Goal: Task Accomplishment & Management: Complete application form

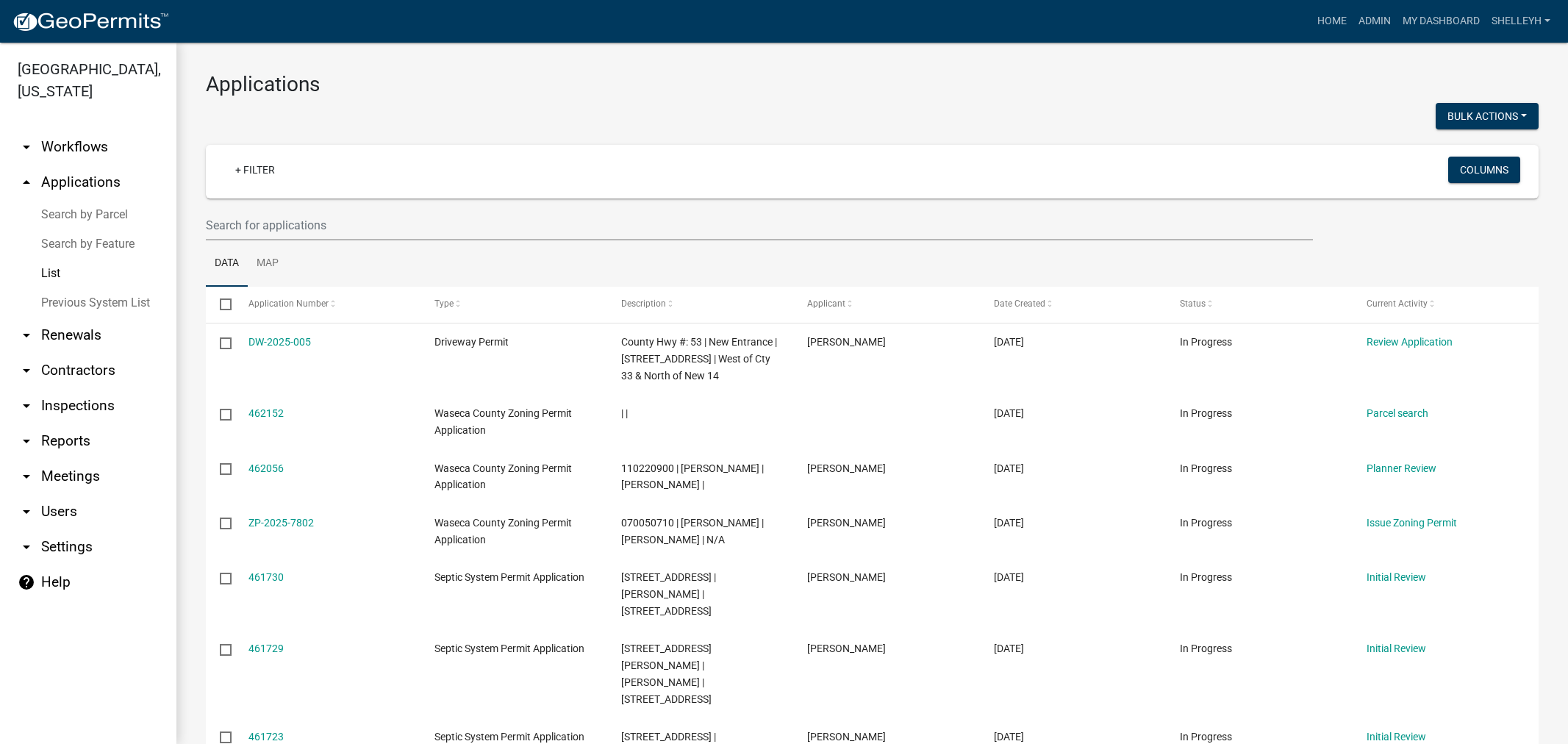
select select "1: 25"
click at [1329, 15] on link "Home" at bounding box center [1331, 21] width 41 height 28
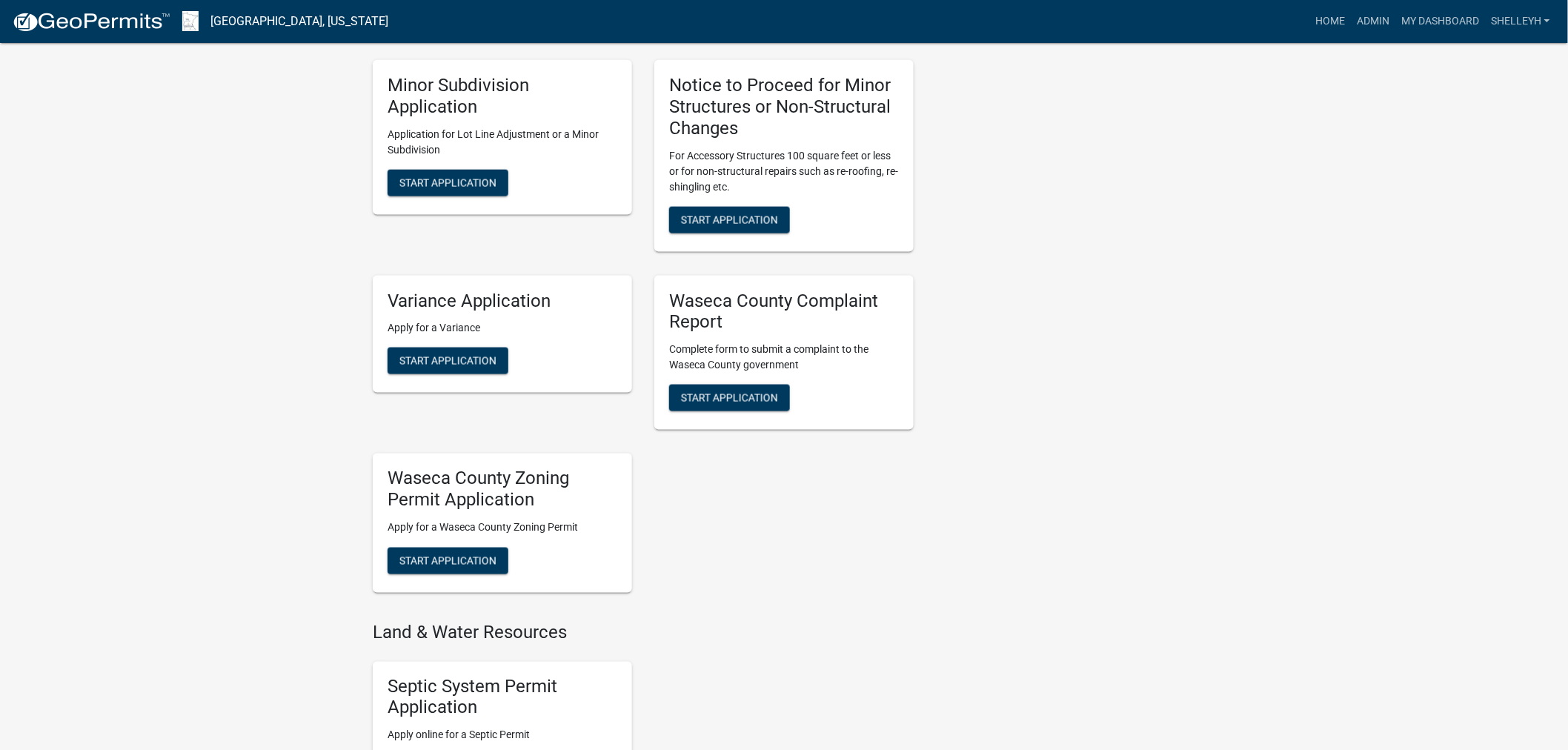
scroll to position [741, 0]
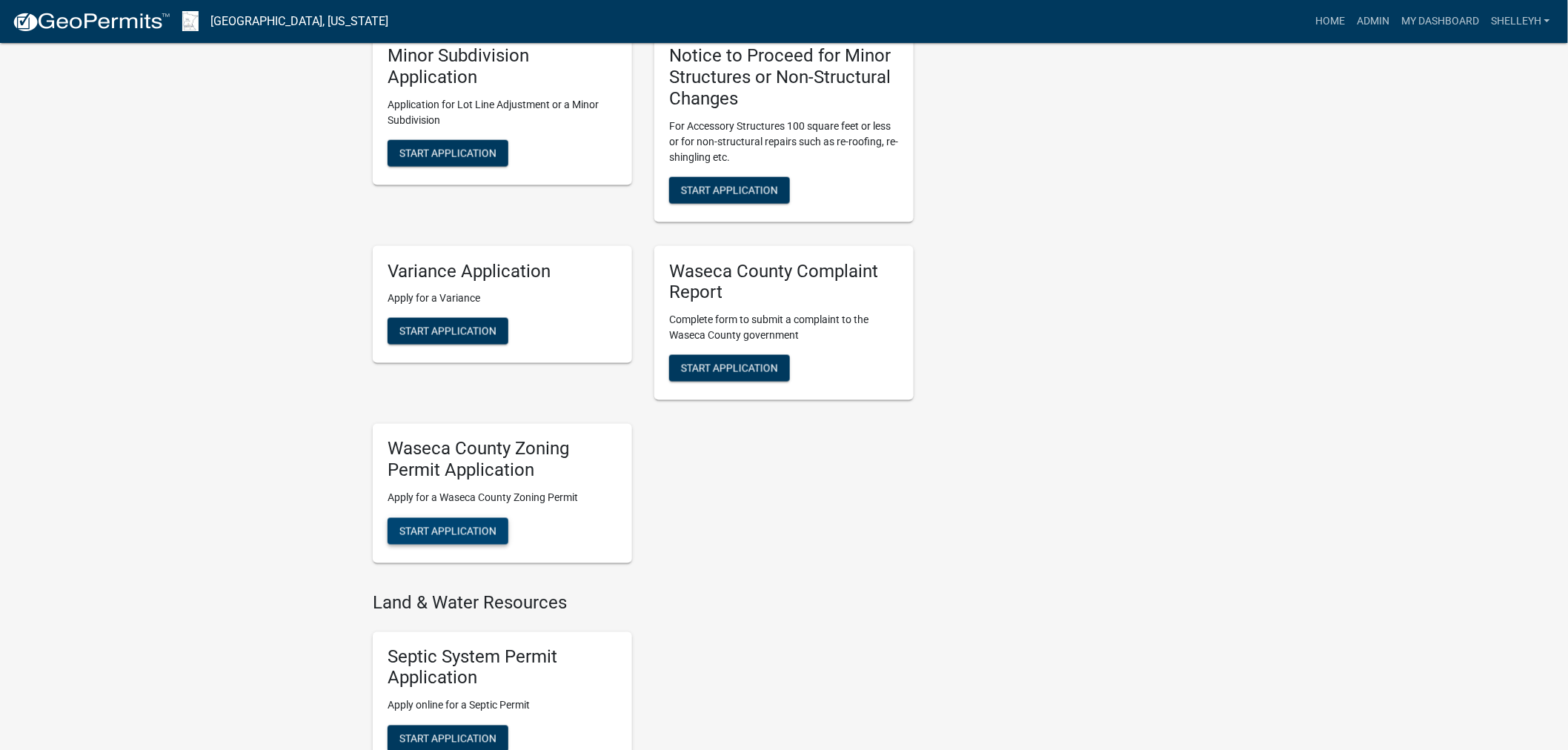
click at [451, 527] on span "Start Application" at bounding box center [447, 531] width 97 height 12
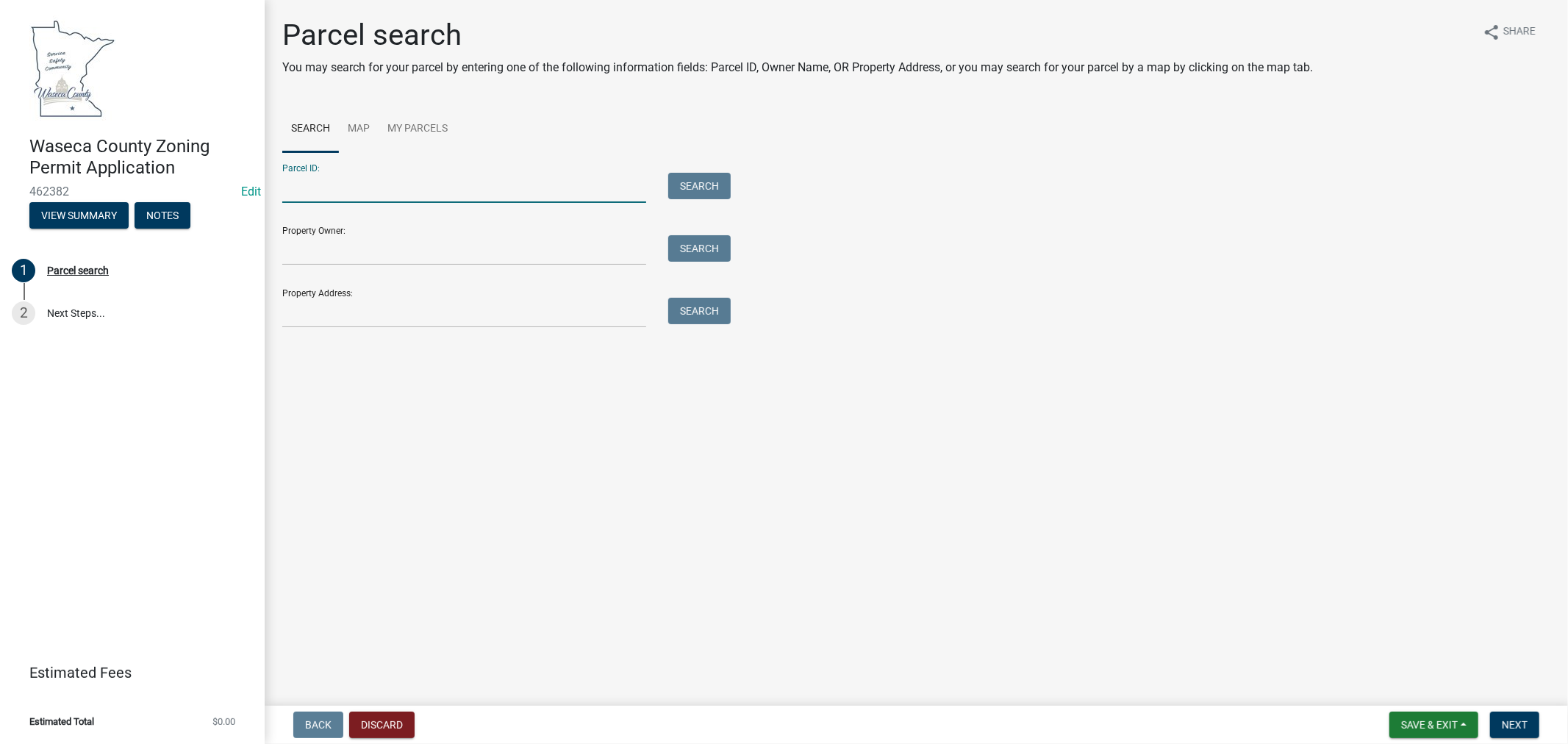
click at [359, 192] on input "Parcel ID:" at bounding box center [464, 188] width 364 height 30
type input "070121200"
click at [706, 175] on button "Search" at bounding box center [699, 186] width 62 height 27
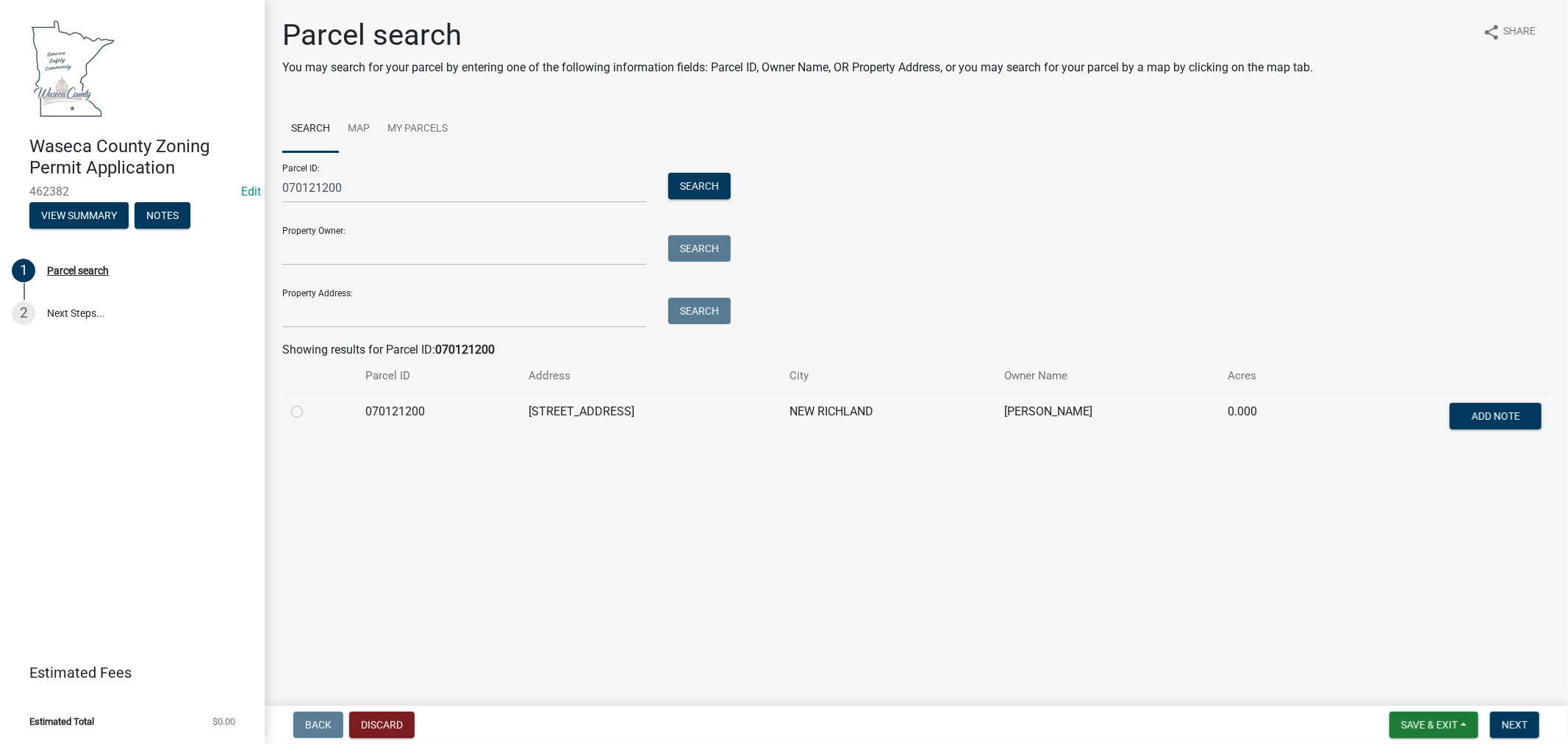
click at [309, 403] on label at bounding box center [309, 403] width 0 height 0
click at [309, 409] on input "radio" at bounding box center [314, 408] width 10 height 10
radio input "true"
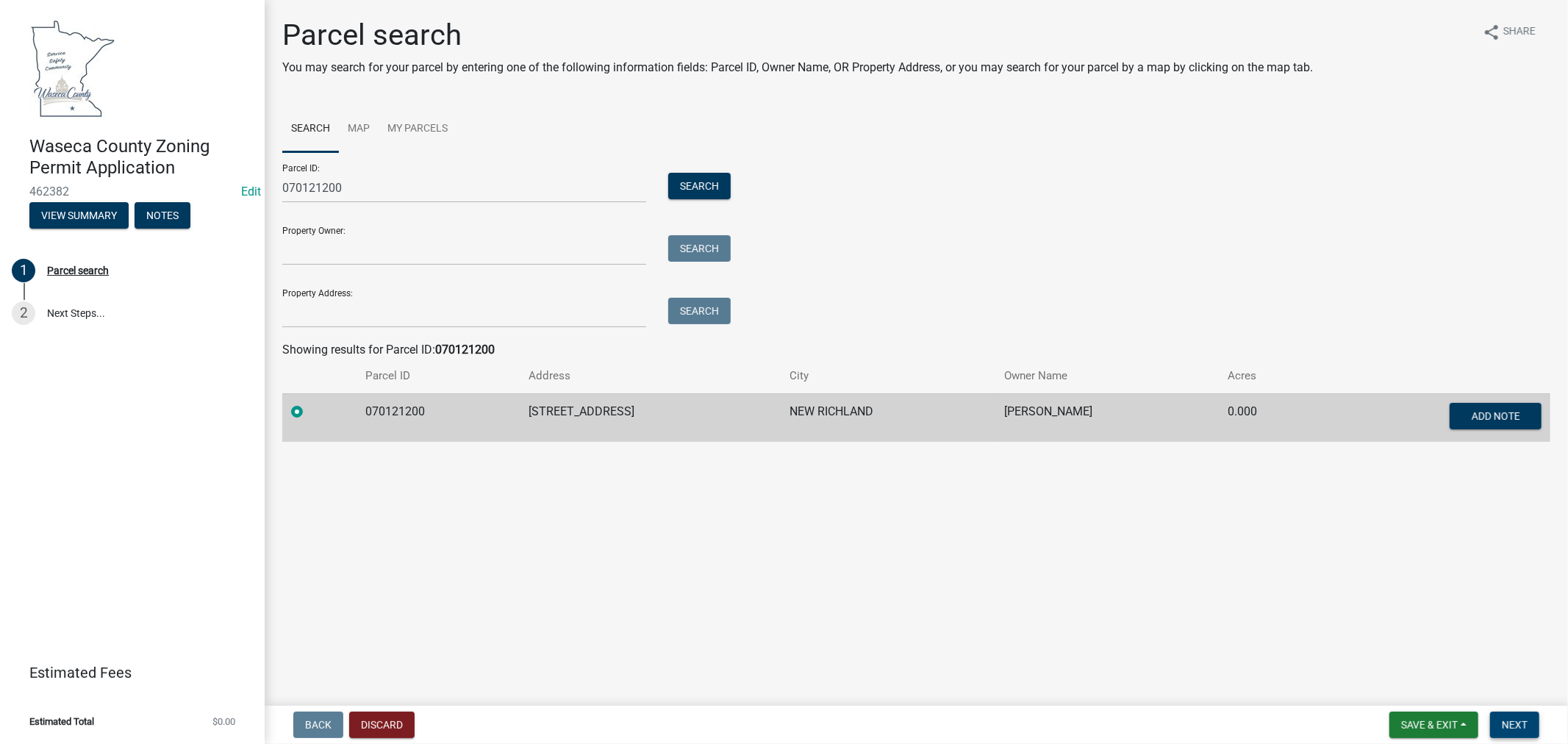
click at [1518, 725] on span "Next" at bounding box center [1515, 725] width 26 height 12
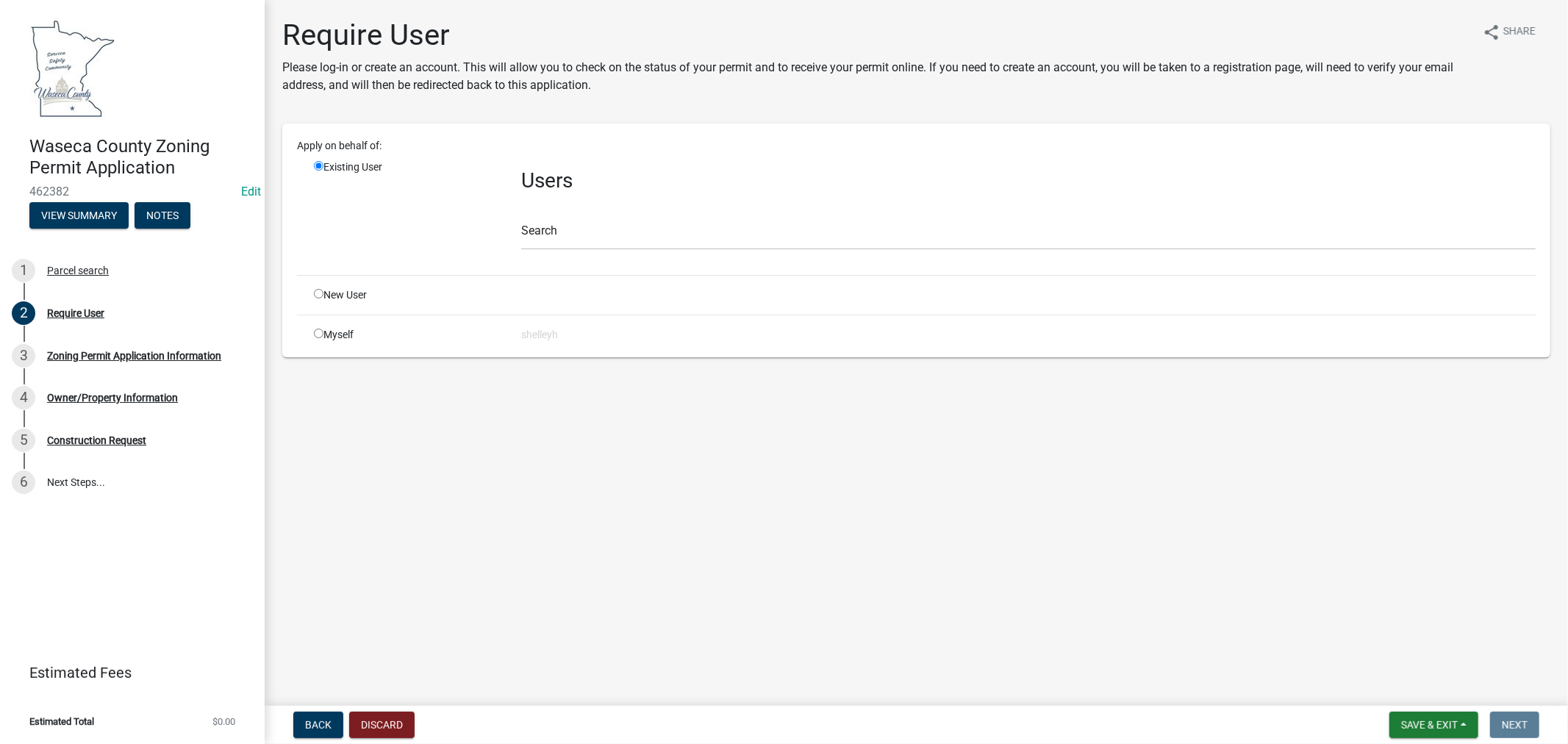
click at [328, 298] on div "New User" at bounding box center [407, 295] width 207 height 15
click at [319, 293] on input "radio" at bounding box center [318, 294] width 10 height 10
radio input "true"
radio input "false"
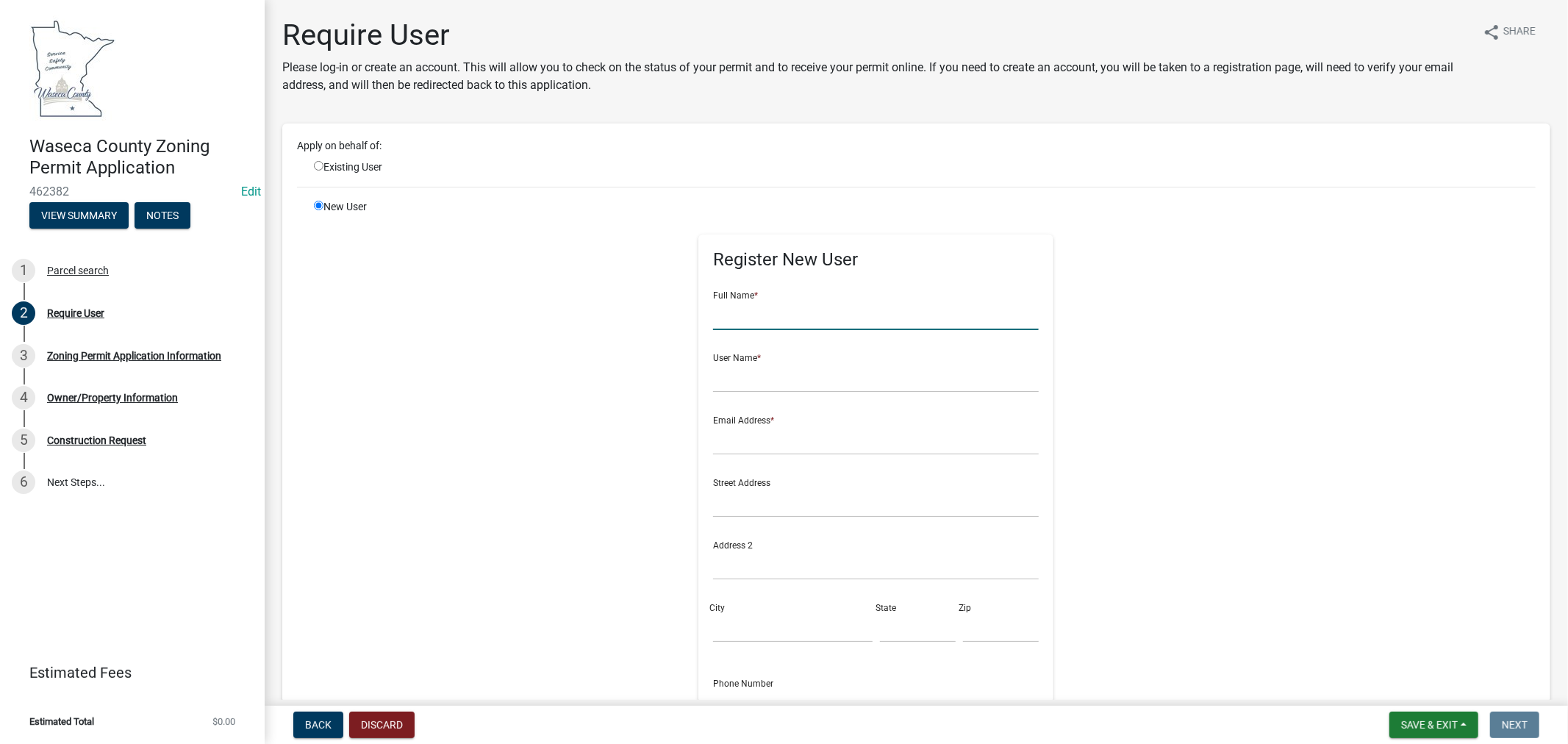
click at [774, 313] on input "text" at bounding box center [875, 315] width 326 height 30
type input "[PERSON_NAME]"
click at [758, 380] on input "text" at bounding box center [875, 377] width 326 height 30
type input "brianmendenhall"
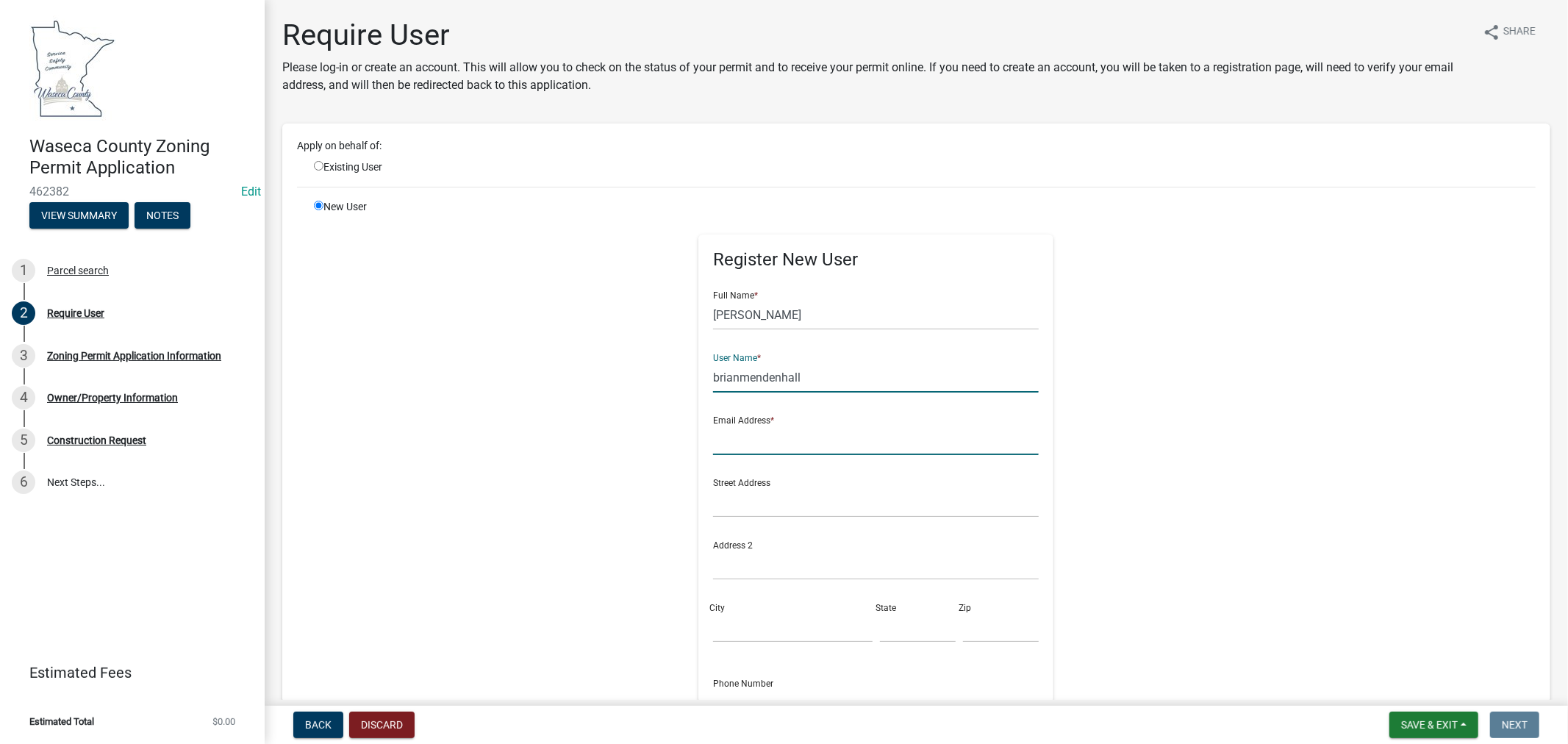
click at [739, 440] on input "text" at bounding box center [875, 440] width 326 height 30
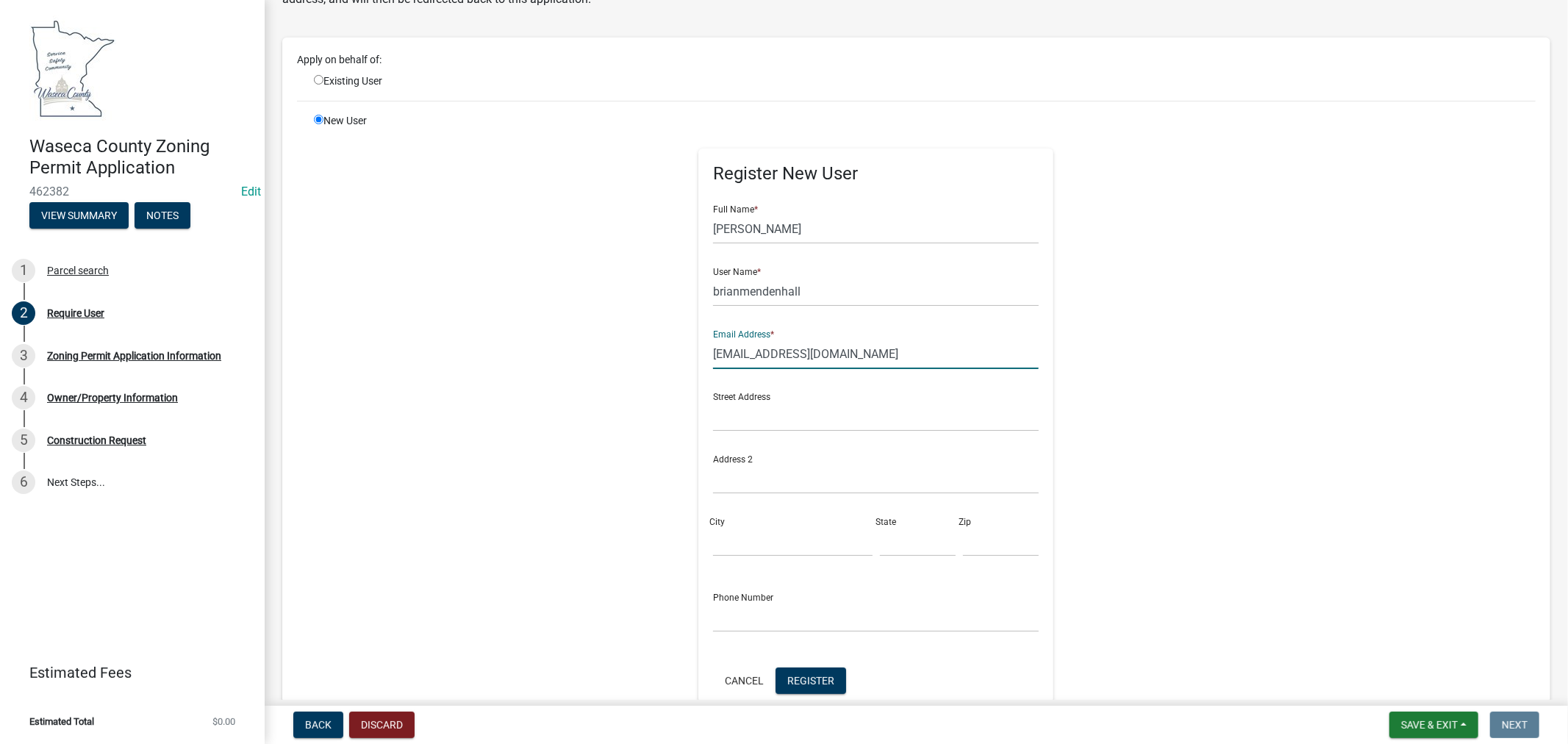
scroll to position [163, 0]
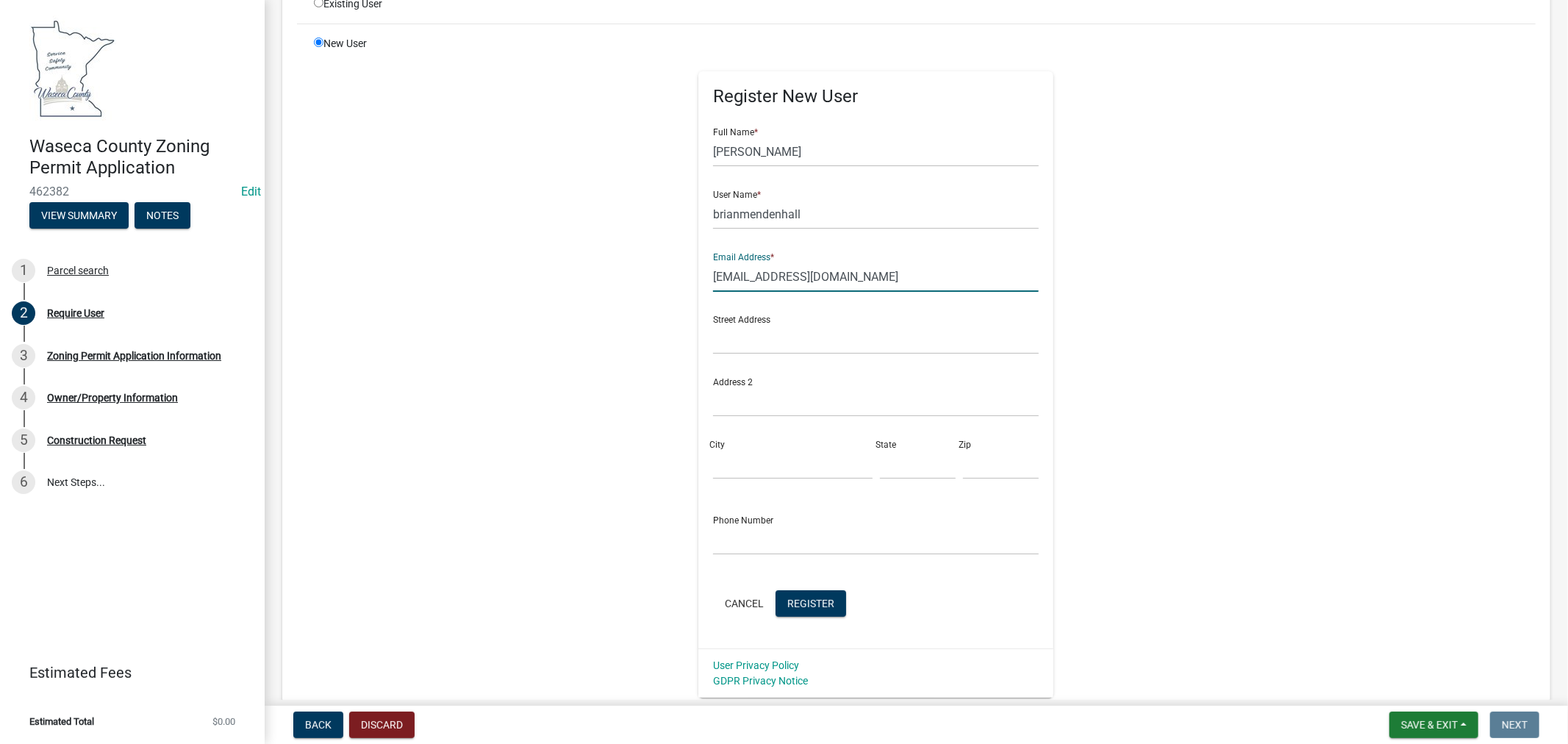
type input "[EMAIL_ADDRESS][DOMAIN_NAME]"
click at [772, 548] on input "text" at bounding box center [875, 539] width 326 height 30
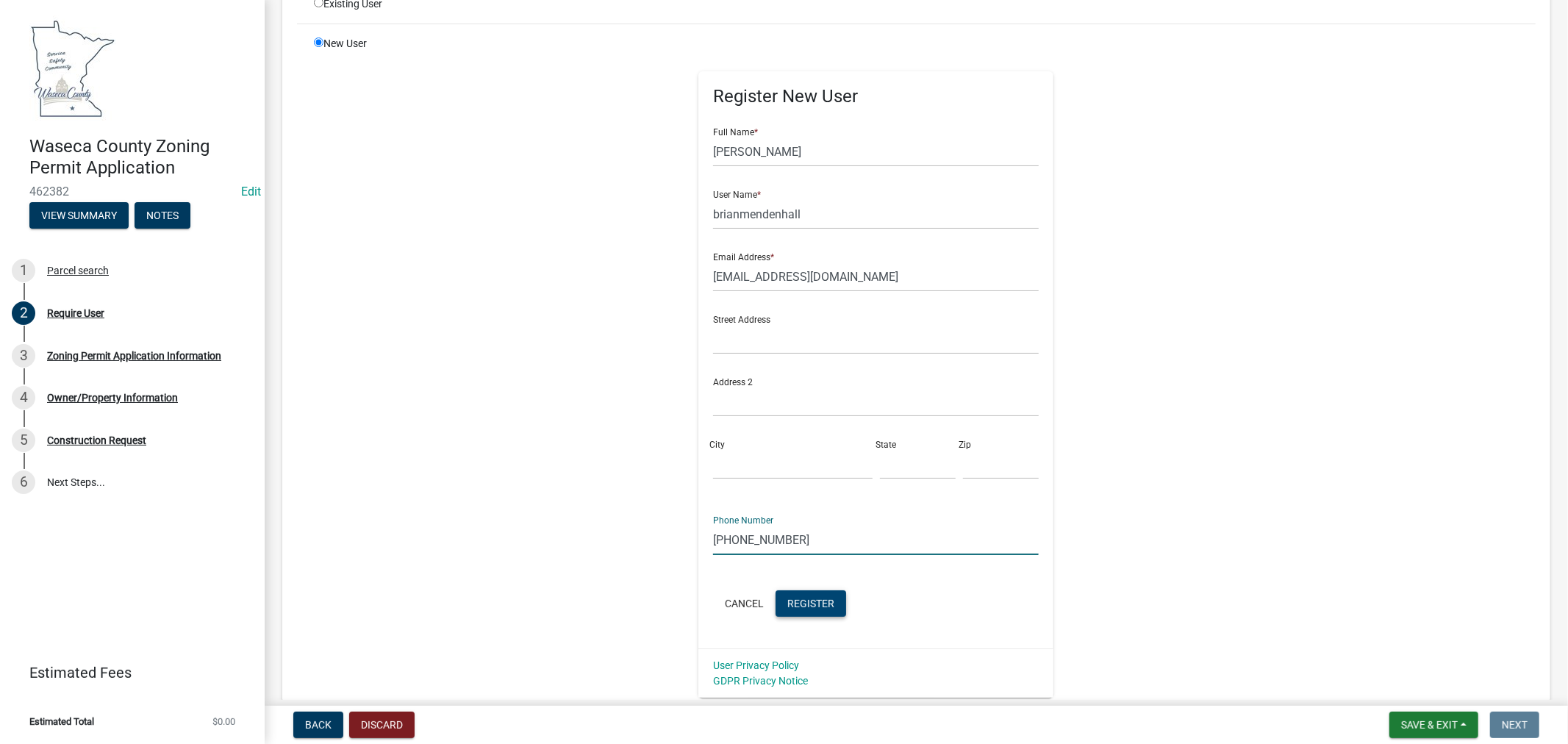
type input "[PHONE_NUMBER]"
click at [787, 604] on span "Register" at bounding box center [811, 602] width 47 height 12
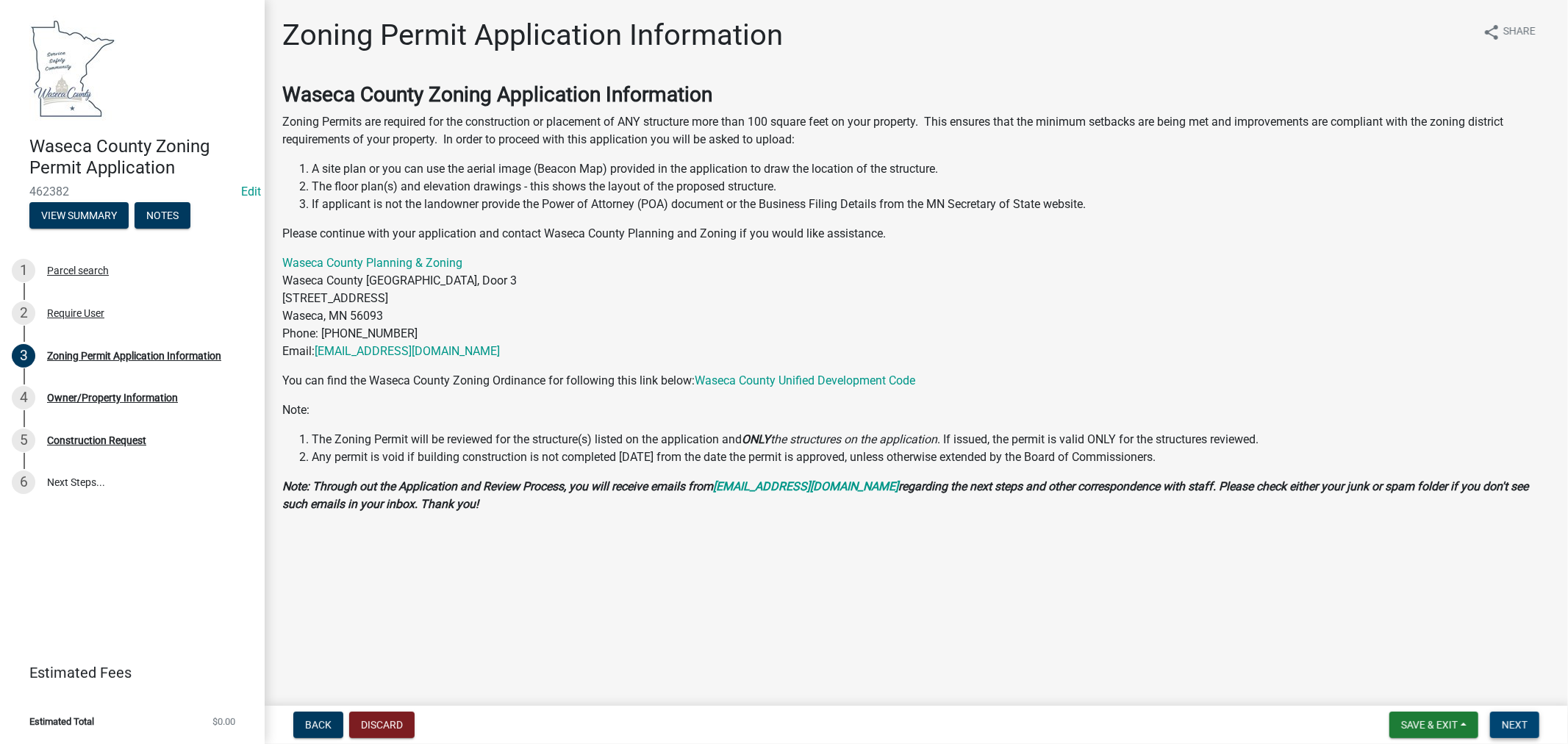
click at [1528, 732] on button "Next" at bounding box center [1514, 725] width 49 height 27
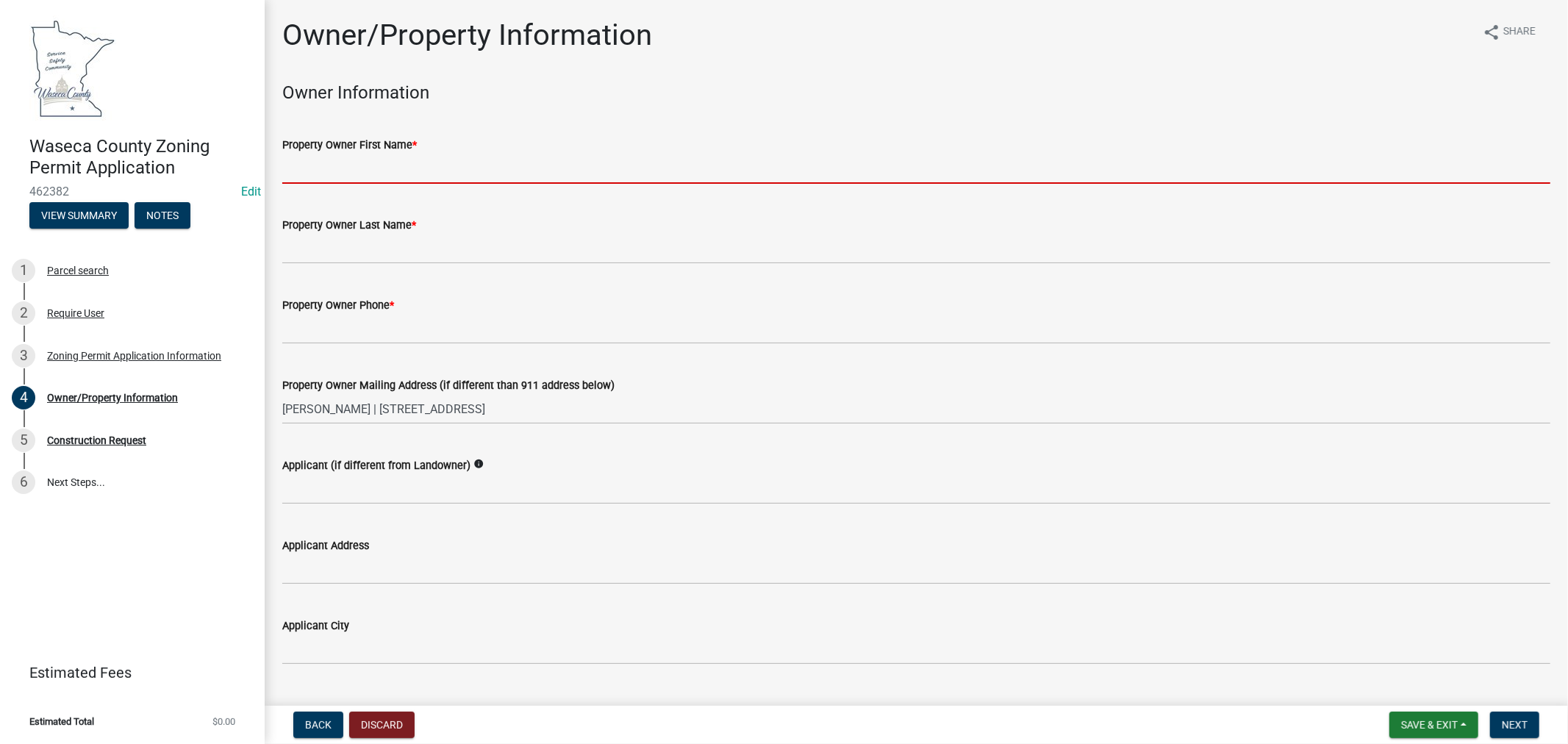
click at [381, 162] on input "Property Owner First Name *" at bounding box center [916, 168] width 1268 height 30
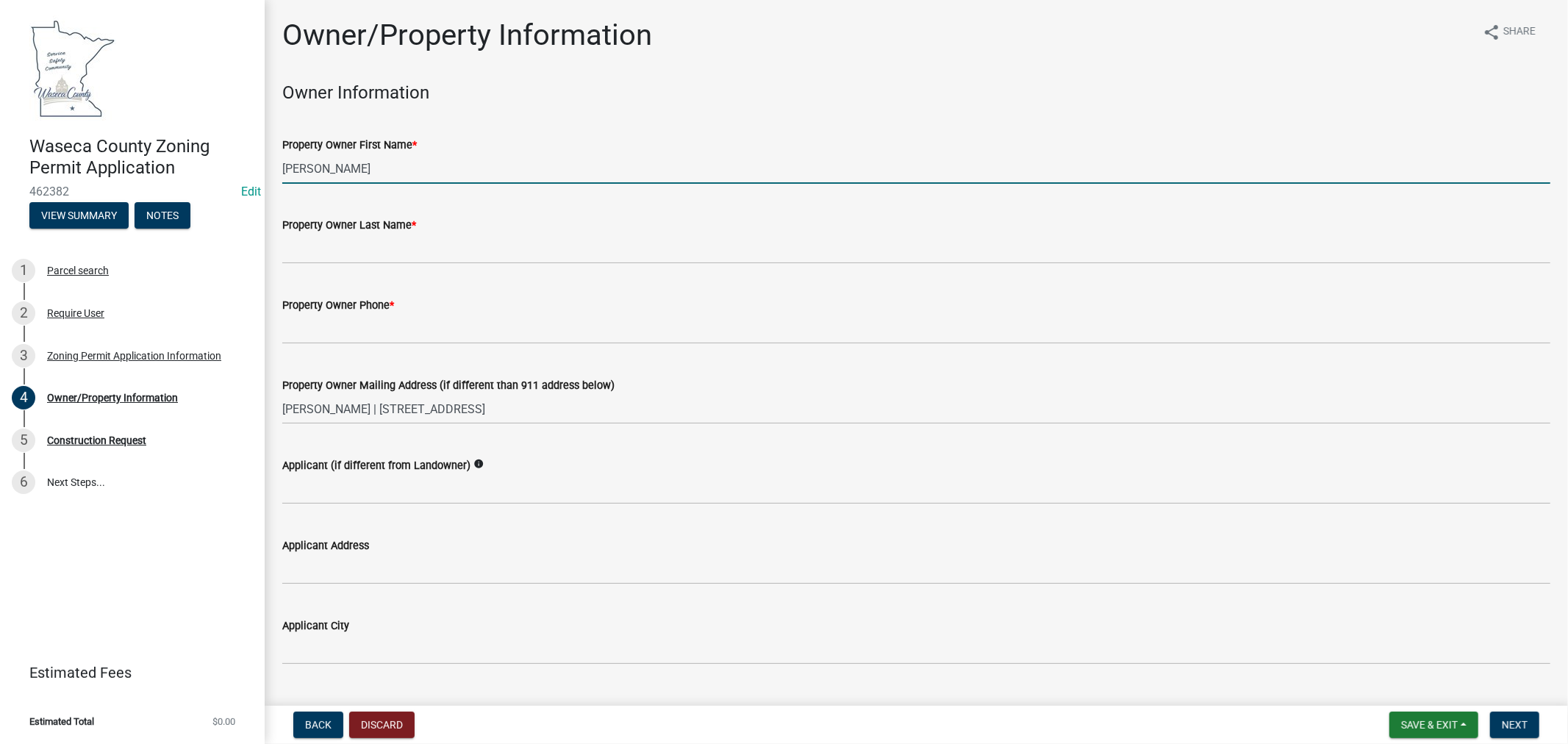
type input "[PERSON_NAME]"
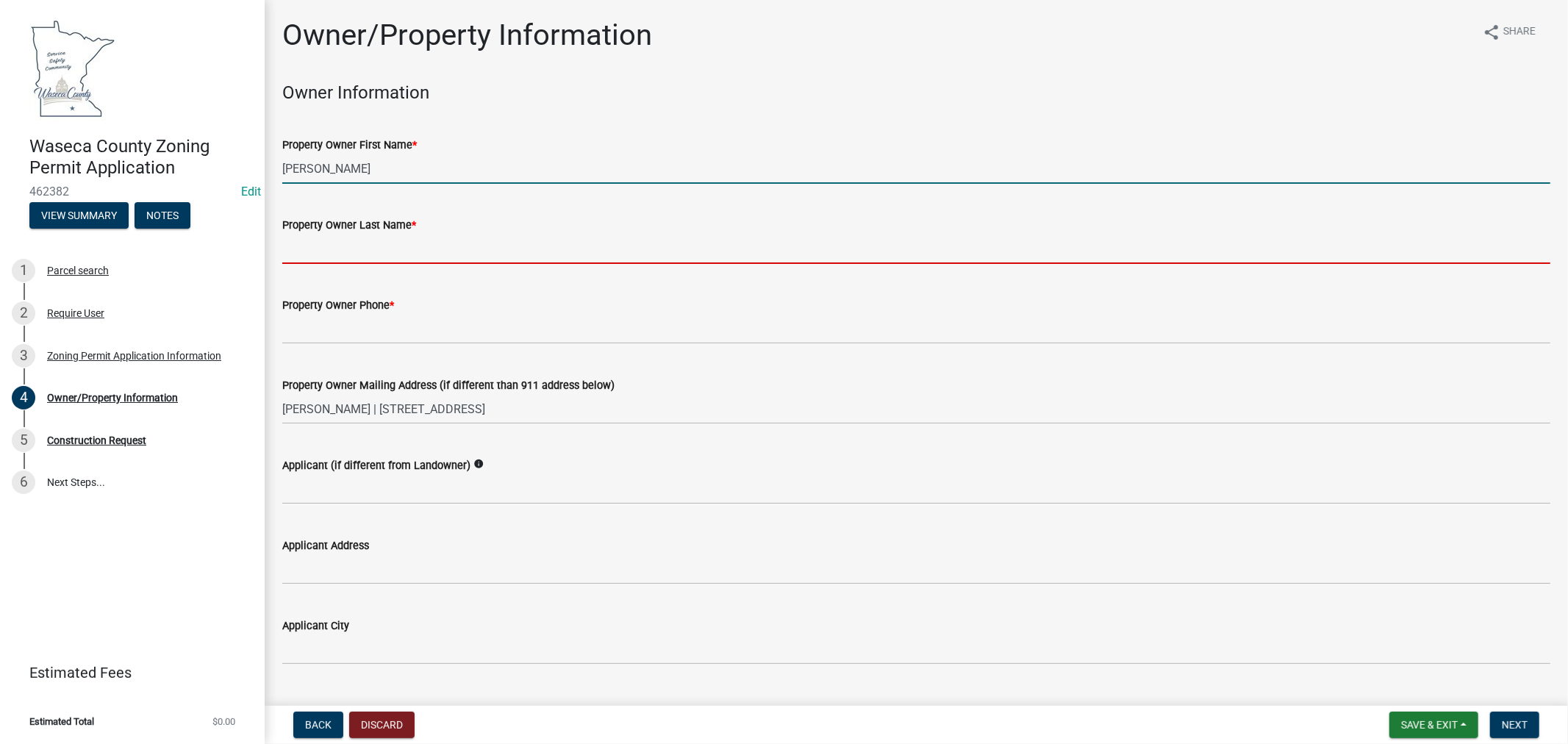
click at [375, 252] on input "Property Owner Last Name *" at bounding box center [916, 248] width 1268 height 30
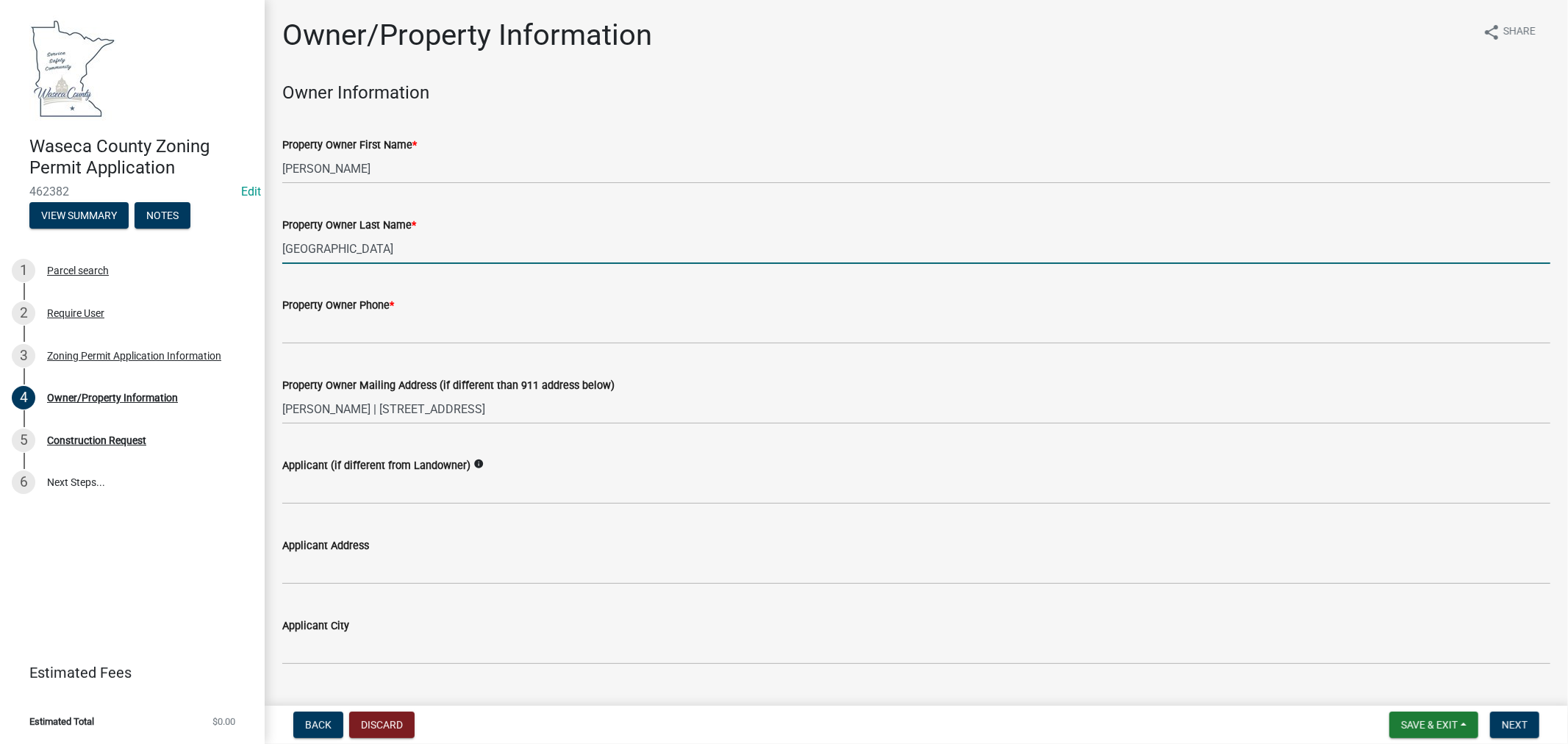
type input "[GEOGRAPHIC_DATA]"
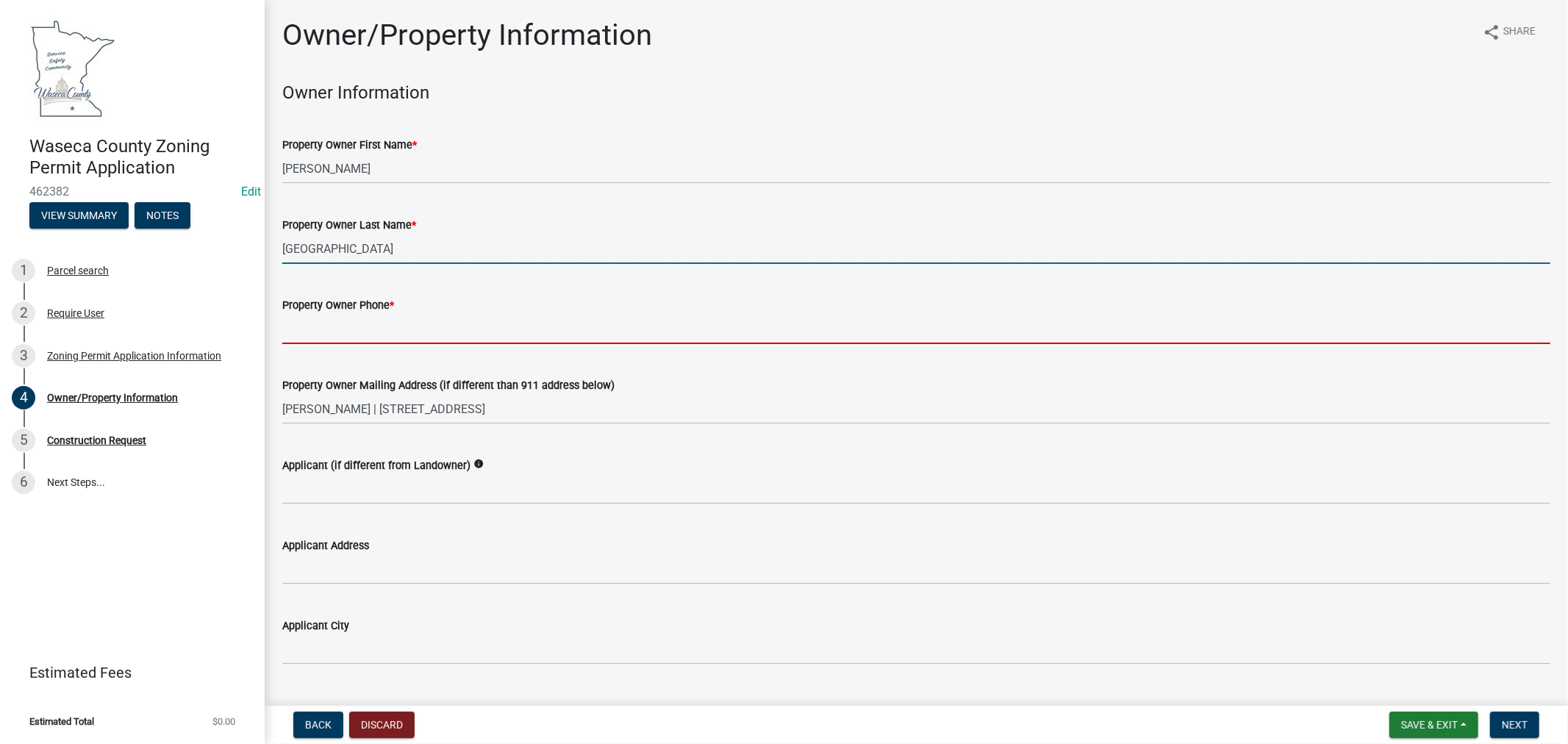
click at [307, 328] on input "Property Owner Phone *" at bounding box center [916, 328] width 1268 height 30
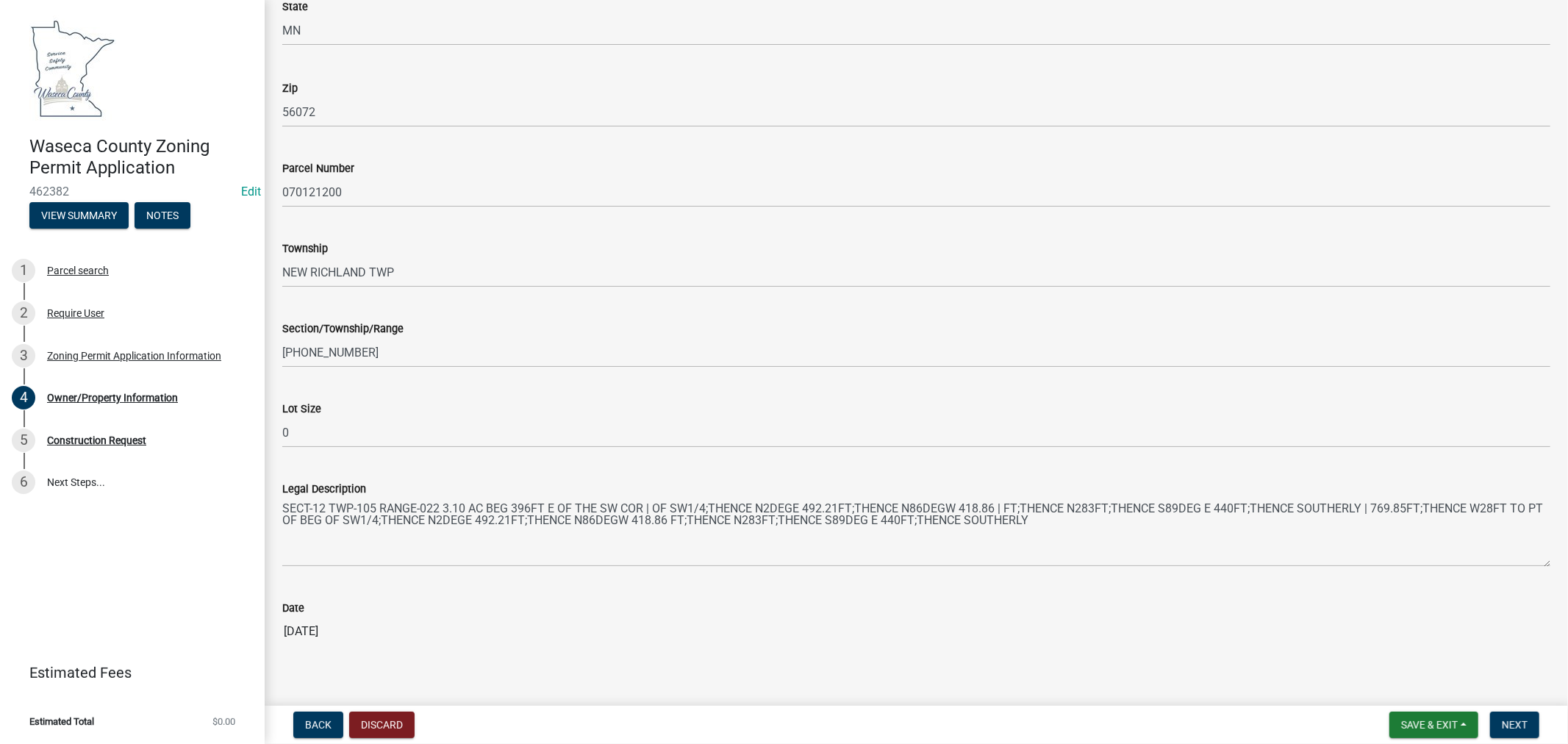
scroll to position [1225, 0]
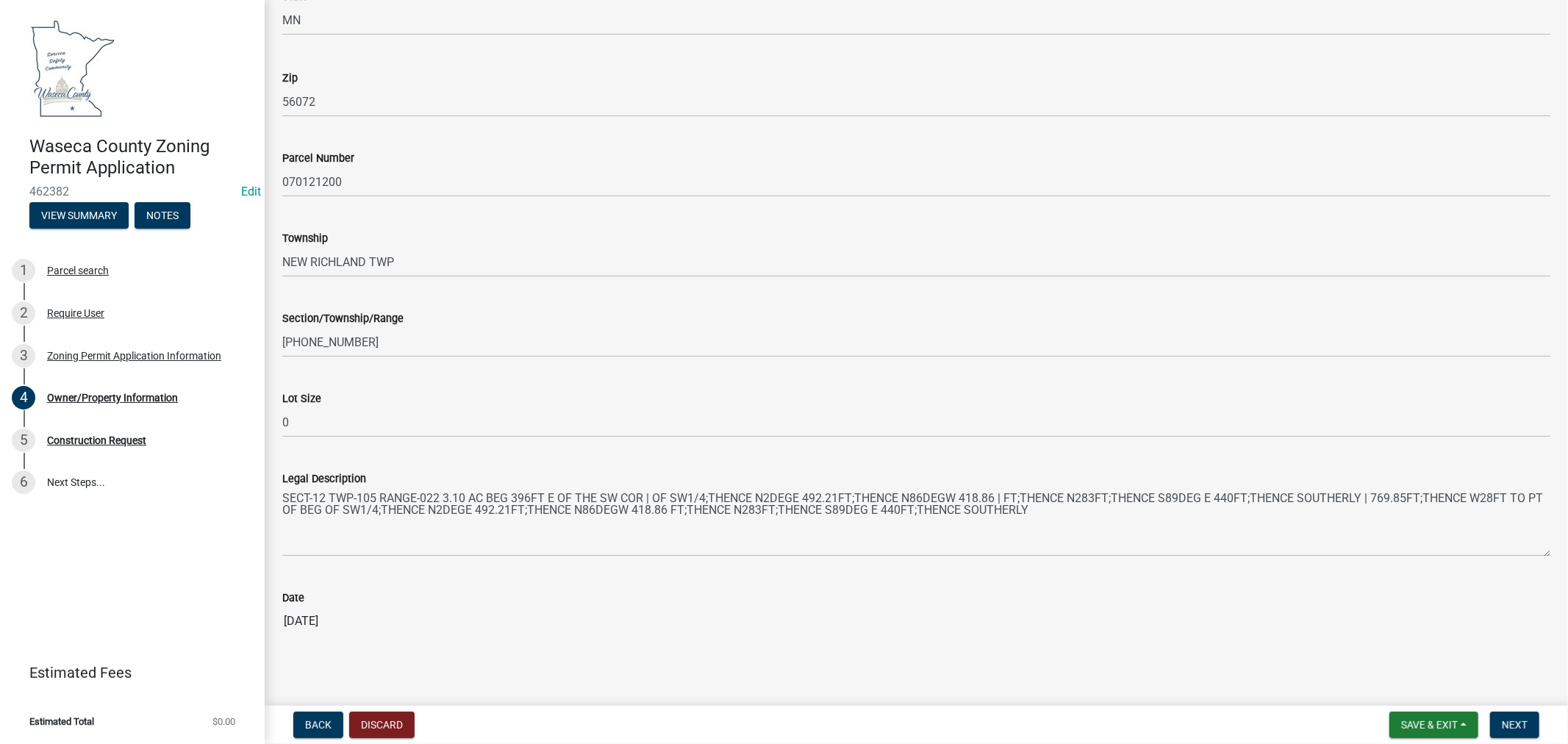
type input "[PHONE_NUMBER]"
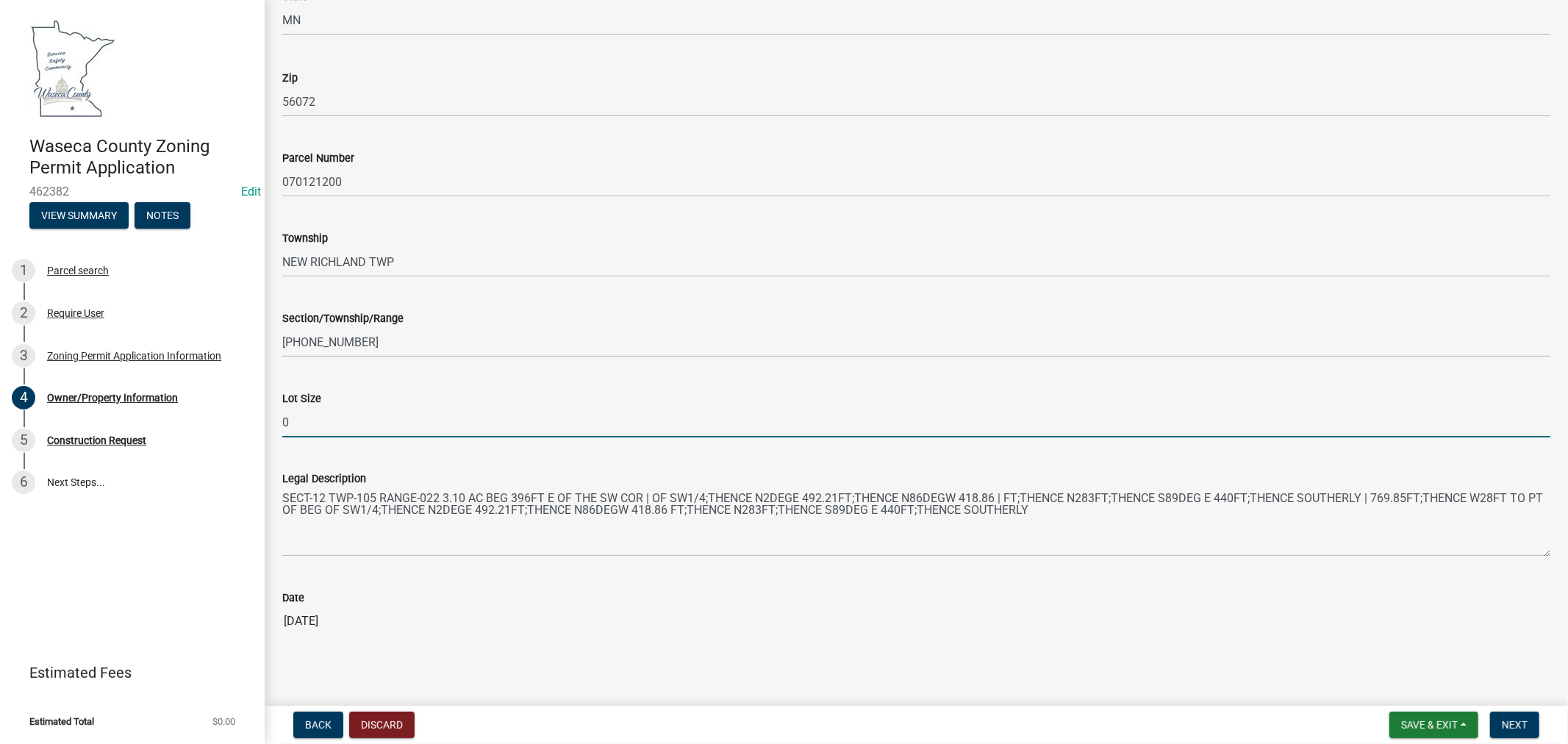
drag, startPoint x: 292, startPoint y: 429, endPoint x: 271, endPoint y: 427, distance: 21.1
click at [272, 427] on div "Lot Size 0" at bounding box center [917, 403] width 1290 height 69
type input "3.10"
click at [1526, 729] on span "Next" at bounding box center [1515, 725] width 26 height 12
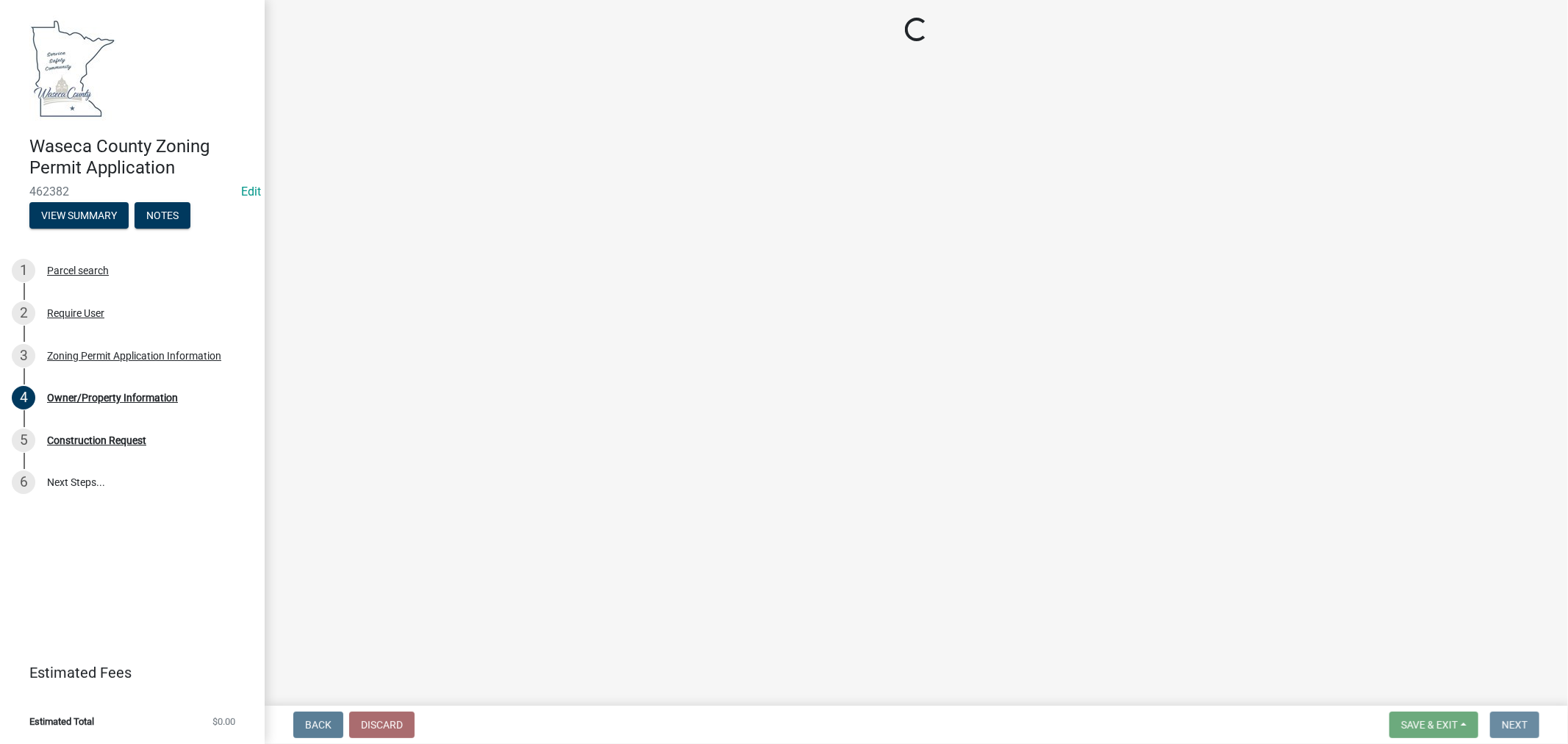
scroll to position [0, 0]
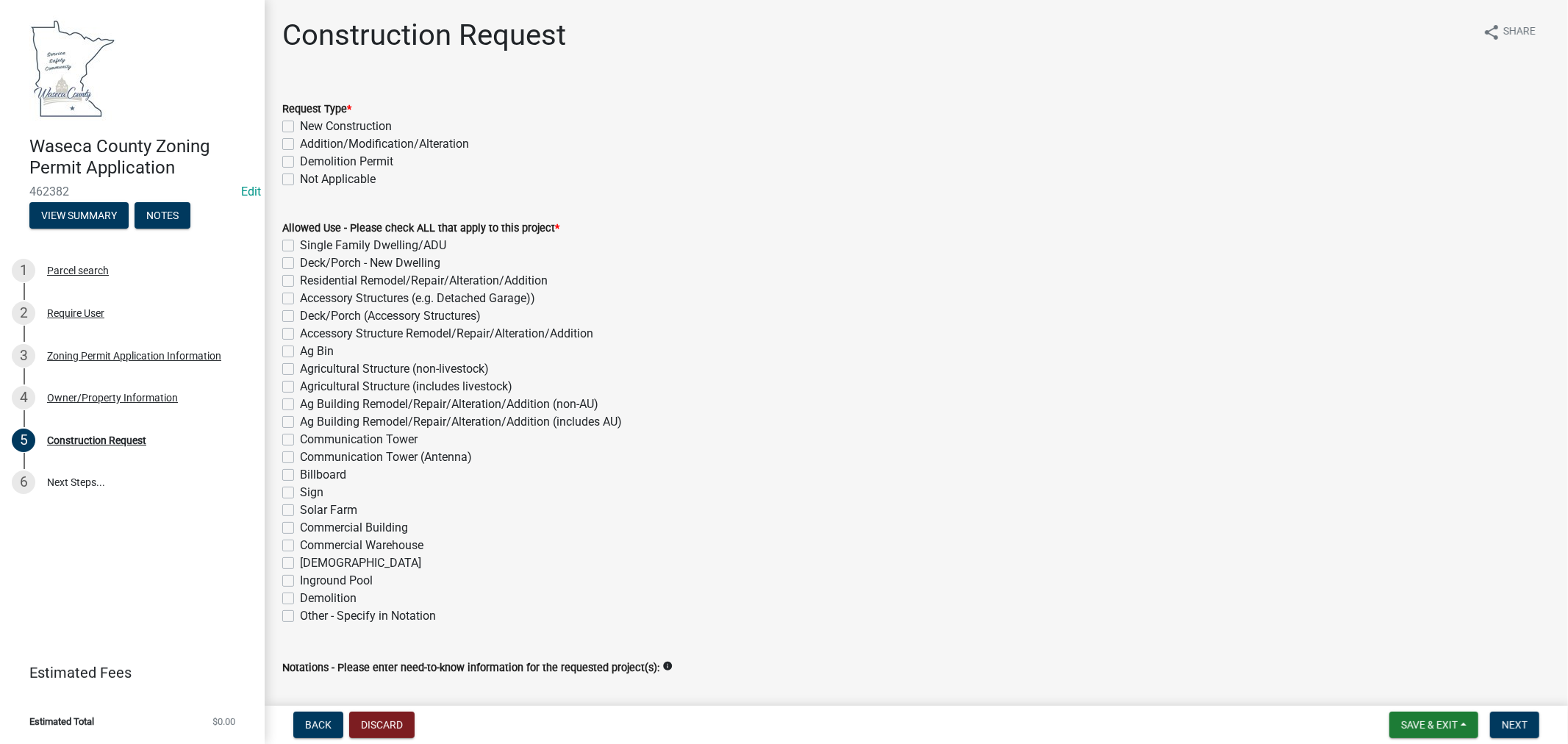
click at [300, 145] on label "Addition/Modification/Alteration" at bounding box center [384, 144] width 169 height 18
click at [300, 145] on input "Addition/Modification/Alteration" at bounding box center [305, 140] width 10 height 10
checkbox input "true"
checkbox input "false"
checkbox input "true"
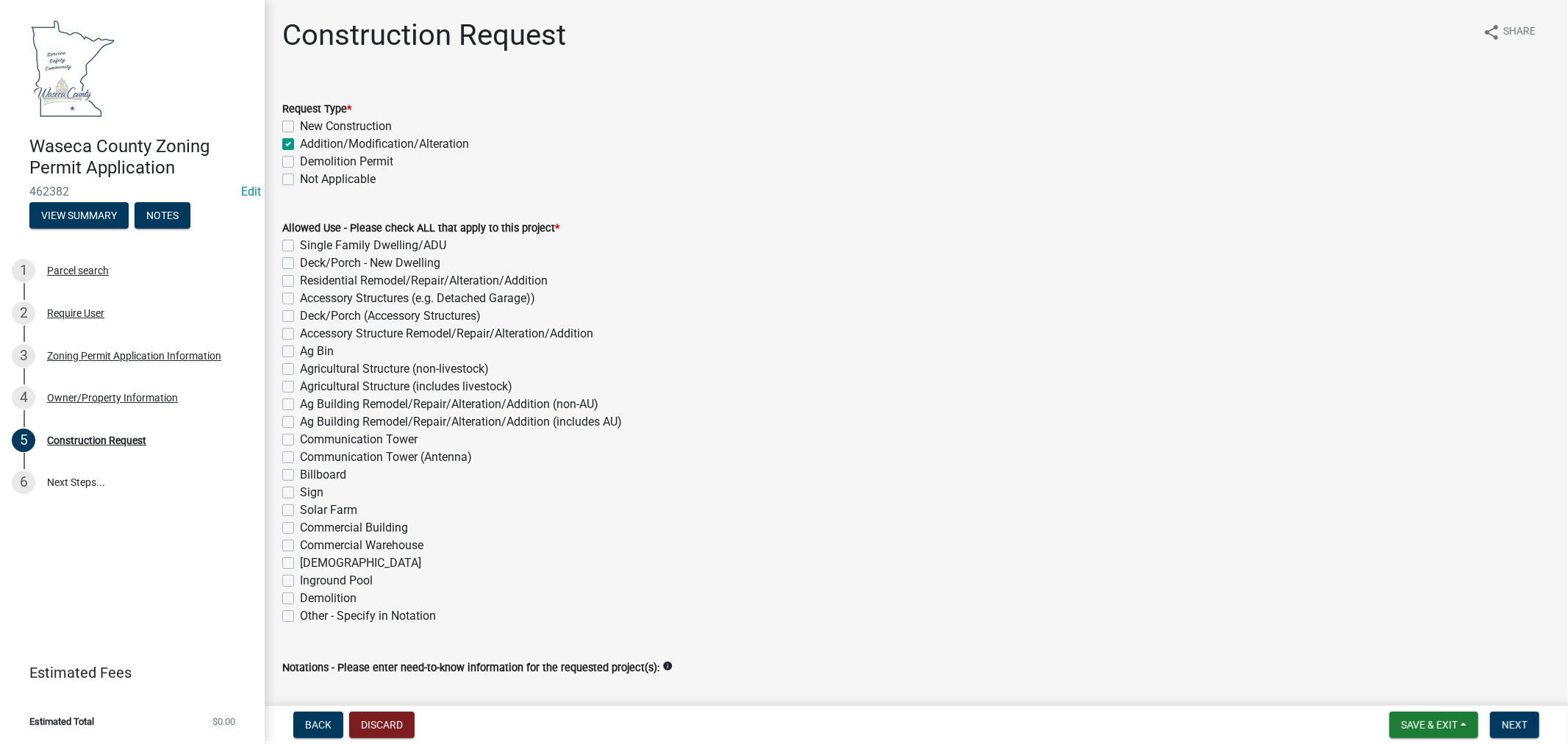
checkbox input "false"
click at [300, 334] on label "Accessory Structure Remodel/Repair/Alteration/Addition" at bounding box center [446, 334] width 293 height 18
click at [300, 334] on input "Accessory Structure Remodel/Repair/Alteration/Addition" at bounding box center [305, 330] width 10 height 10
checkbox input "true"
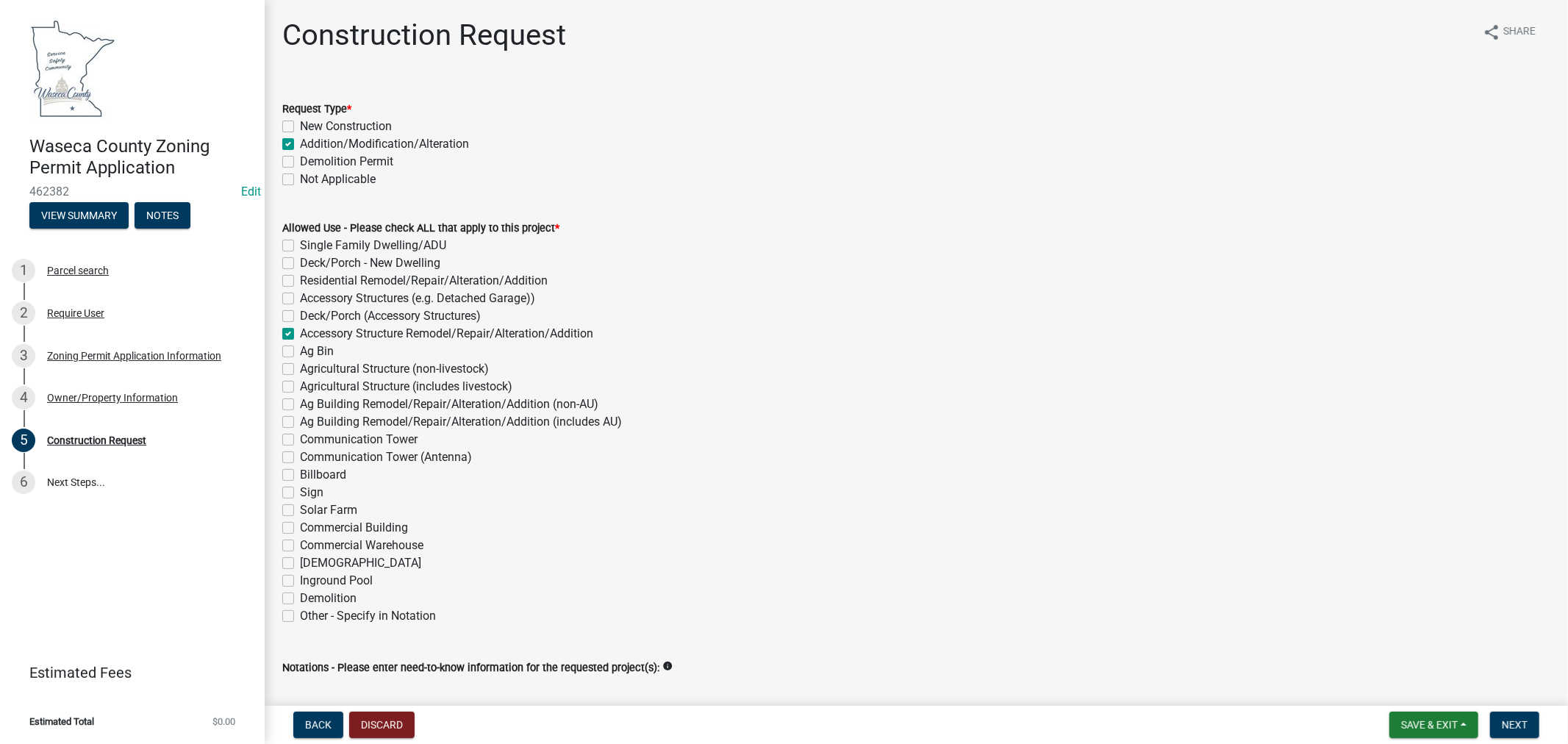
checkbox input "false"
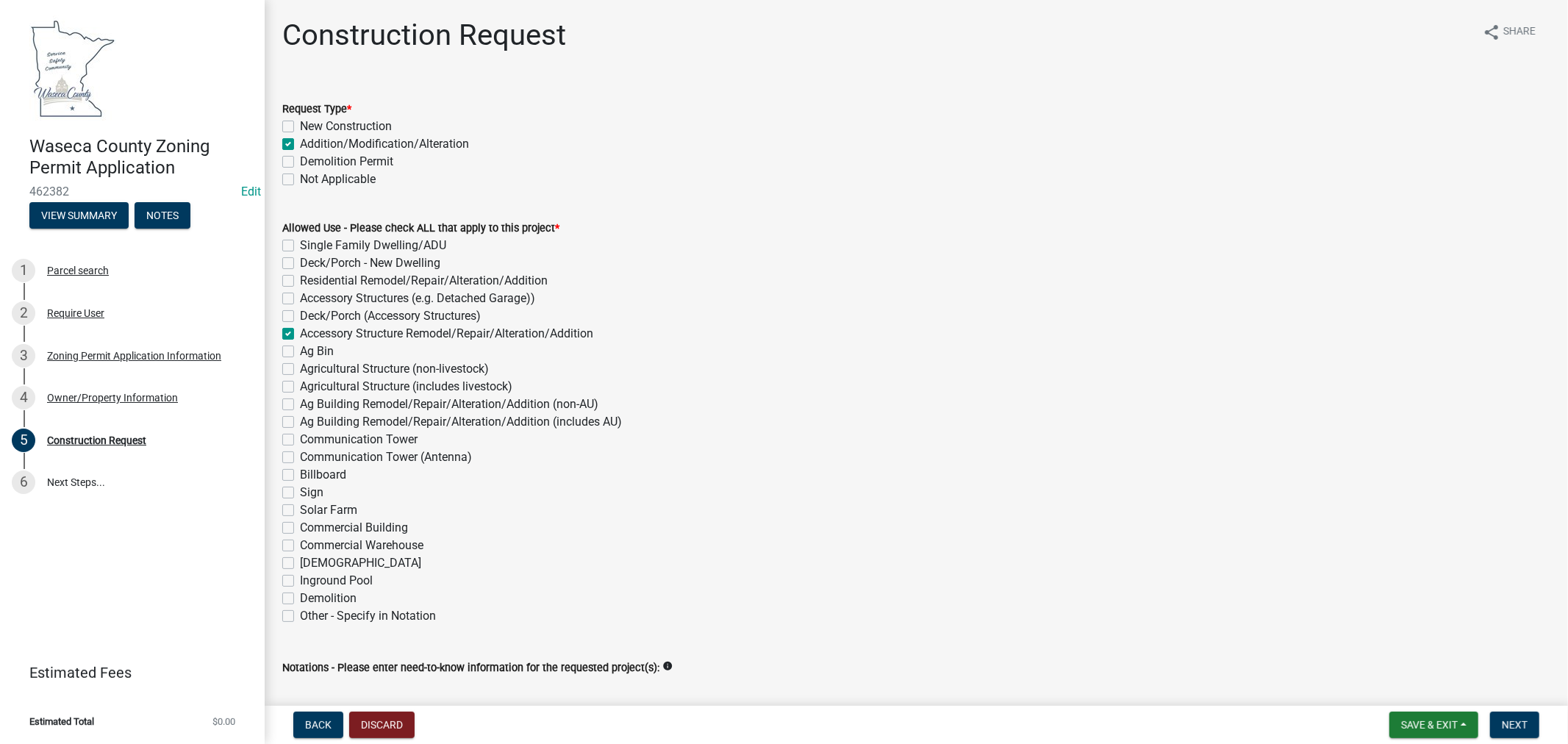
checkbox input "true"
checkbox input "false"
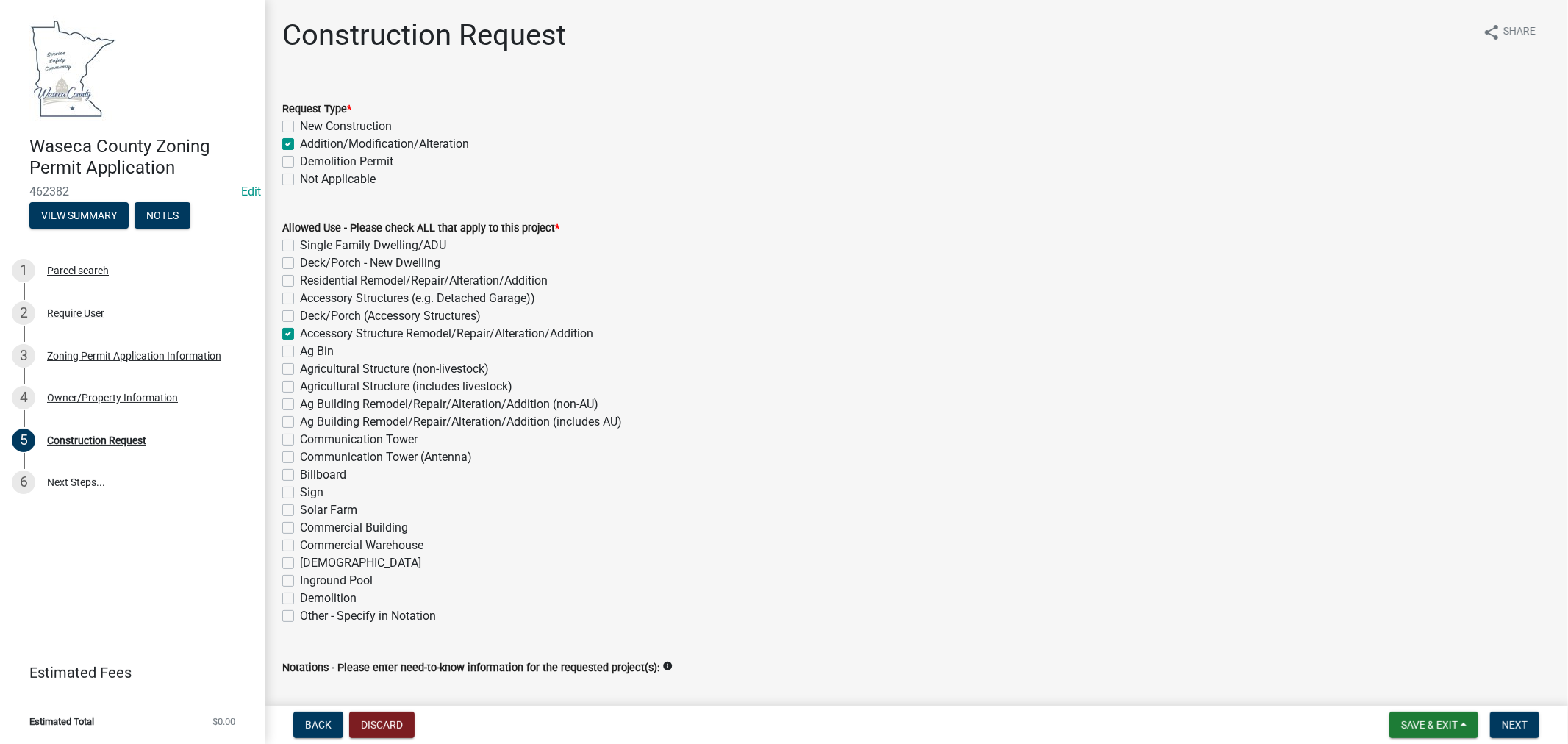
checkbox input "false"
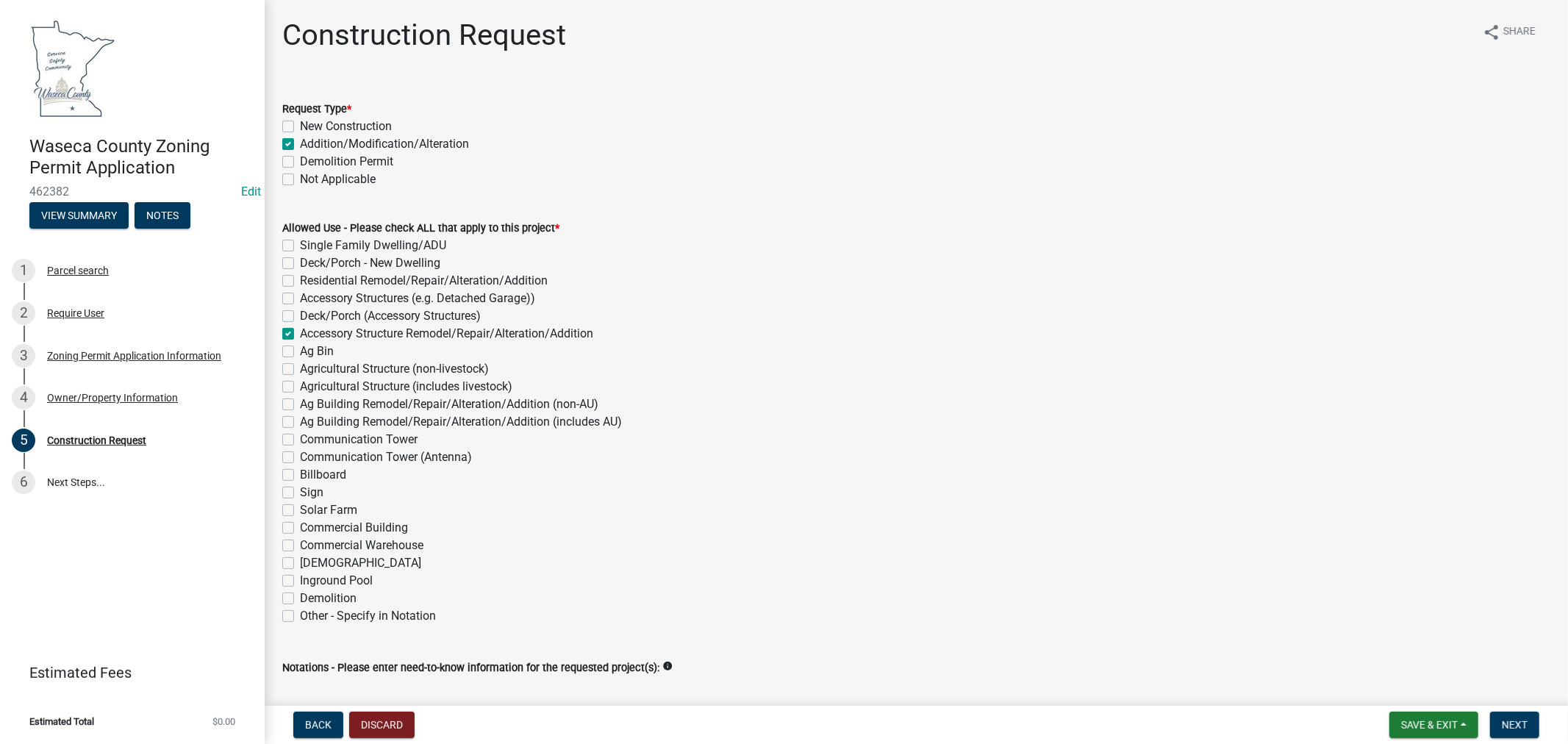
checkbox input "false"
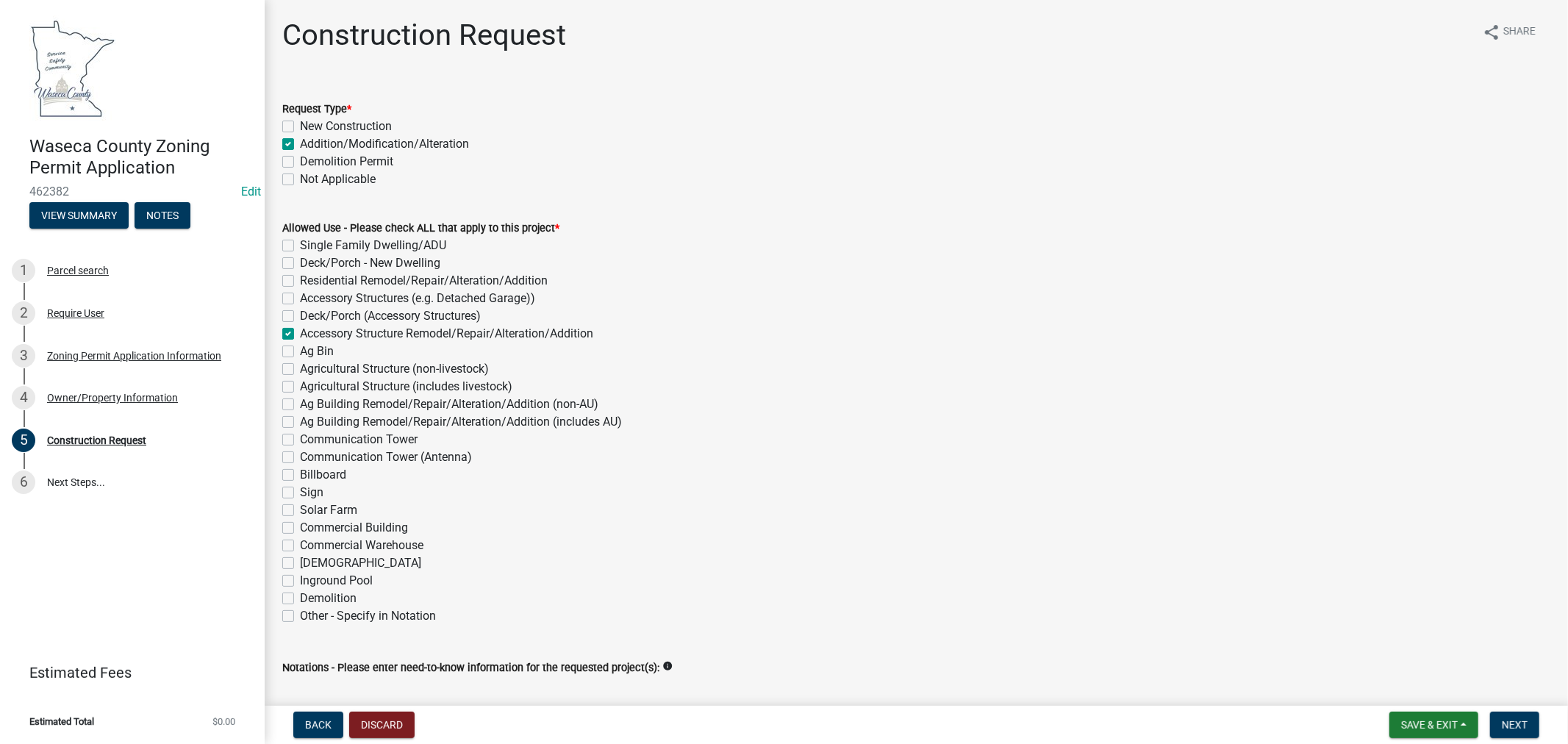
checkbox input "false"
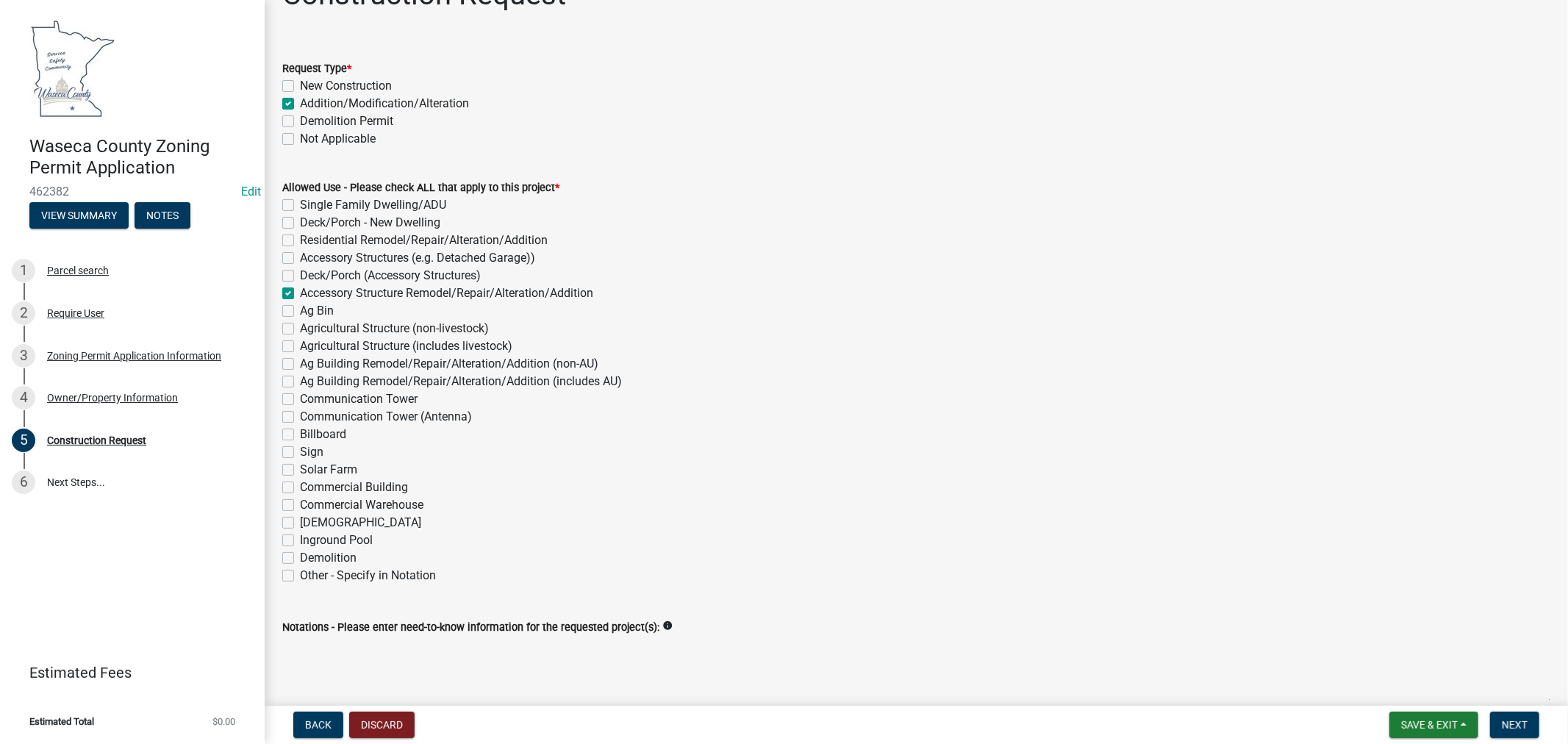
scroll to position [82, 0]
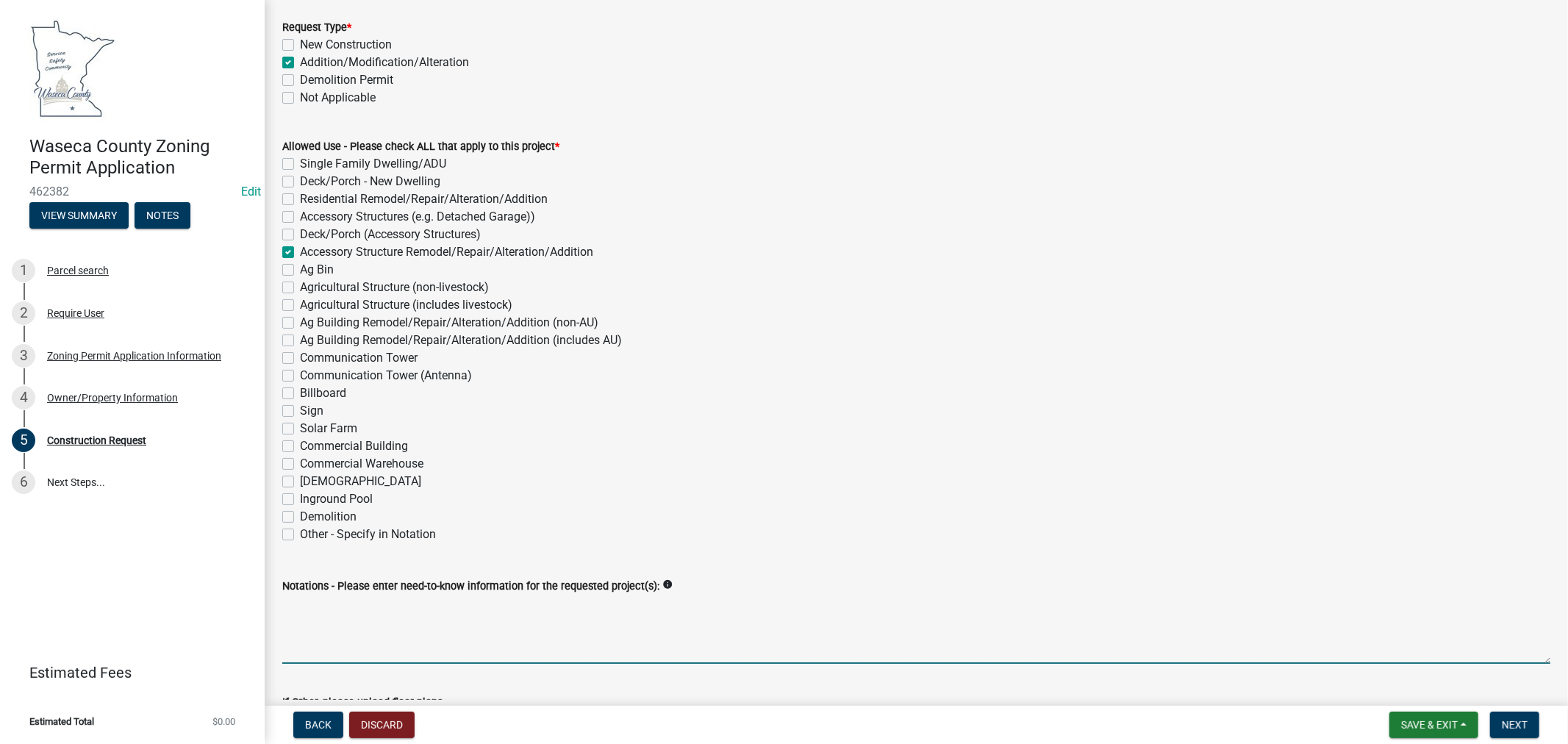
click at [446, 627] on textarea "Notations - Please enter need-to-know information for the requested project(s):" at bounding box center [916, 629] width 1268 height 69
click at [510, 607] on textarea "36'x32'x10' accessory structure addition" at bounding box center [916, 629] width 1268 height 69
click at [583, 608] on textarea "36'x32'x10' accessory structure addition (personal storage)" at bounding box center [916, 629] width 1268 height 69
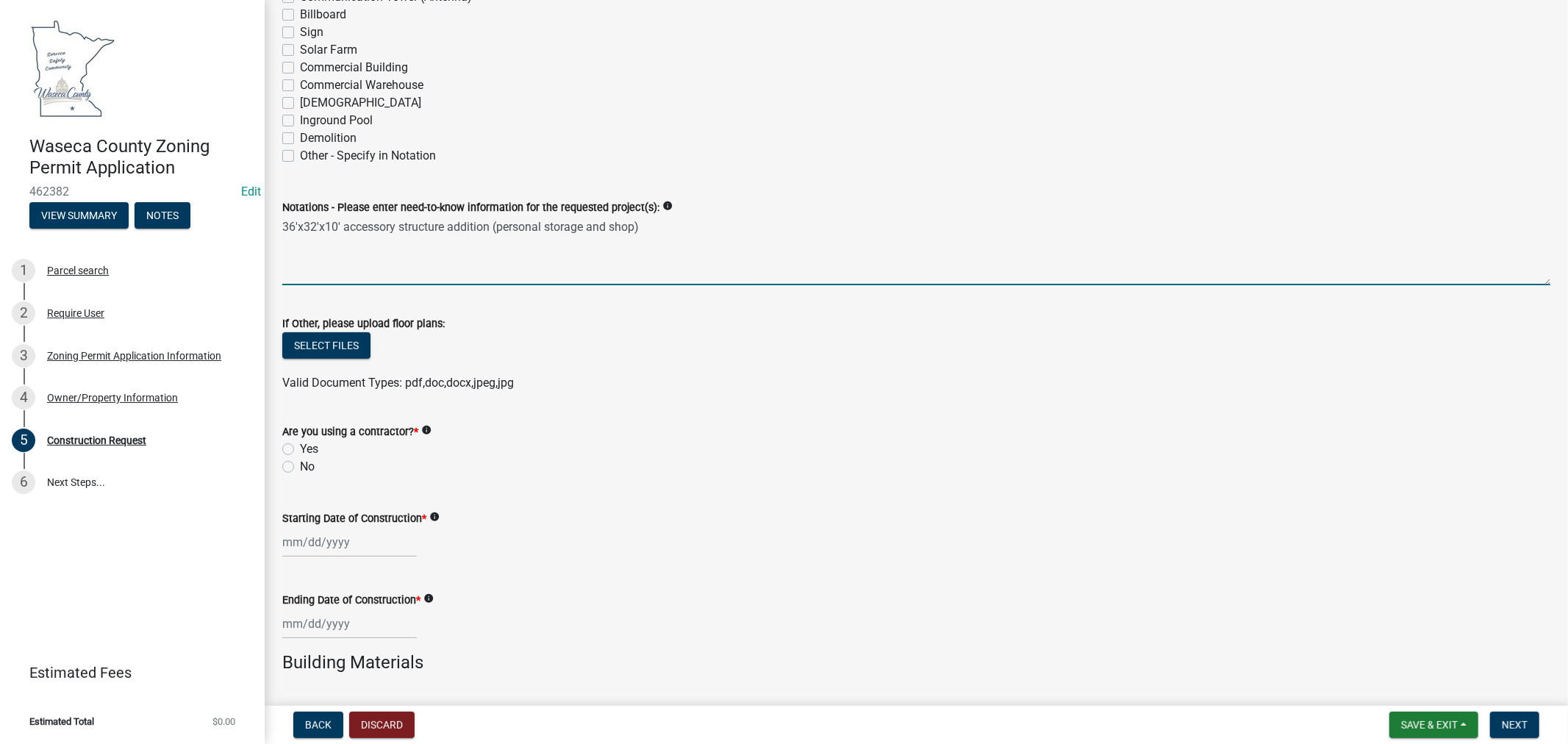
scroll to position [490, 0]
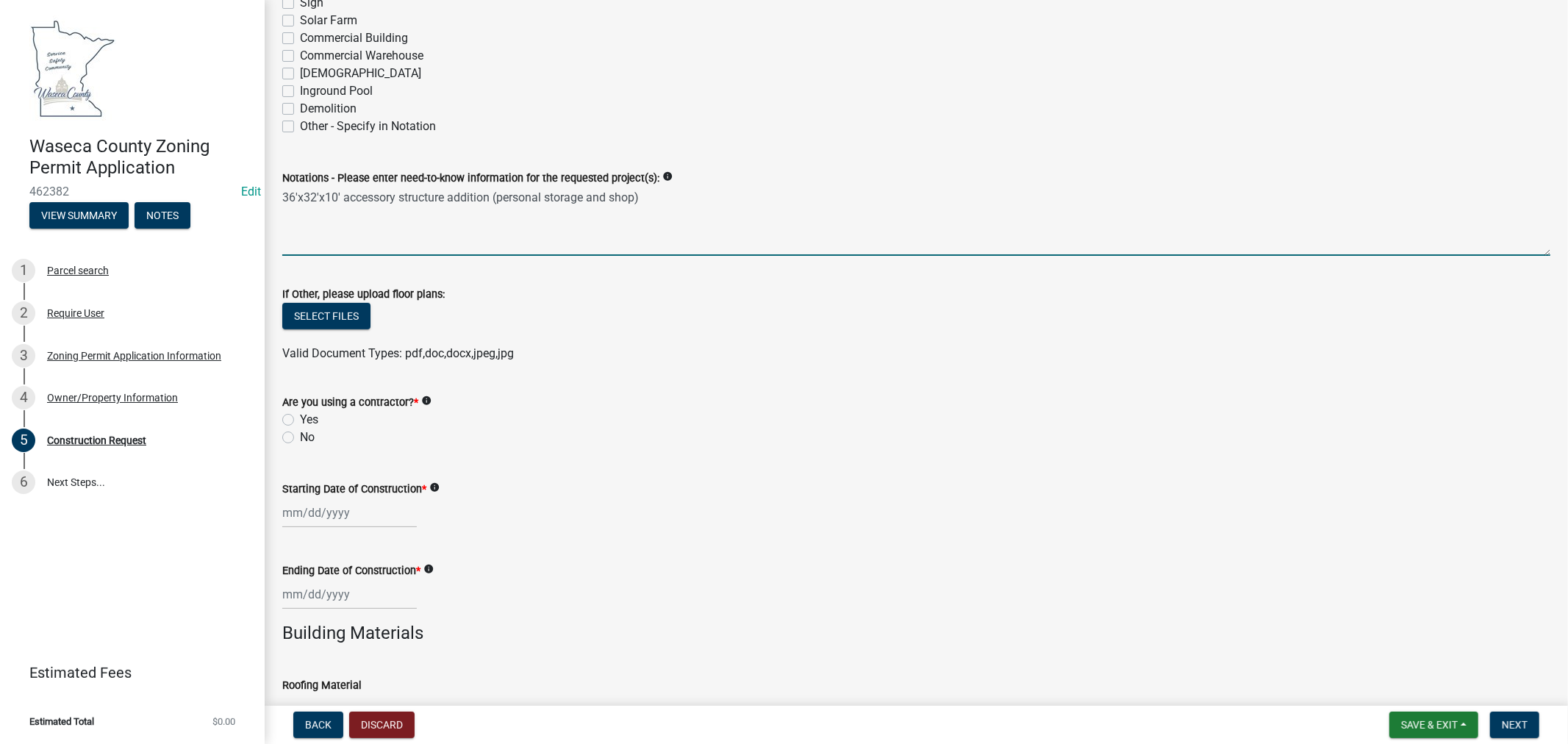
type textarea "36'x32'x10' accessory structure addition (personal storage and shop)"
click at [300, 417] on label "Yes" at bounding box center [309, 420] width 19 height 18
click at [300, 417] on input "Yes" at bounding box center [305, 416] width 10 height 10
radio input "true"
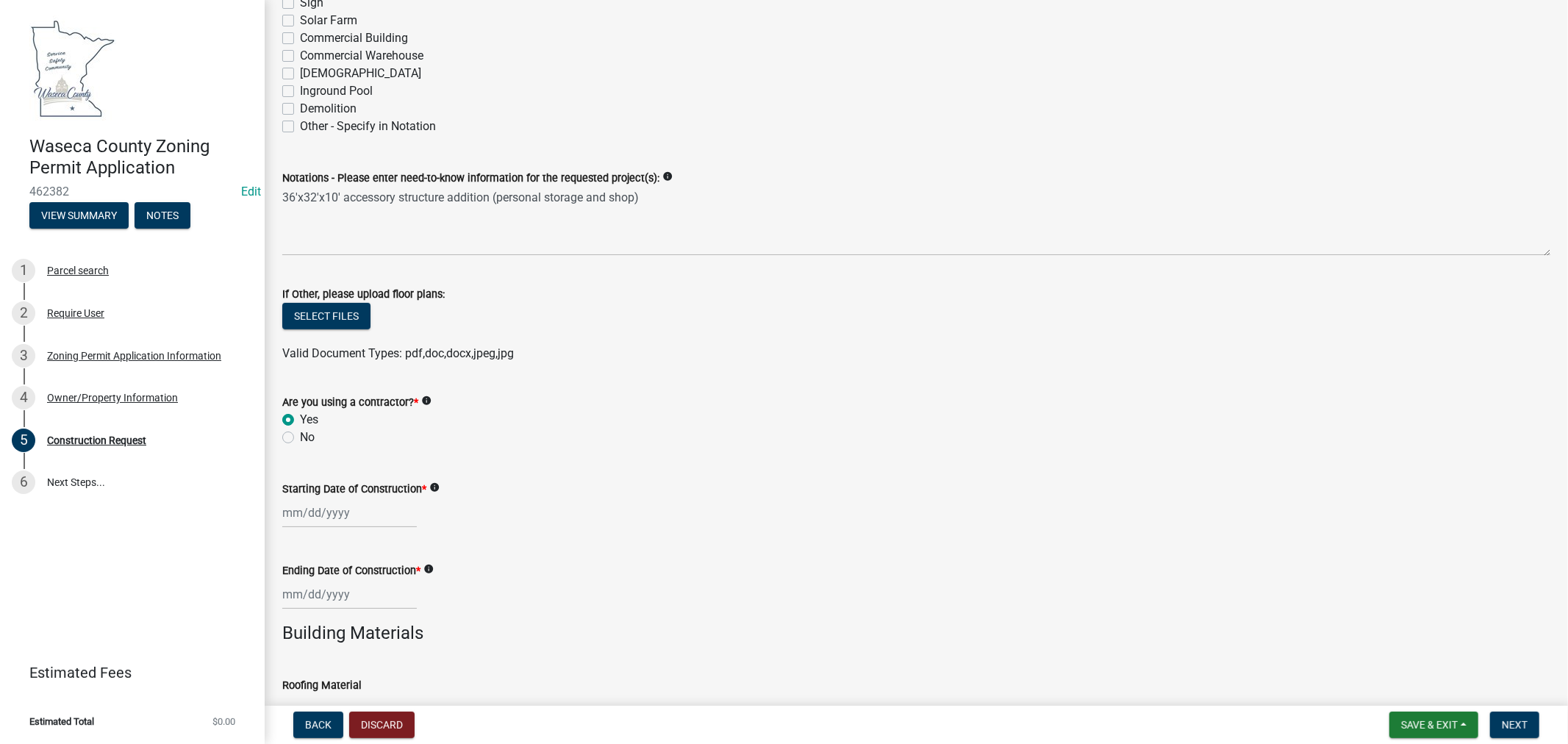
click at [329, 511] on div at bounding box center [349, 513] width 134 height 30
select select "8"
select select "2025"
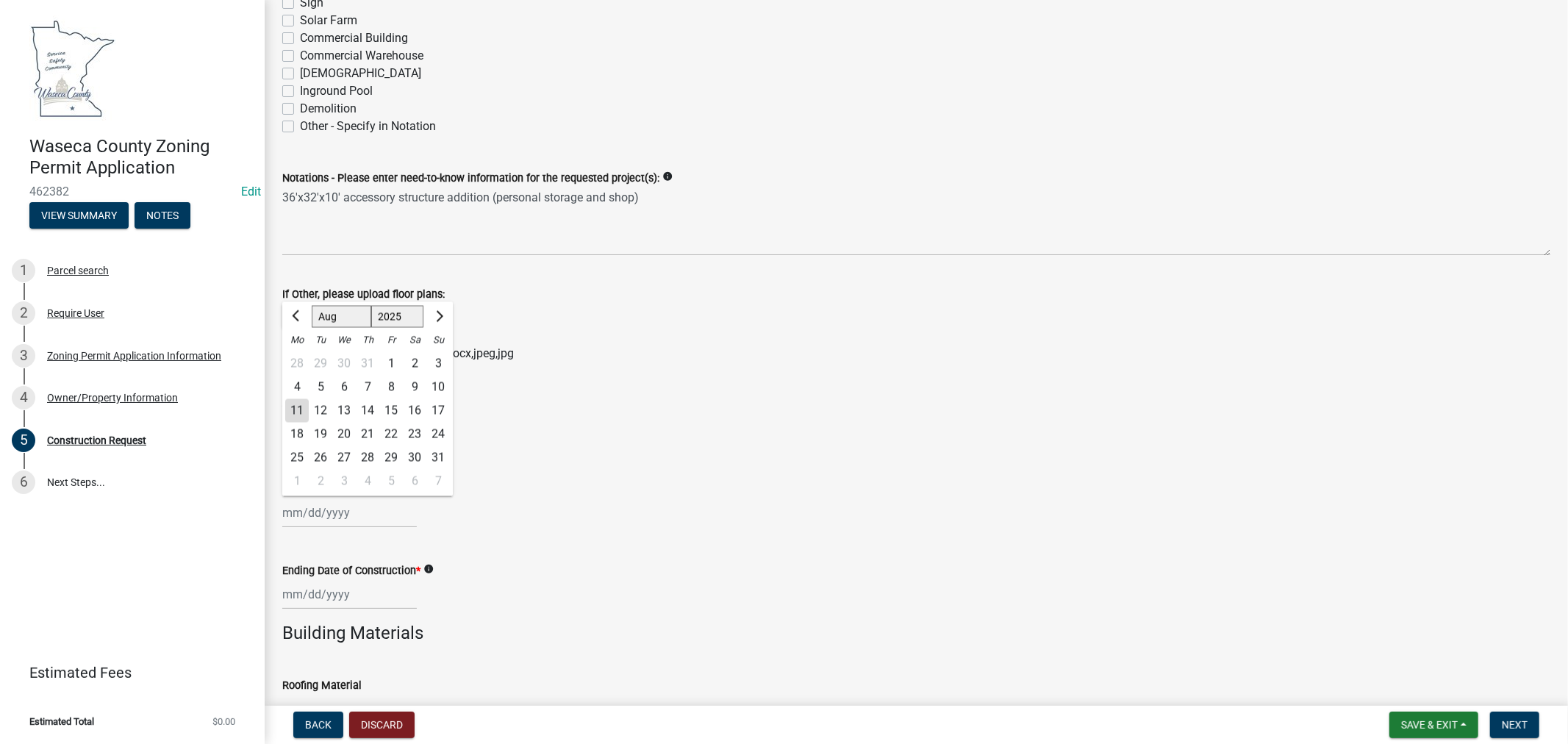
click at [296, 433] on div "18" at bounding box center [297, 434] width 23 height 23
type input "[DATE]"
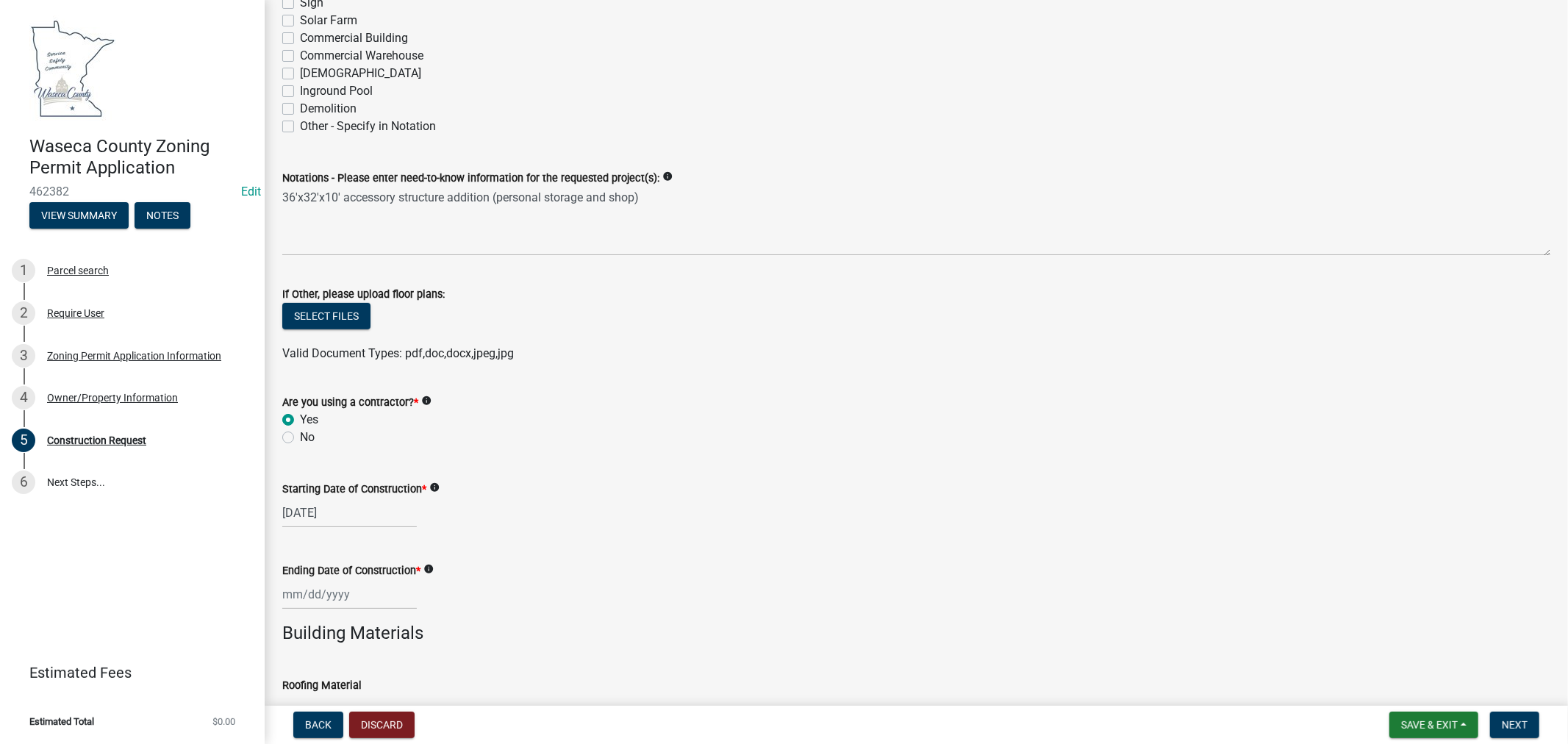
scroll to position [572, 0]
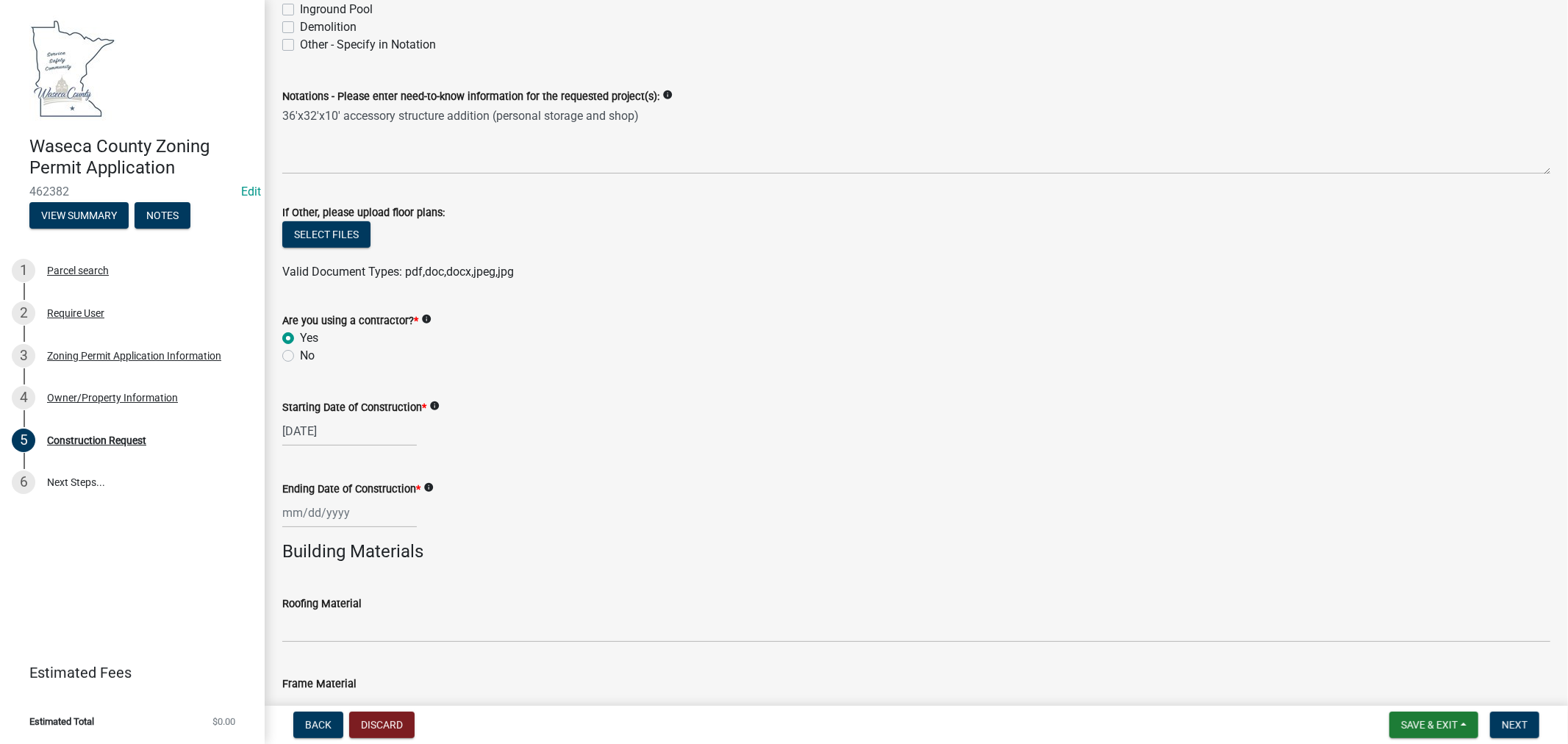
click at [331, 509] on input "Ending Date of Construction *" at bounding box center [349, 513] width 134 height 30
select select "8"
select select "2025"
click at [438, 317] on span "Next month" at bounding box center [438, 316] width 11 height 11
select select "9"
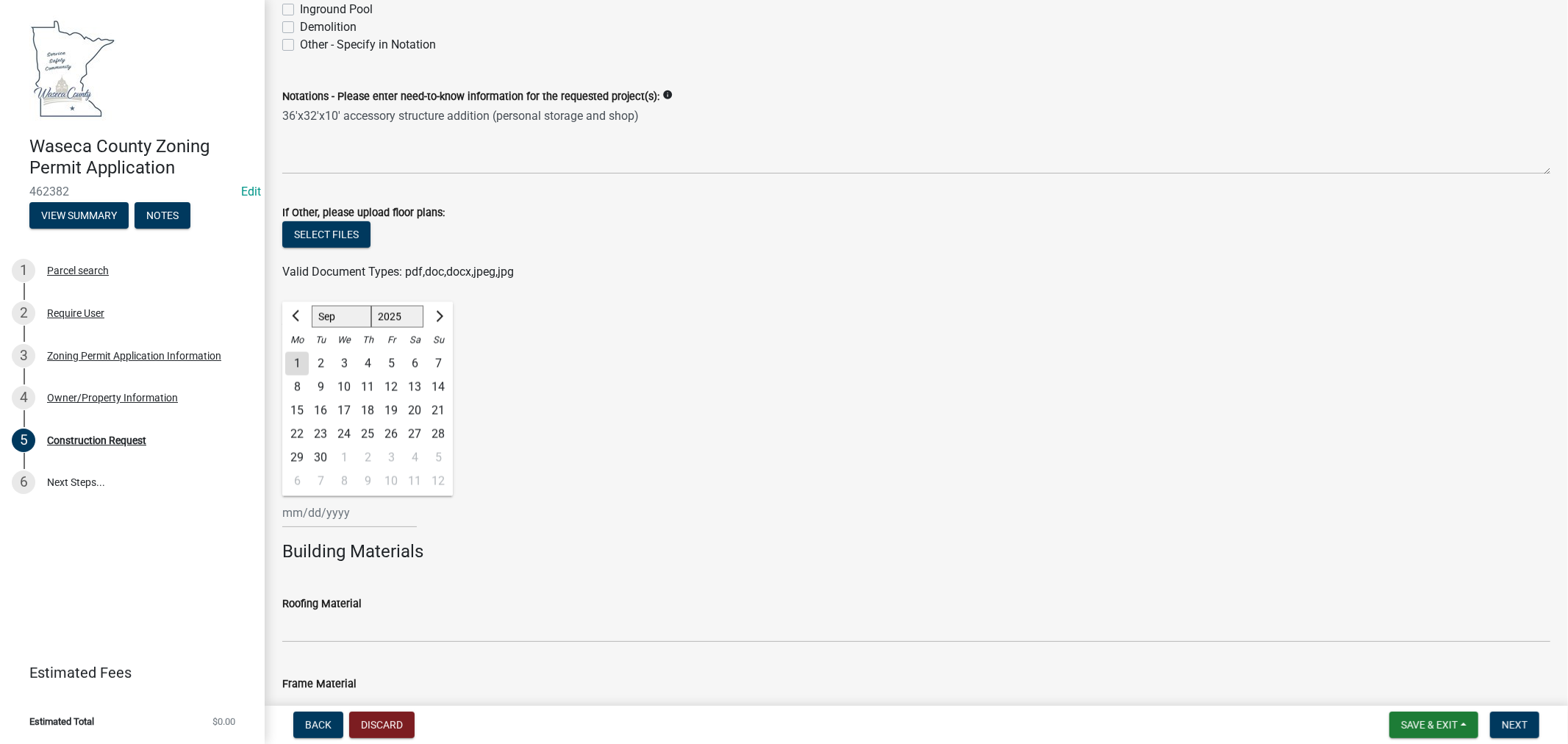
click at [296, 413] on div "15" at bounding box center [297, 411] width 23 height 23
type input "[DATE]"
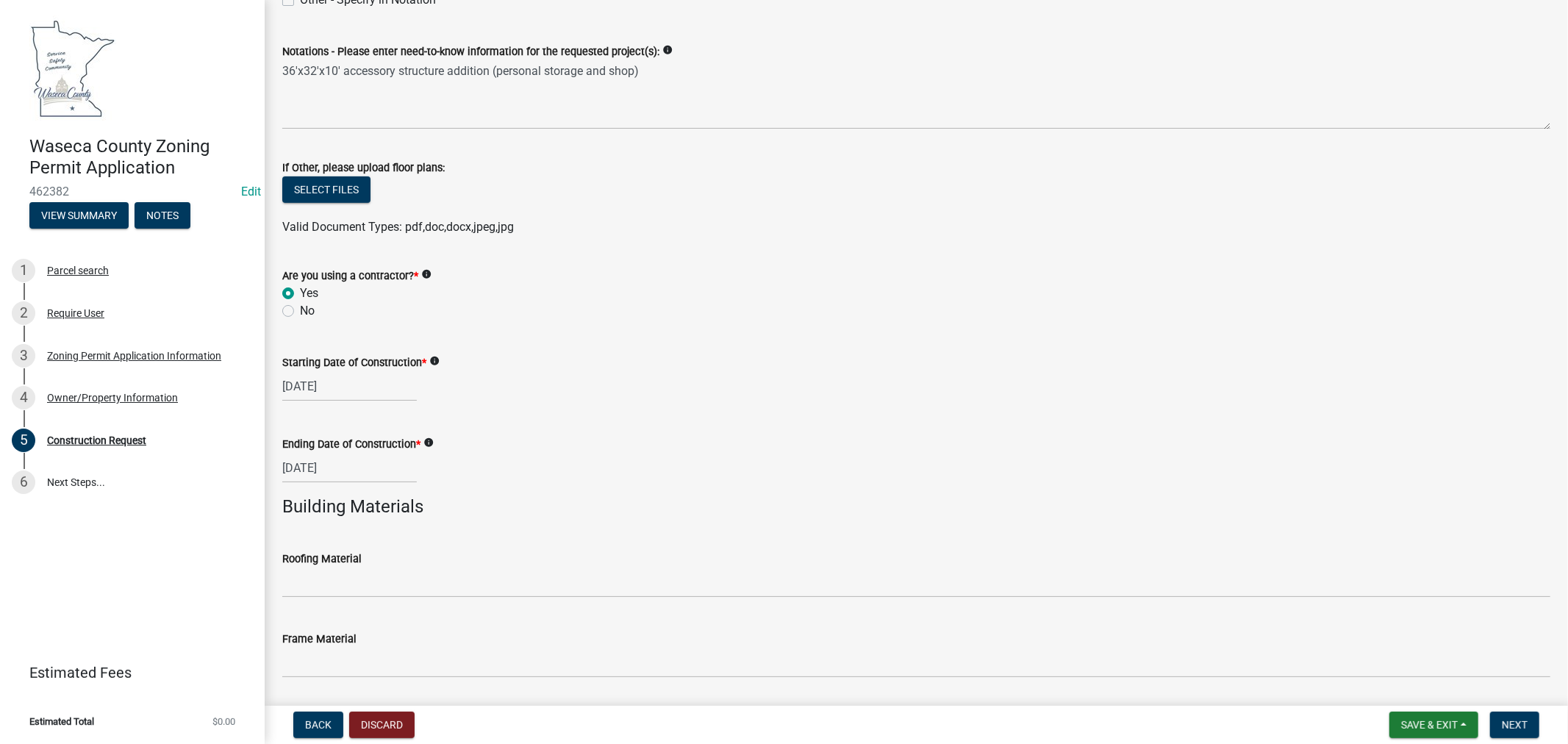
scroll to position [653, 0]
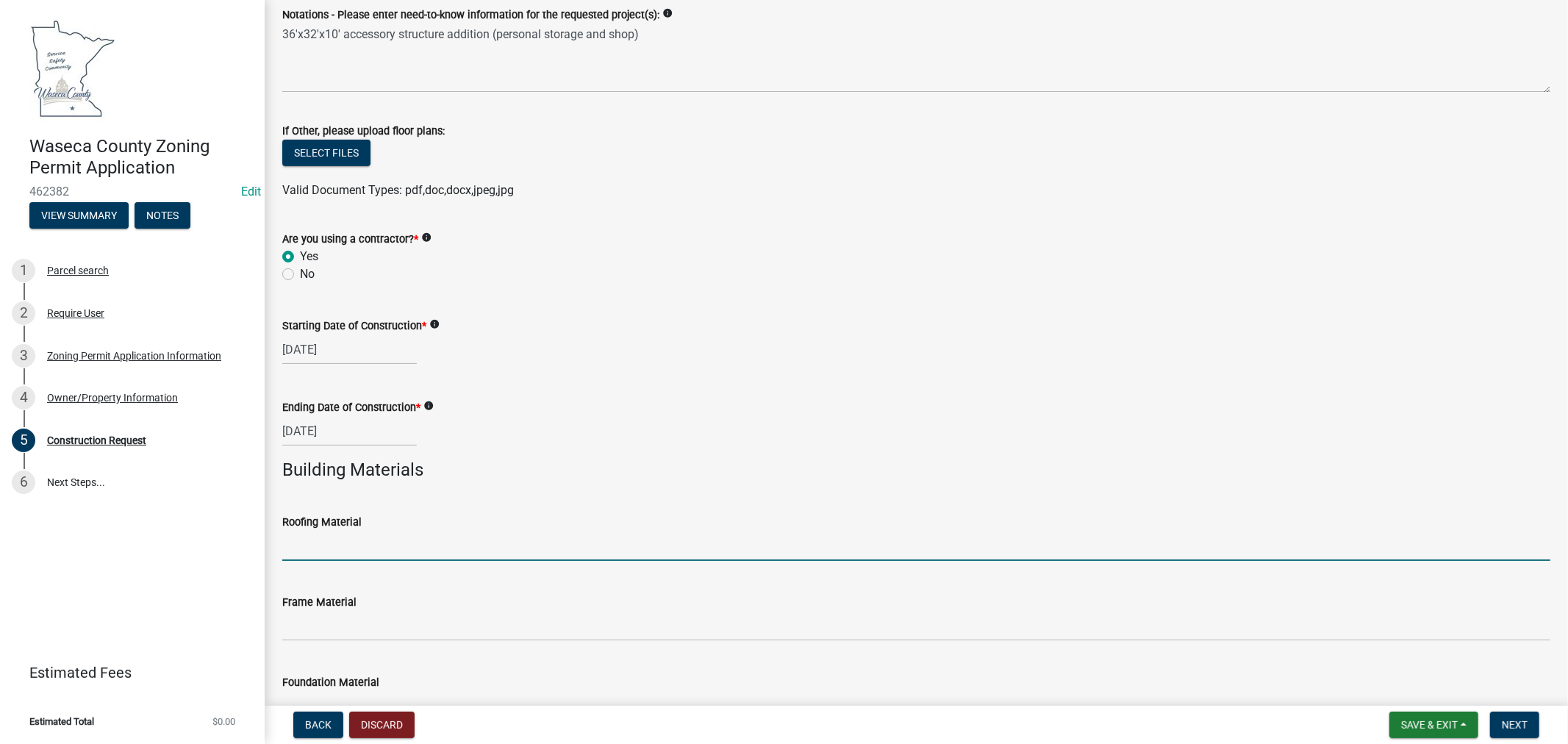
click at [401, 539] on input "Roofing Material" at bounding box center [916, 546] width 1268 height 30
type input "Metal Roofing"
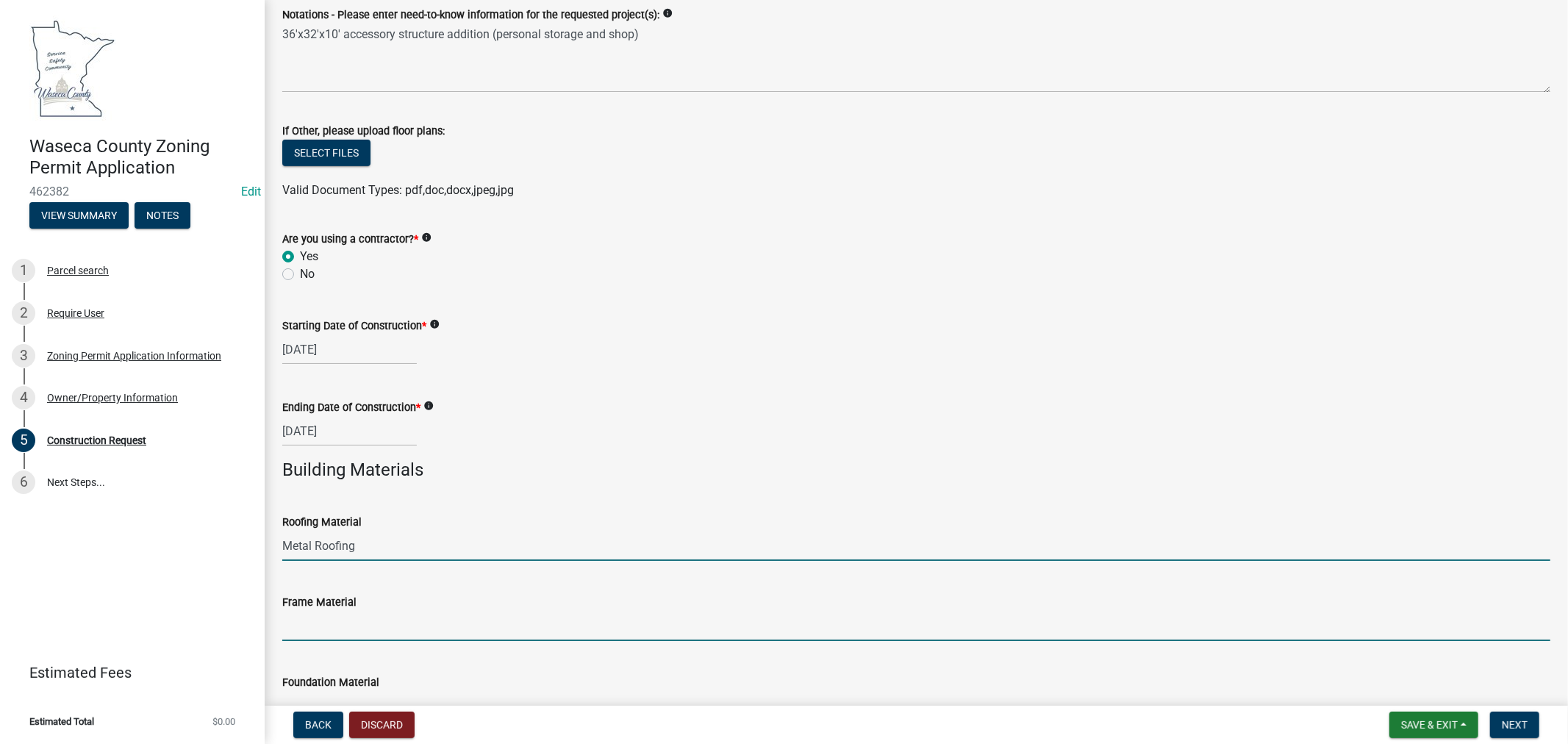
click at [369, 630] on input "Frame Material" at bounding box center [916, 626] width 1268 height 30
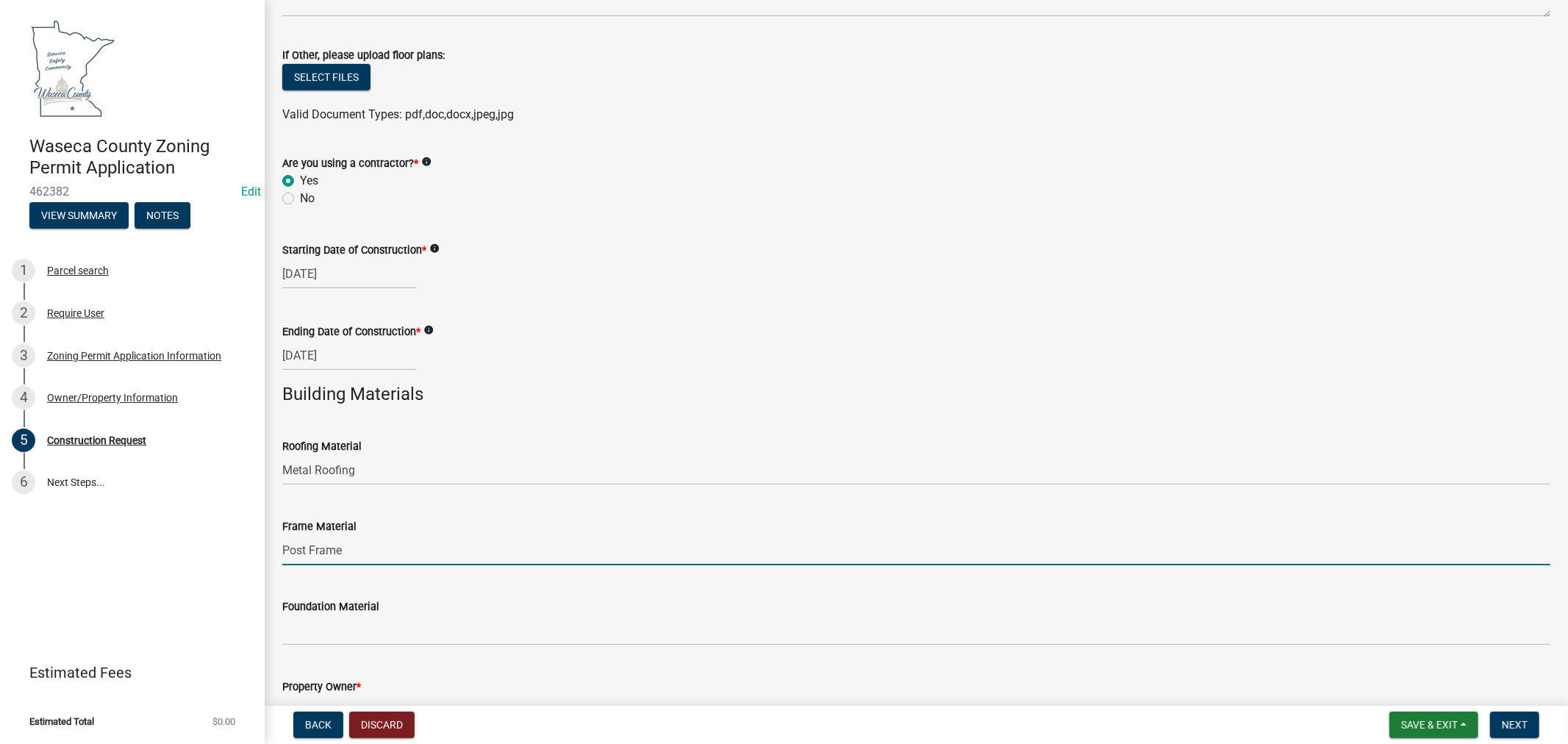
scroll to position [817, 0]
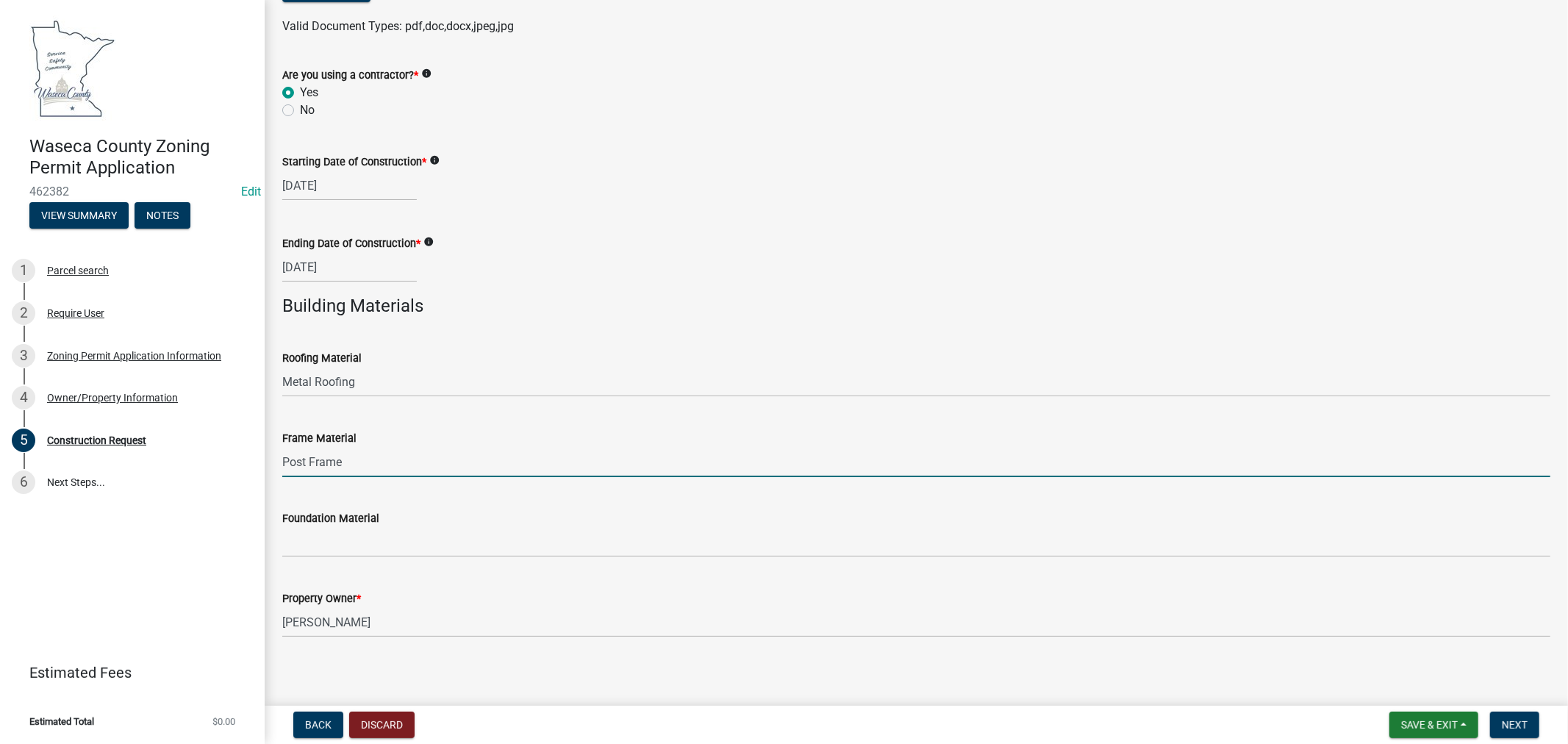
type input "Post Frame"
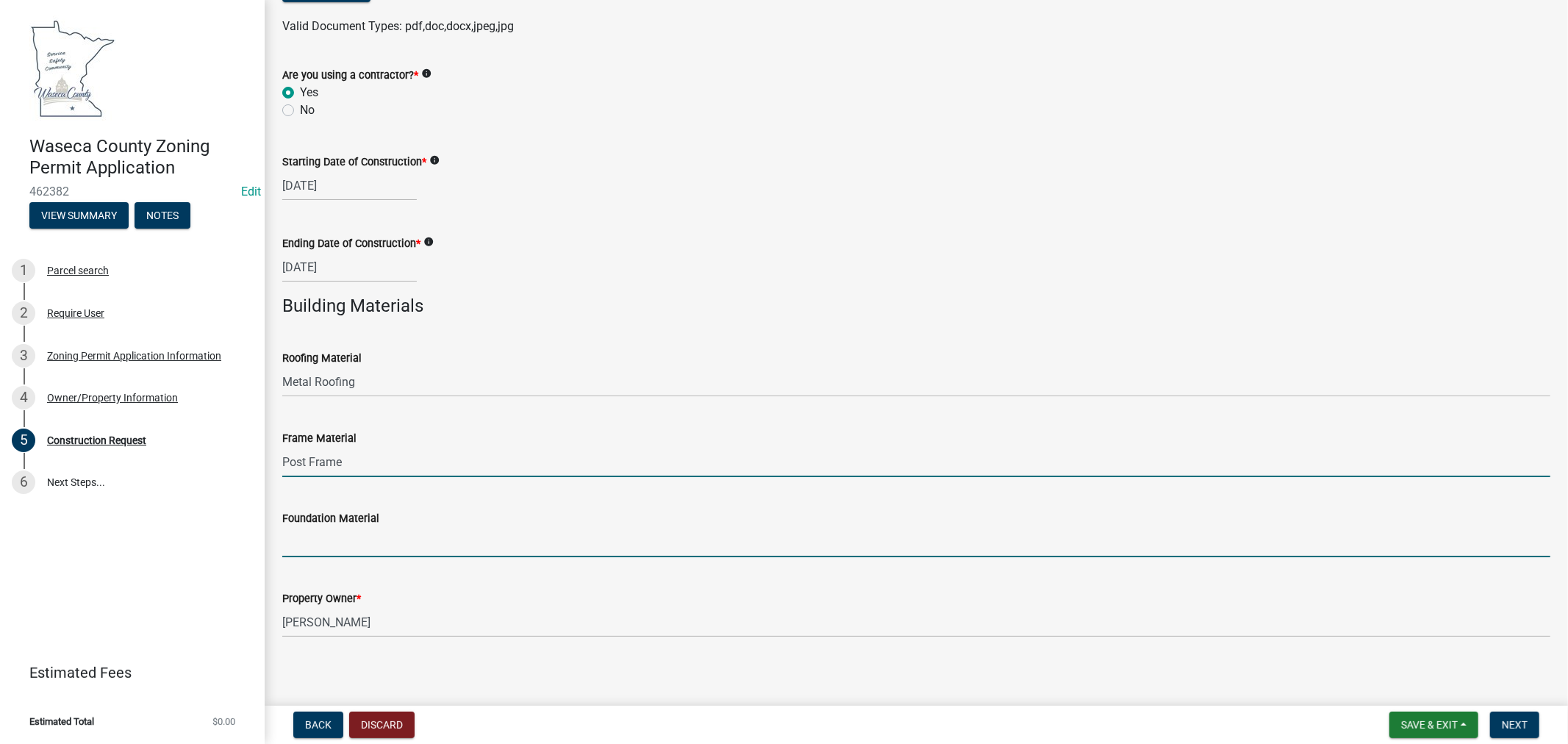
click at [403, 539] on input "Foundation Material" at bounding box center [916, 542] width 1268 height 30
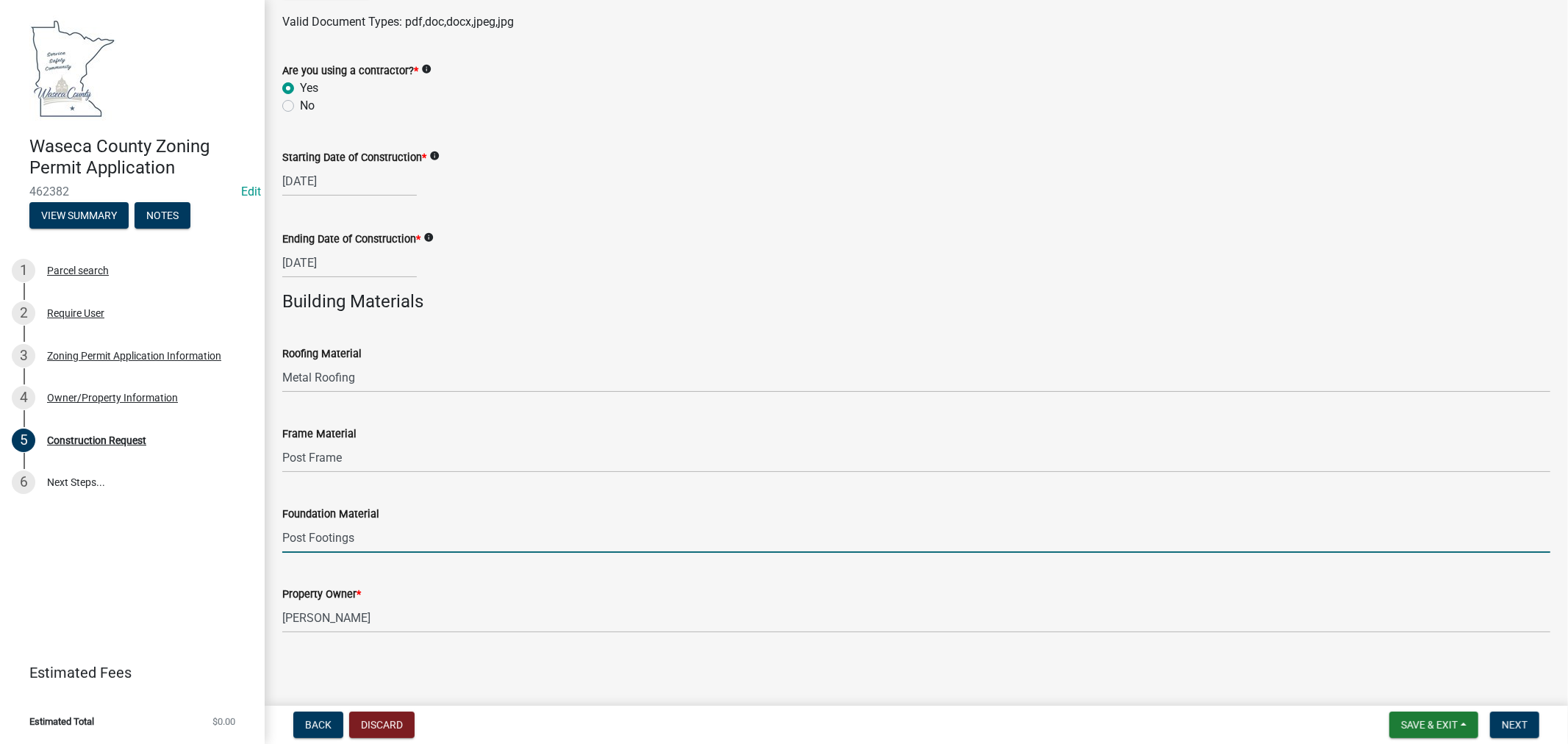
scroll to position [823, 0]
type input "Post Footings"
click at [1511, 730] on button "Next" at bounding box center [1514, 725] width 49 height 27
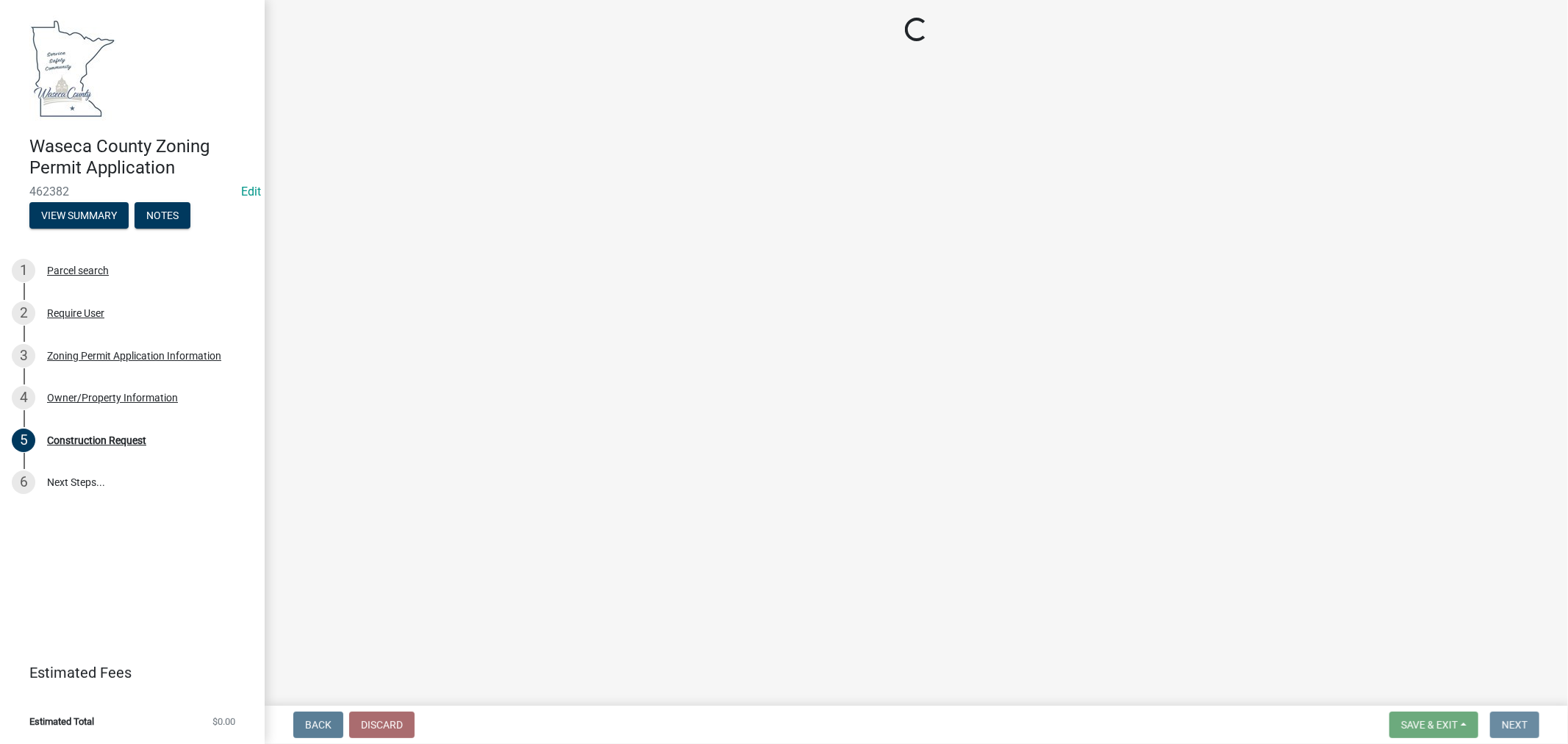
scroll to position [0, 0]
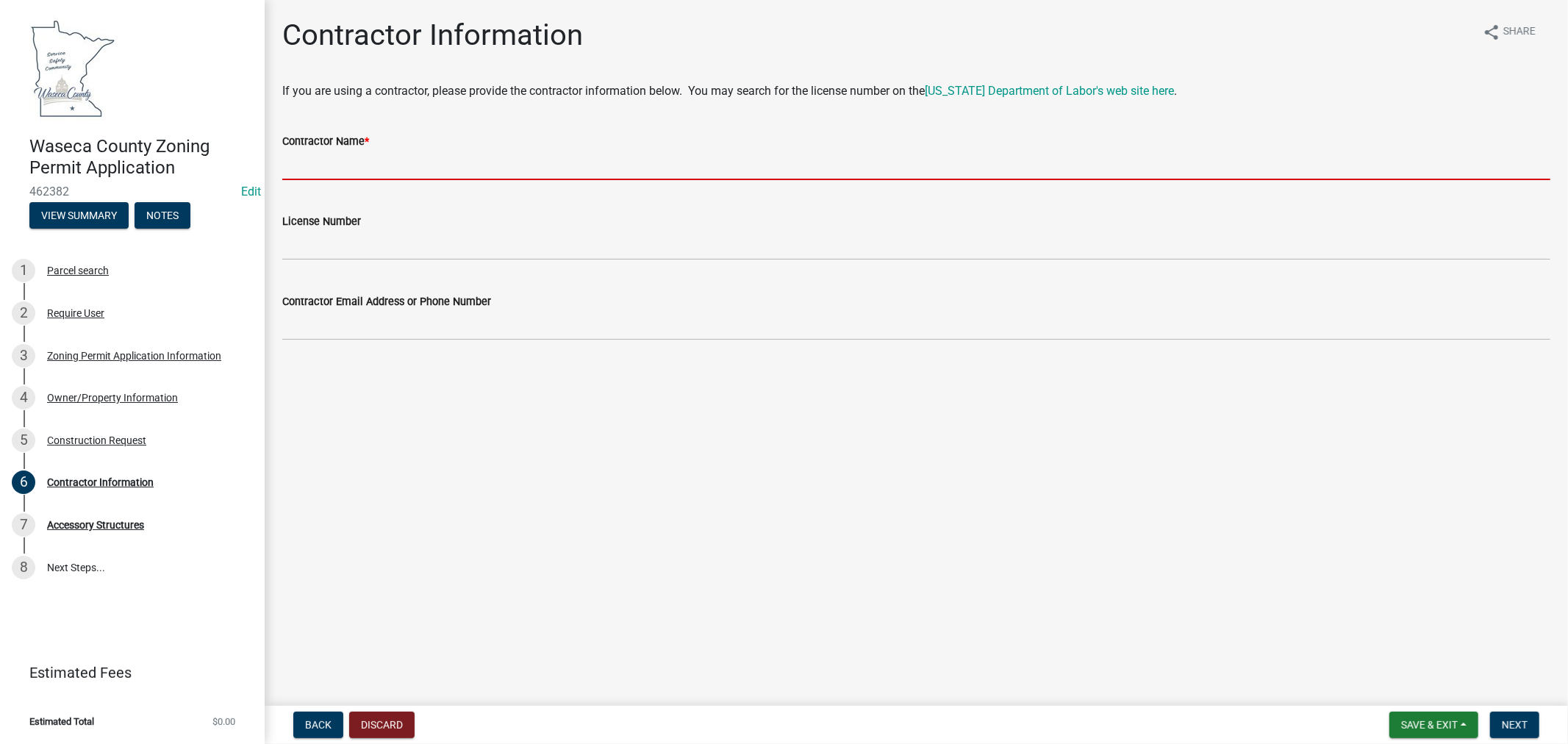
click at [346, 158] on input "Contractor Name *" at bounding box center [916, 165] width 1268 height 30
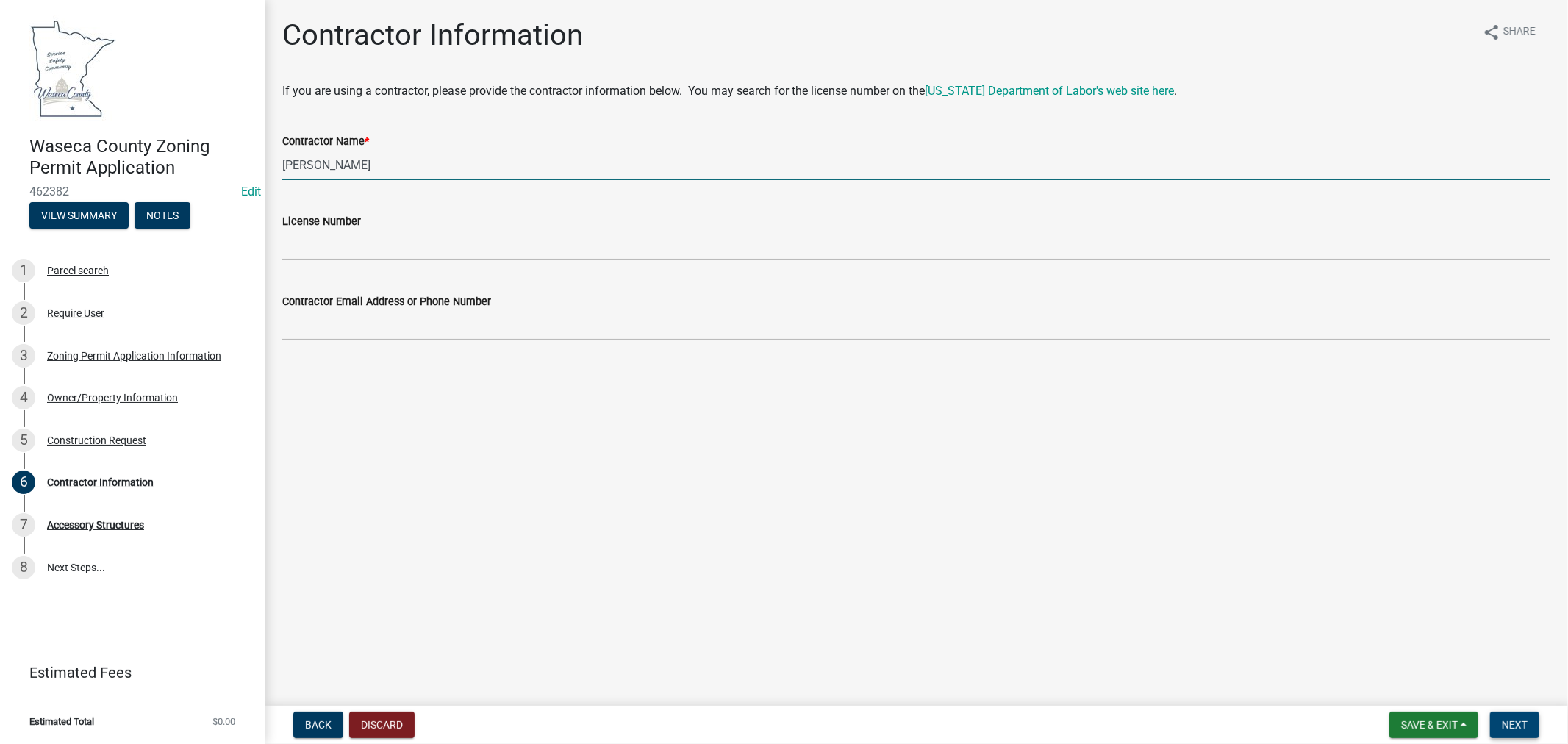
type input "[PERSON_NAME]"
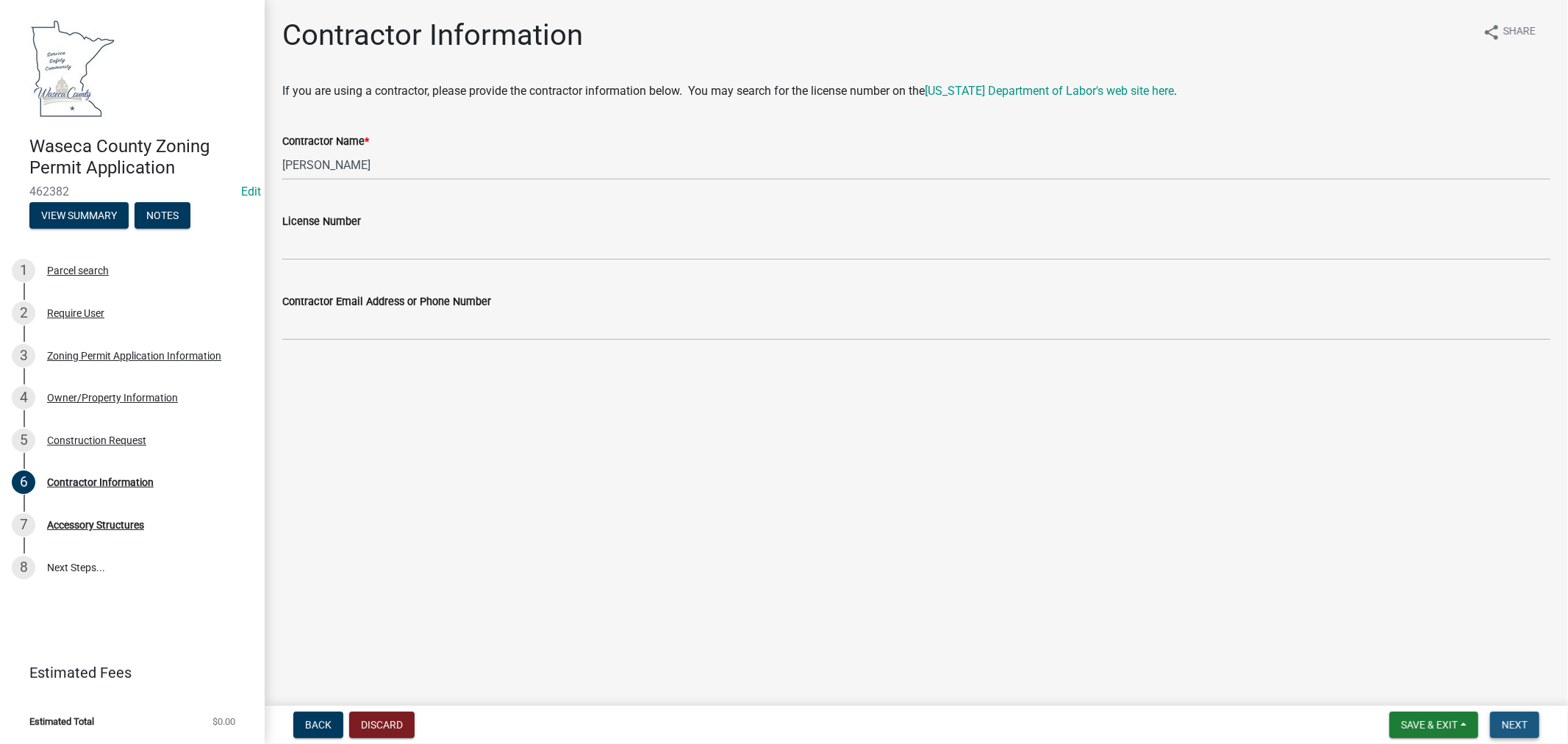
click at [1529, 724] on button "Next" at bounding box center [1514, 725] width 49 height 27
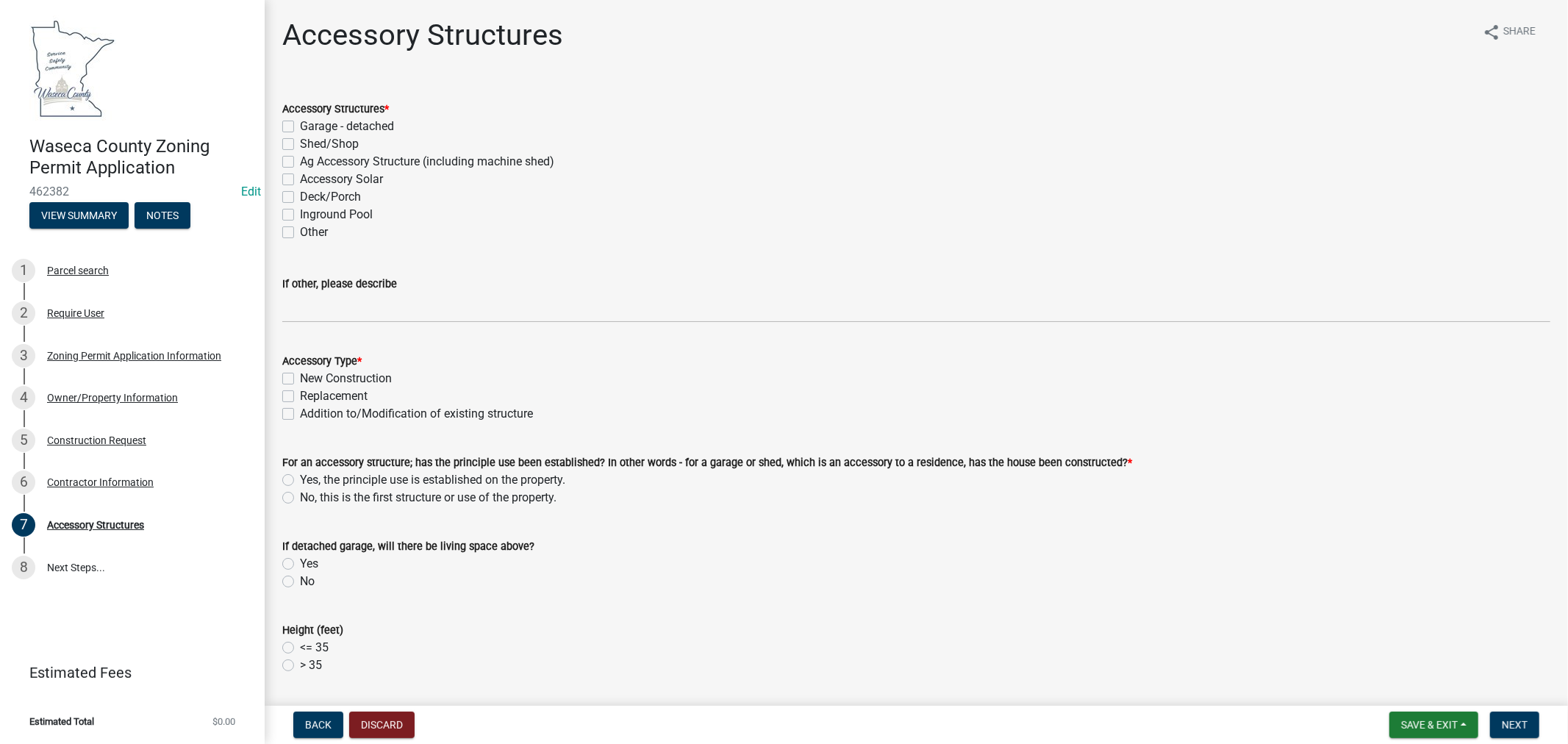
click at [300, 163] on label "Ag Accessory Structure (including machine shed)" at bounding box center [427, 162] width 255 height 18
click at [300, 163] on input "Ag Accessory Structure (including machine shed)" at bounding box center [305, 158] width 10 height 10
checkbox input "true"
checkbox input "false"
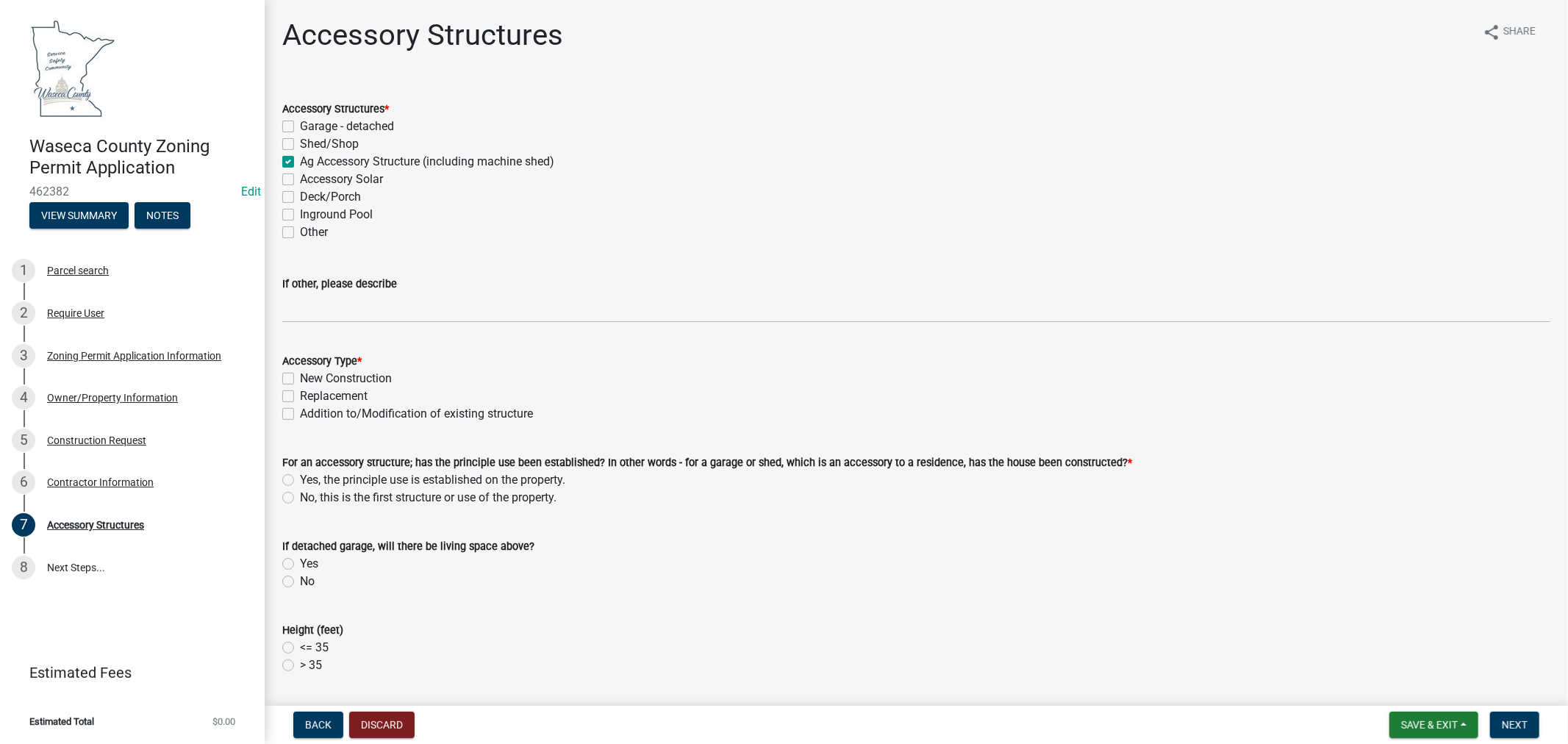
checkbox input "true"
checkbox input "false"
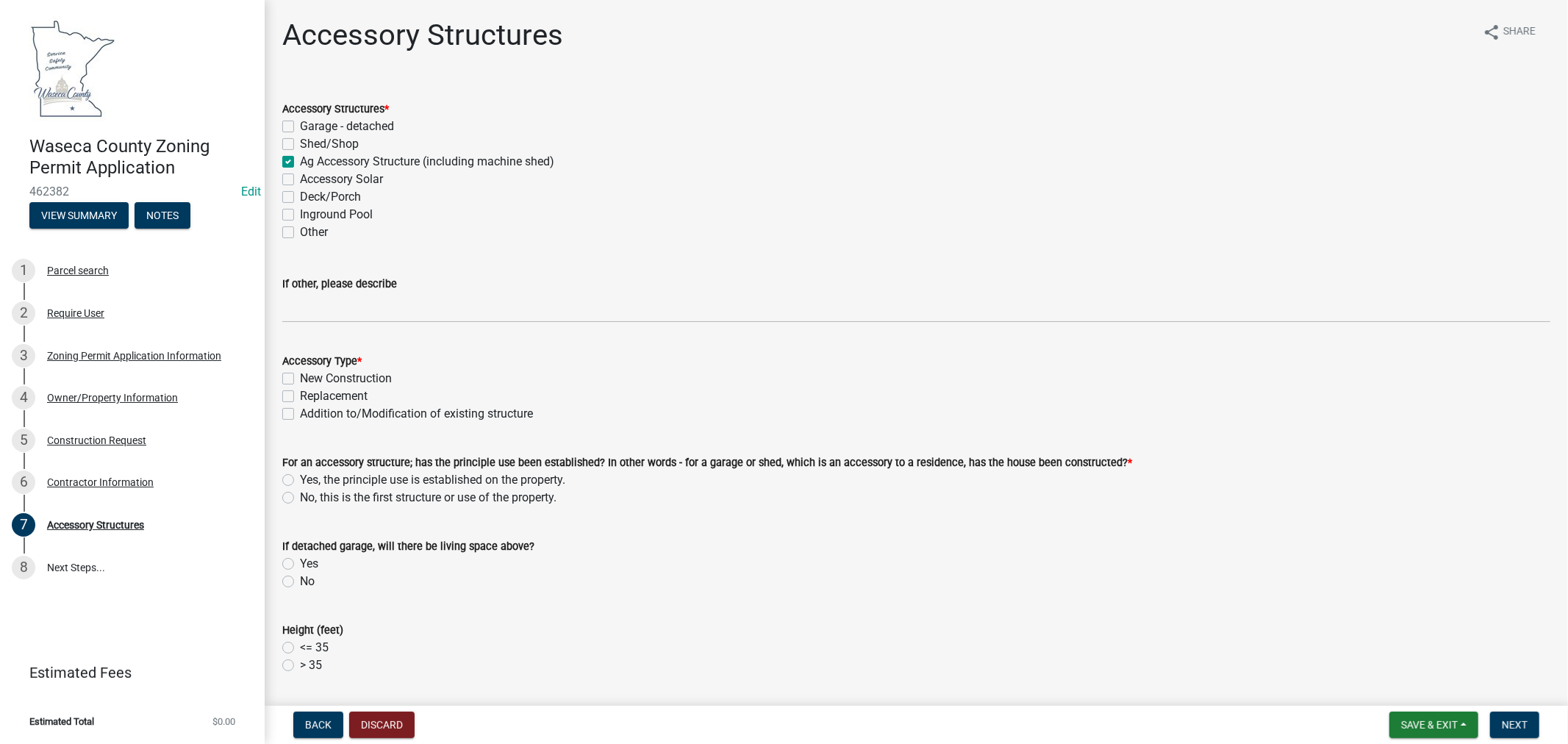
click at [300, 413] on label "Addition to/Modification of existing structure" at bounding box center [416, 414] width 233 height 18
click at [300, 413] on input "Addition to/Modification of existing structure" at bounding box center [305, 410] width 10 height 10
checkbox input "true"
checkbox input "false"
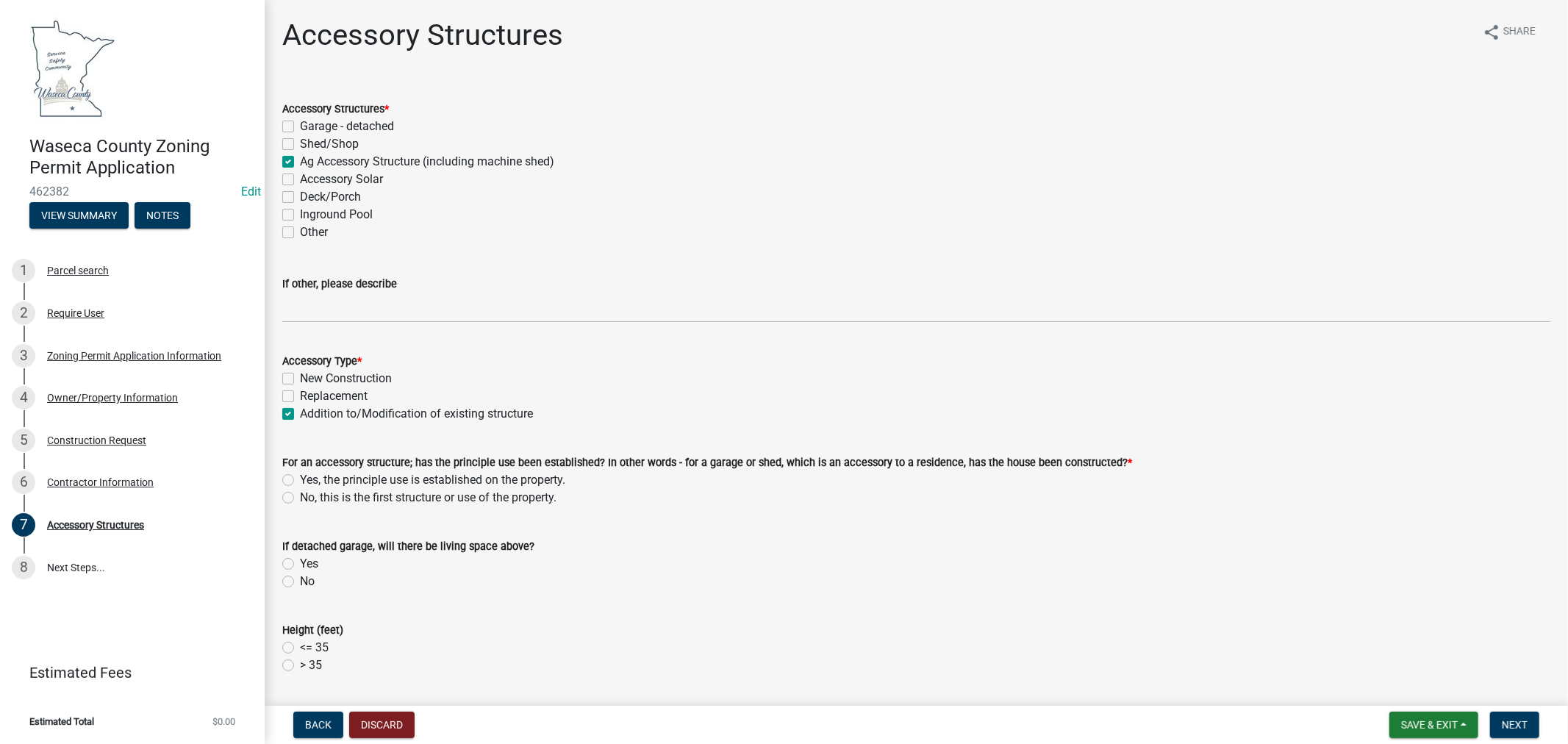
checkbox input "true"
click at [300, 476] on label "Yes, the principle use is established on the property." at bounding box center [432, 480] width 265 height 18
click at [300, 476] on input "Yes, the principle use is established on the property." at bounding box center [305, 476] width 10 height 10
radio input "true"
click at [300, 584] on label "No" at bounding box center [307, 581] width 15 height 18
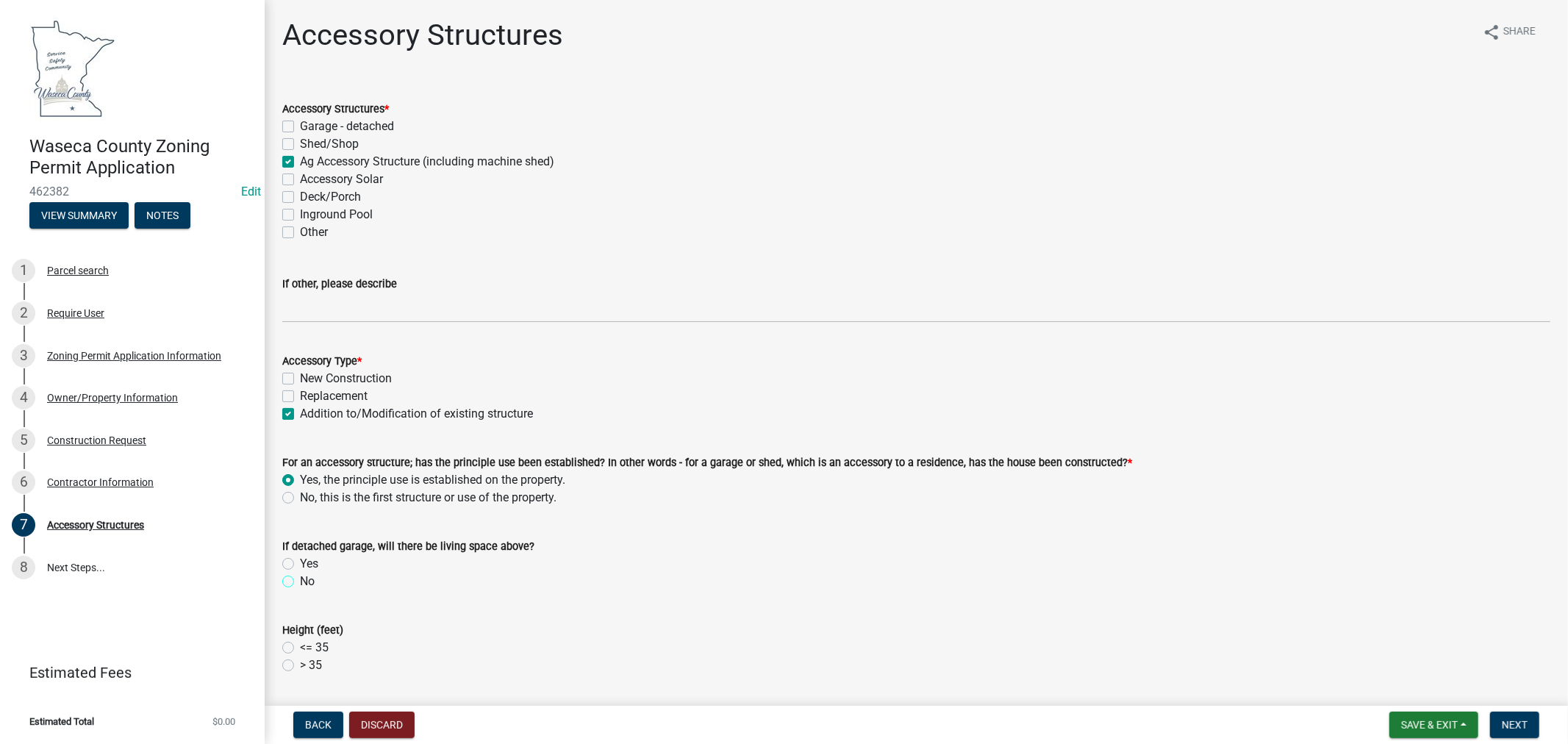
click at [300, 582] on input "No" at bounding box center [305, 577] width 10 height 10
radio input "true"
click at [300, 645] on label "<= 35" at bounding box center [314, 648] width 28 height 18
click at [300, 645] on input "<= 35" at bounding box center [305, 644] width 10 height 10
radio input "true"
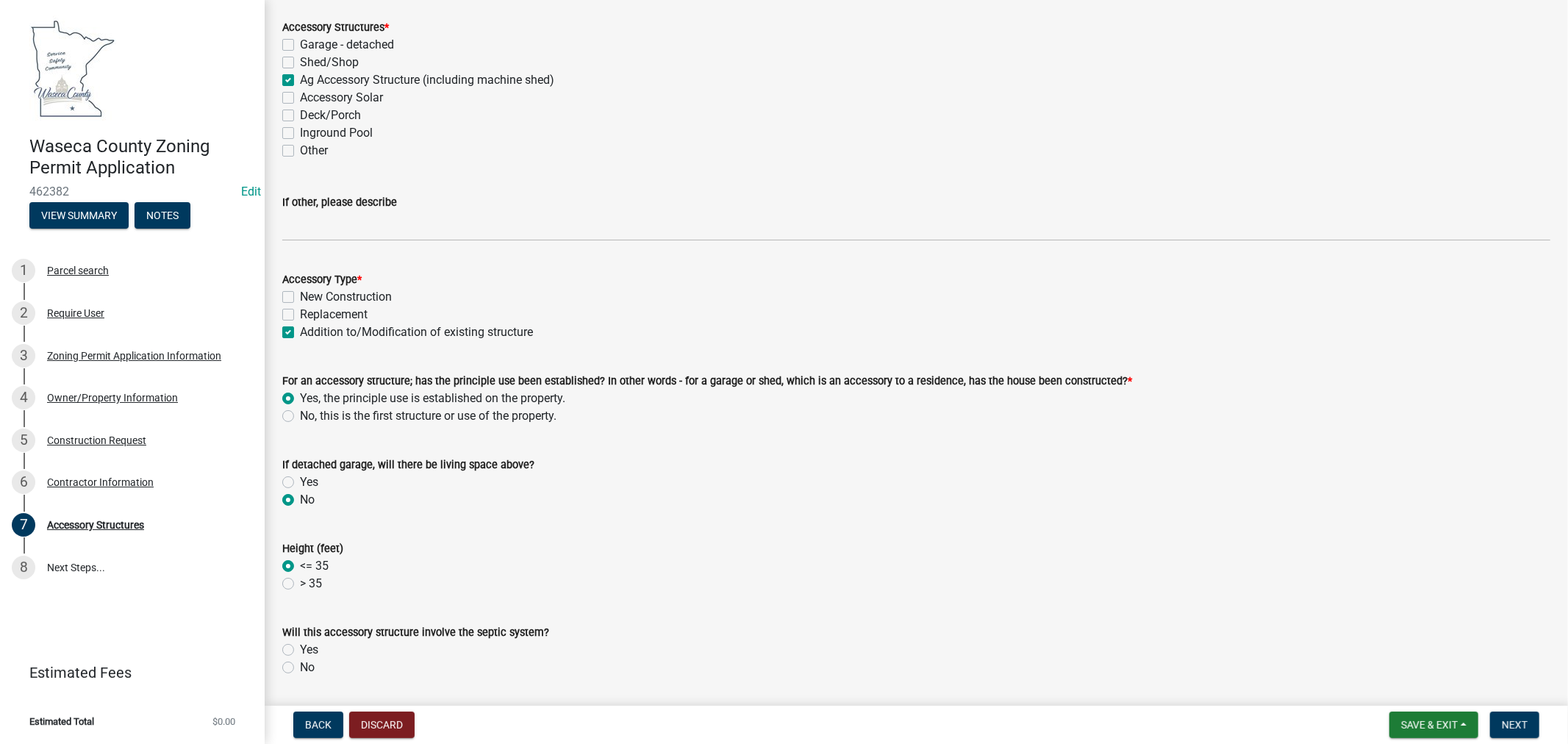
scroll to position [163, 0]
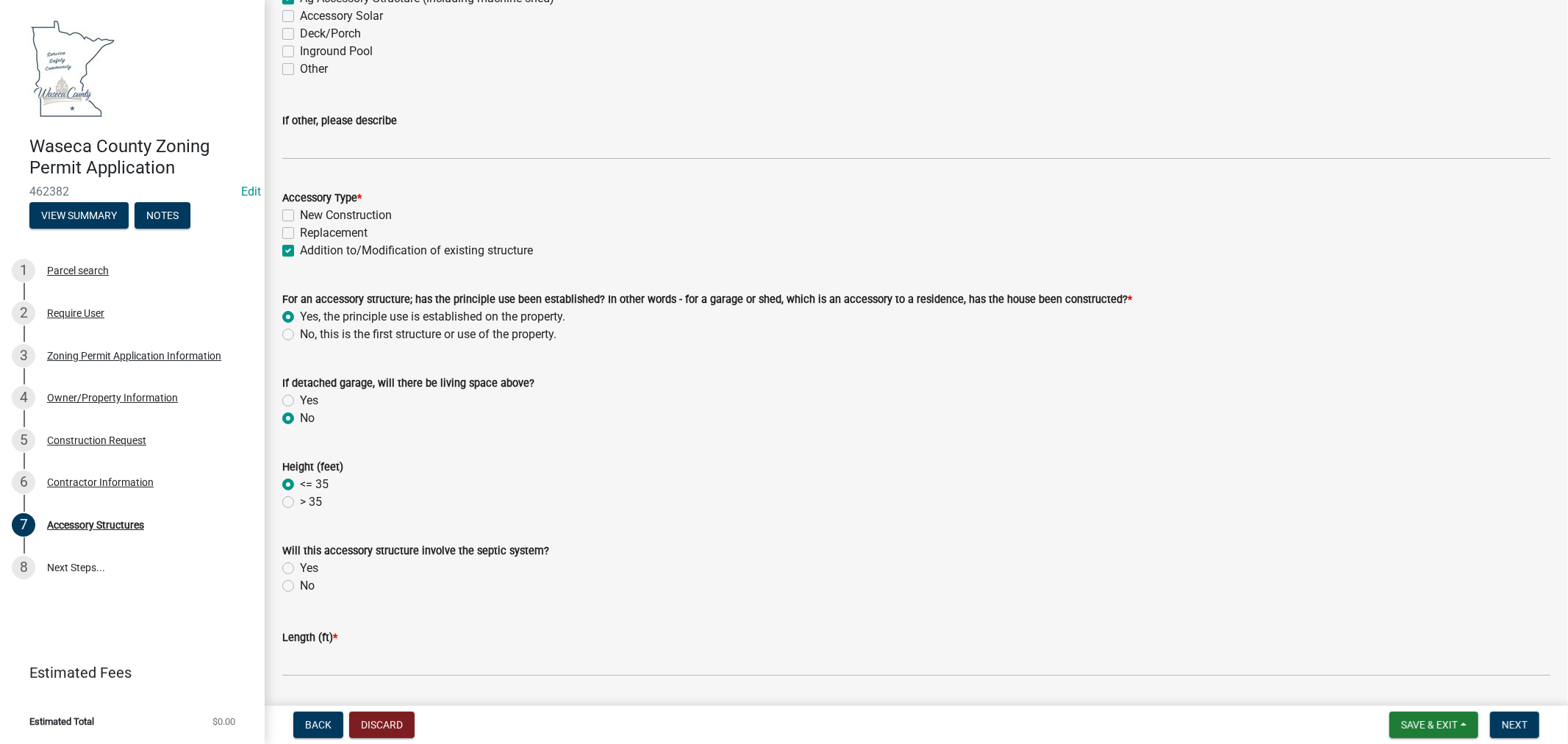
click at [295, 586] on div "No" at bounding box center [916, 586] width 1268 height 18
click at [300, 587] on label "No" at bounding box center [307, 586] width 15 height 18
click at [300, 587] on input "No" at bounding box center [305, 582] width 10 height 10
radio input "true"
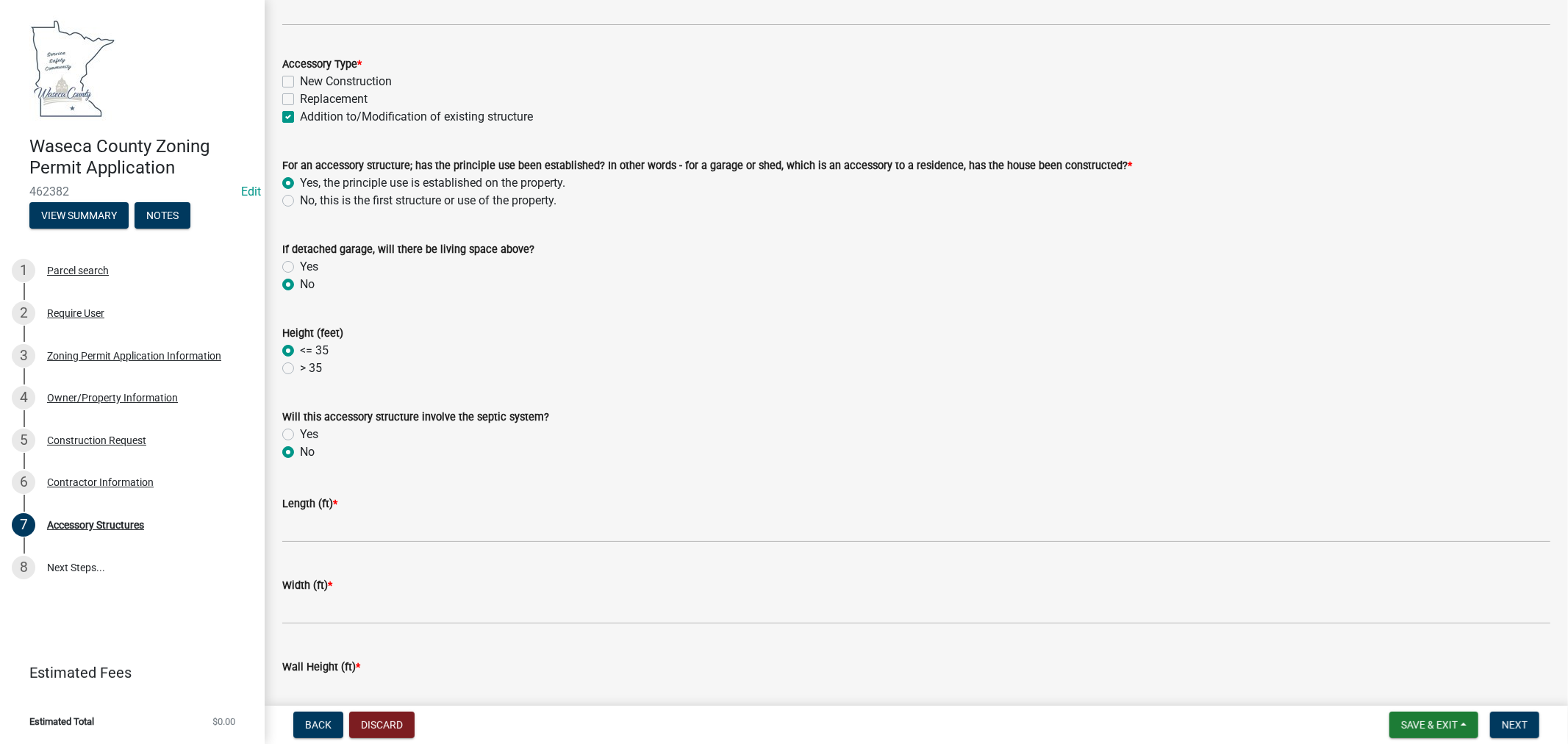
scroll to position [327, 0]
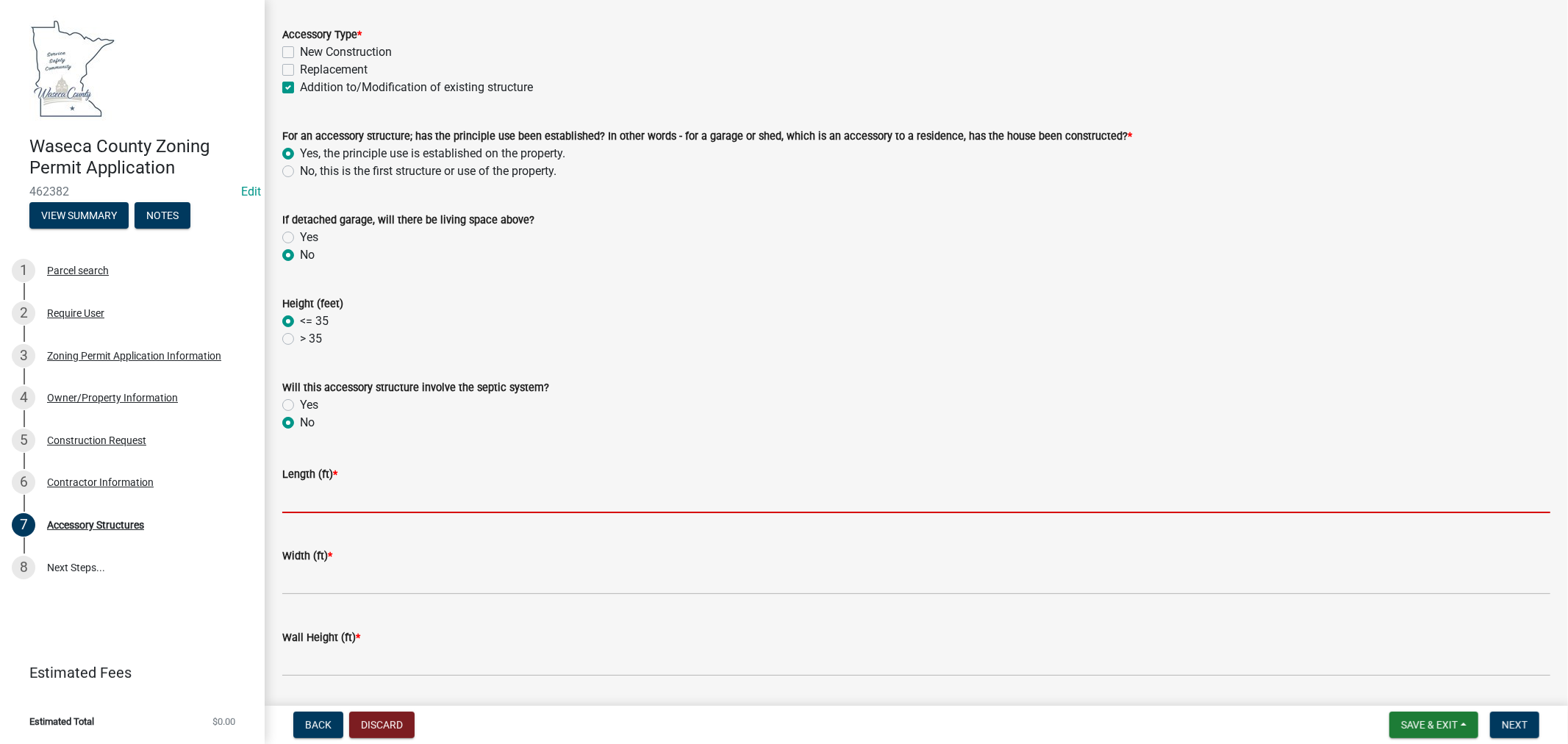
click at [345, 489] on input "text" at bounding box center [916, 497] width 1268 height 30
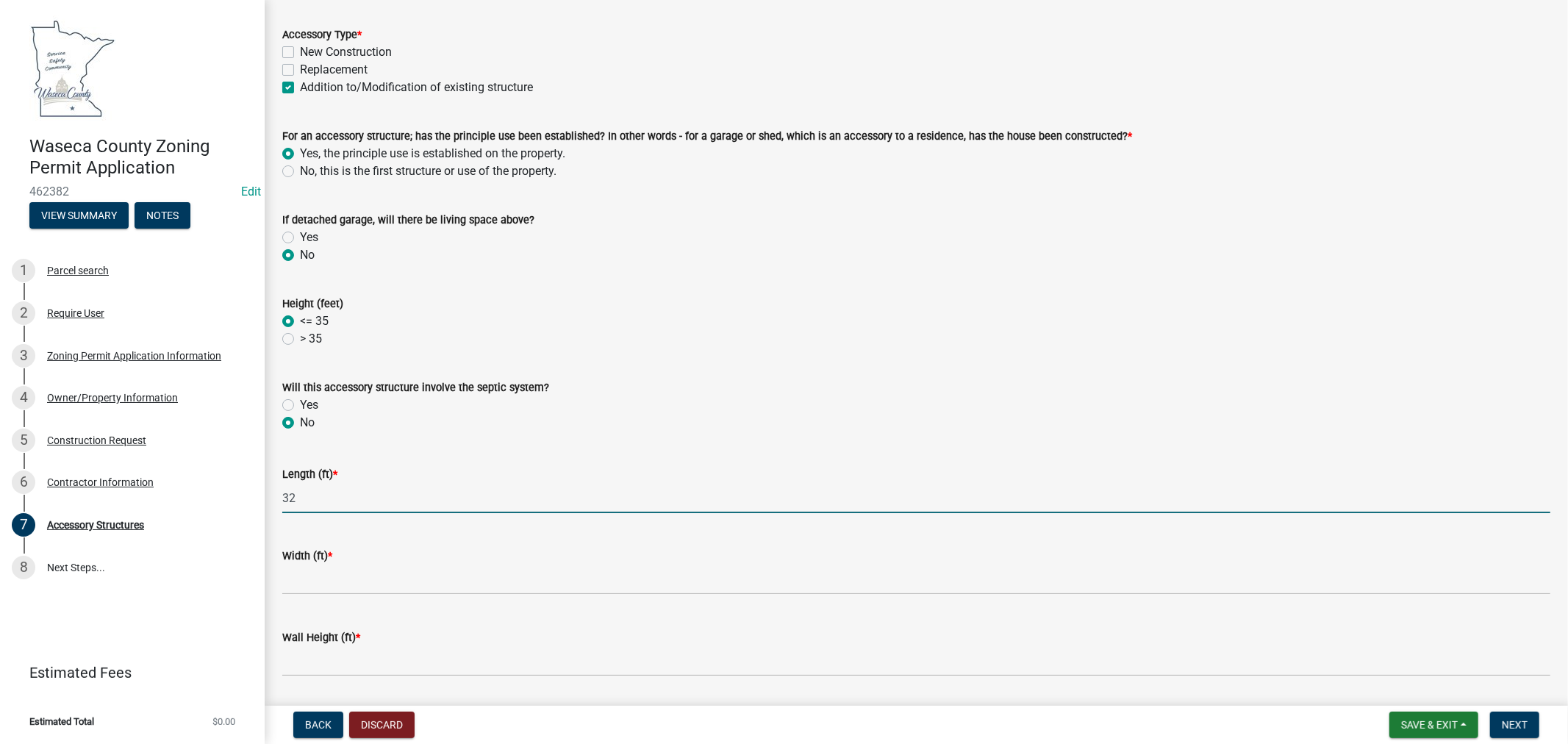
type input "32"
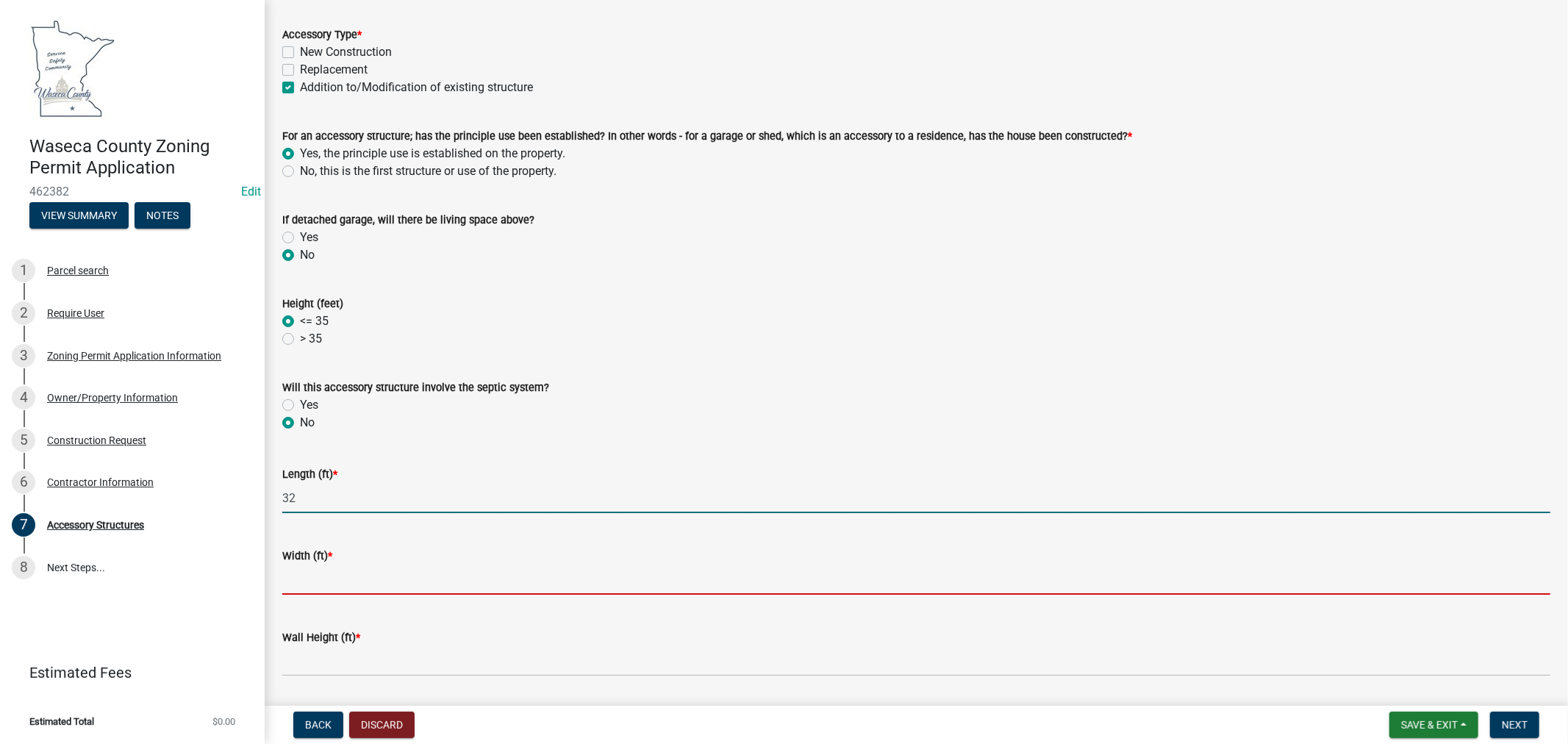
click at [333, 570] on input "text" at bounding box center [916, 579] width 1268 height 30
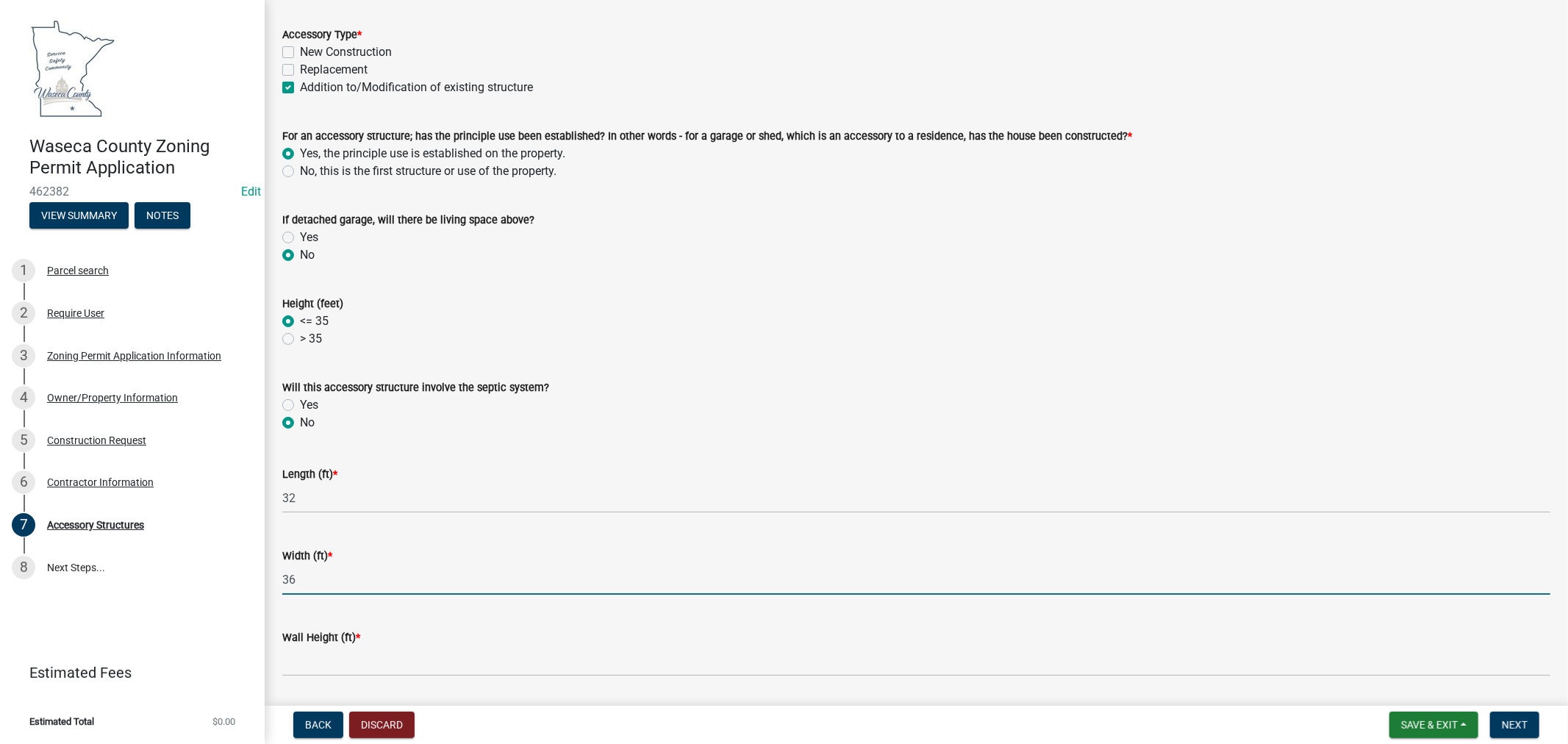
type input "36"
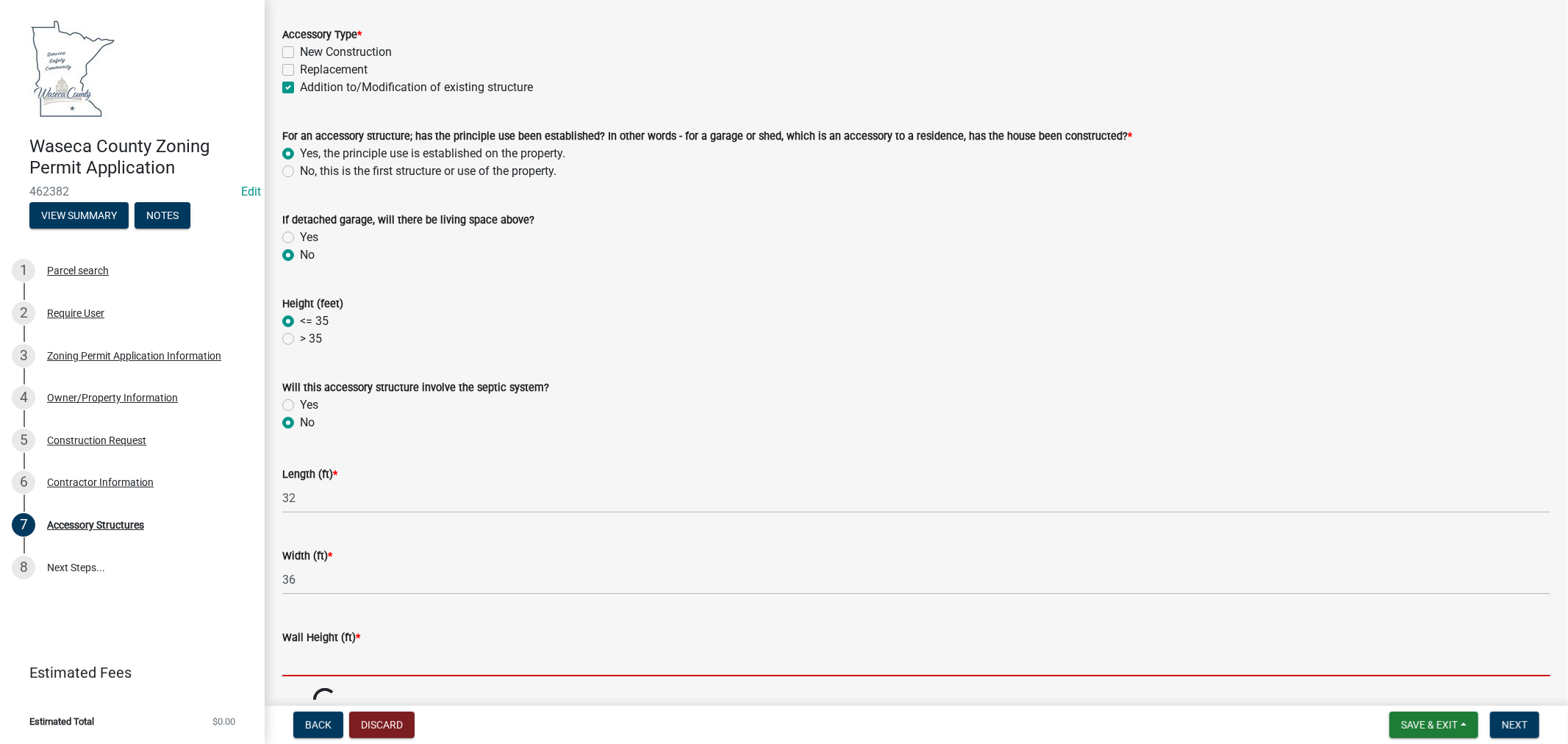
click at [316, 666] on input "Wall Height (ft) *" at bounding box center [916, 661] width 1268 height 30
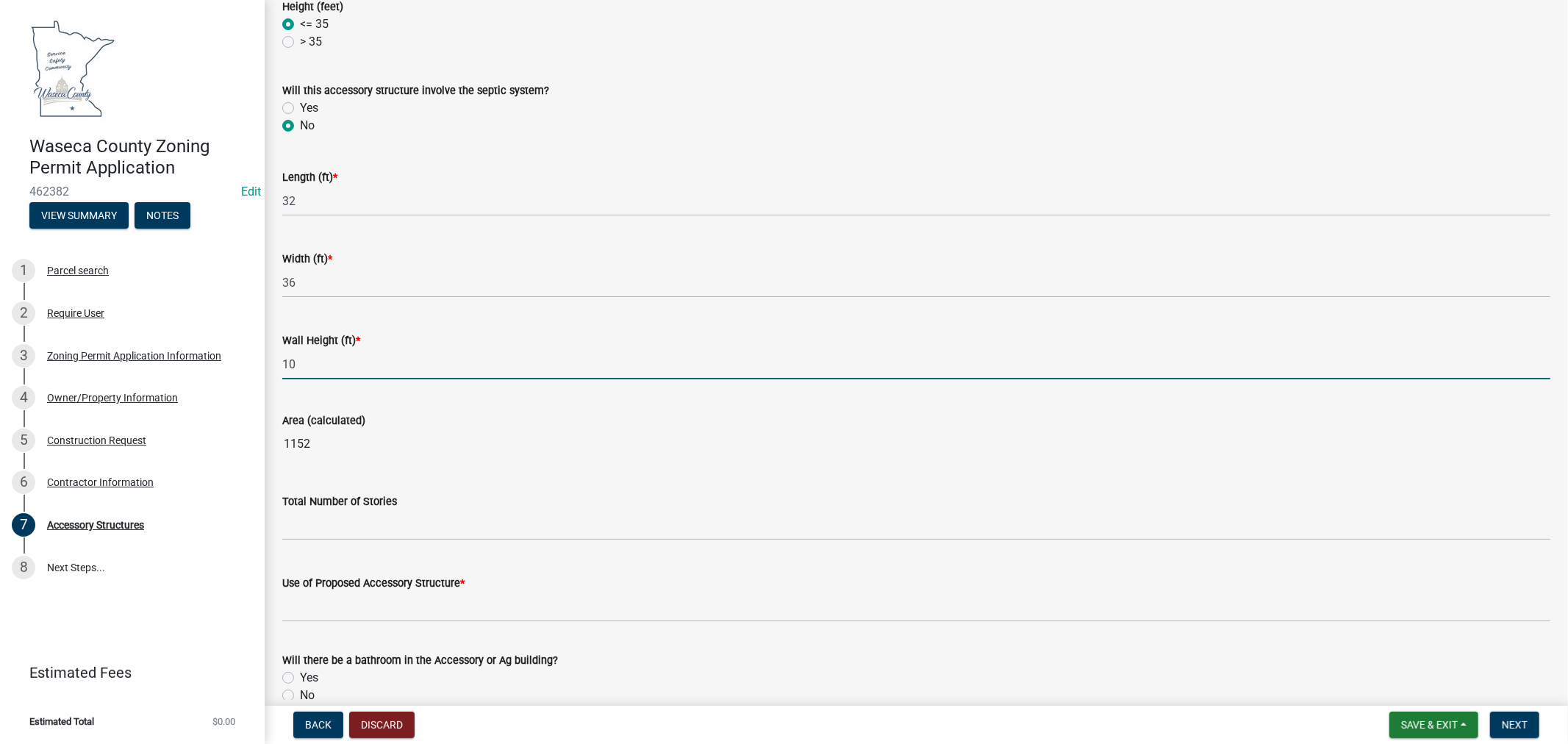
scroll to position [653, 0]
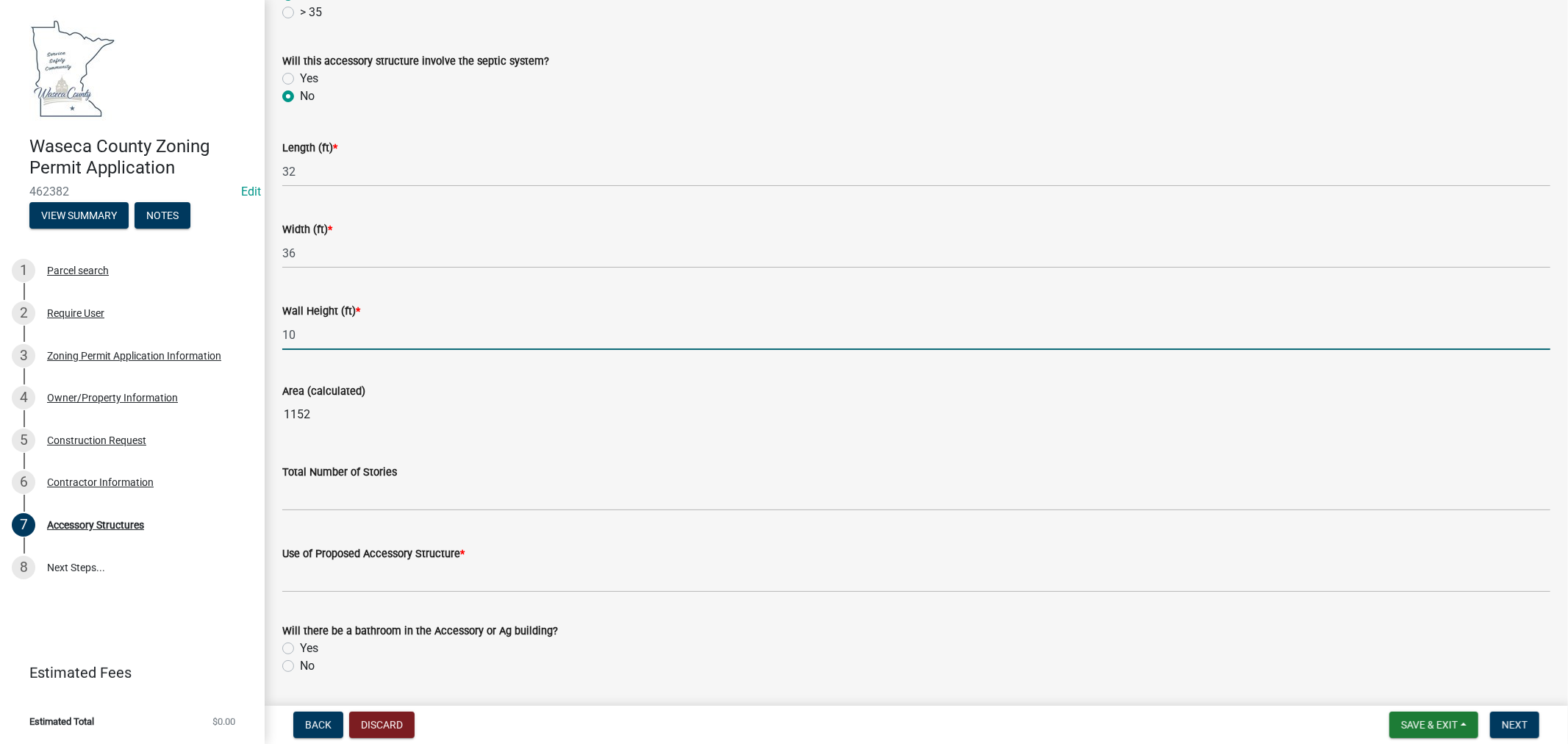
type input "10"
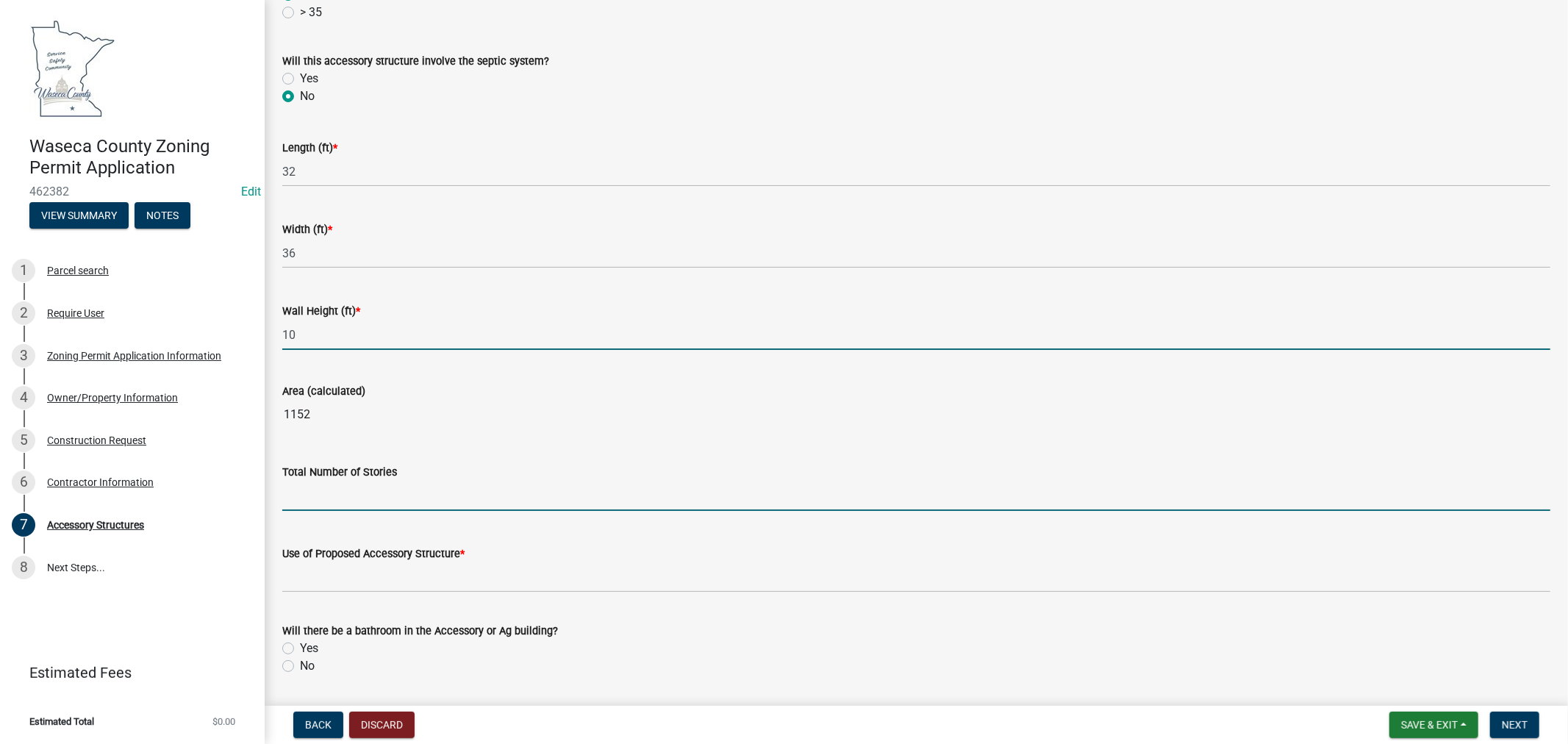
click at [403, 500] on input "text" at bounding box center [916, 496] width 1268 height 30
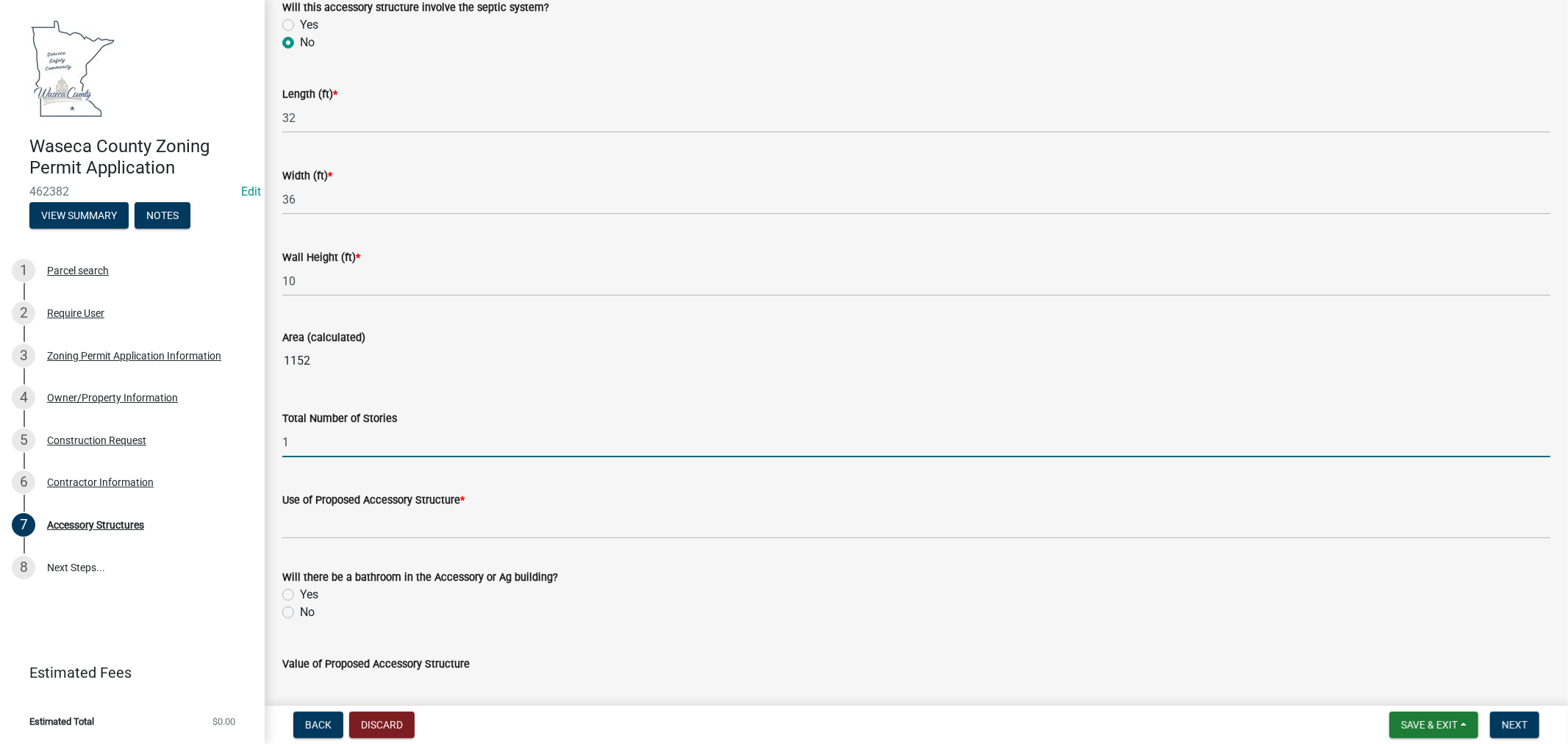
scroll to position [735, 0]
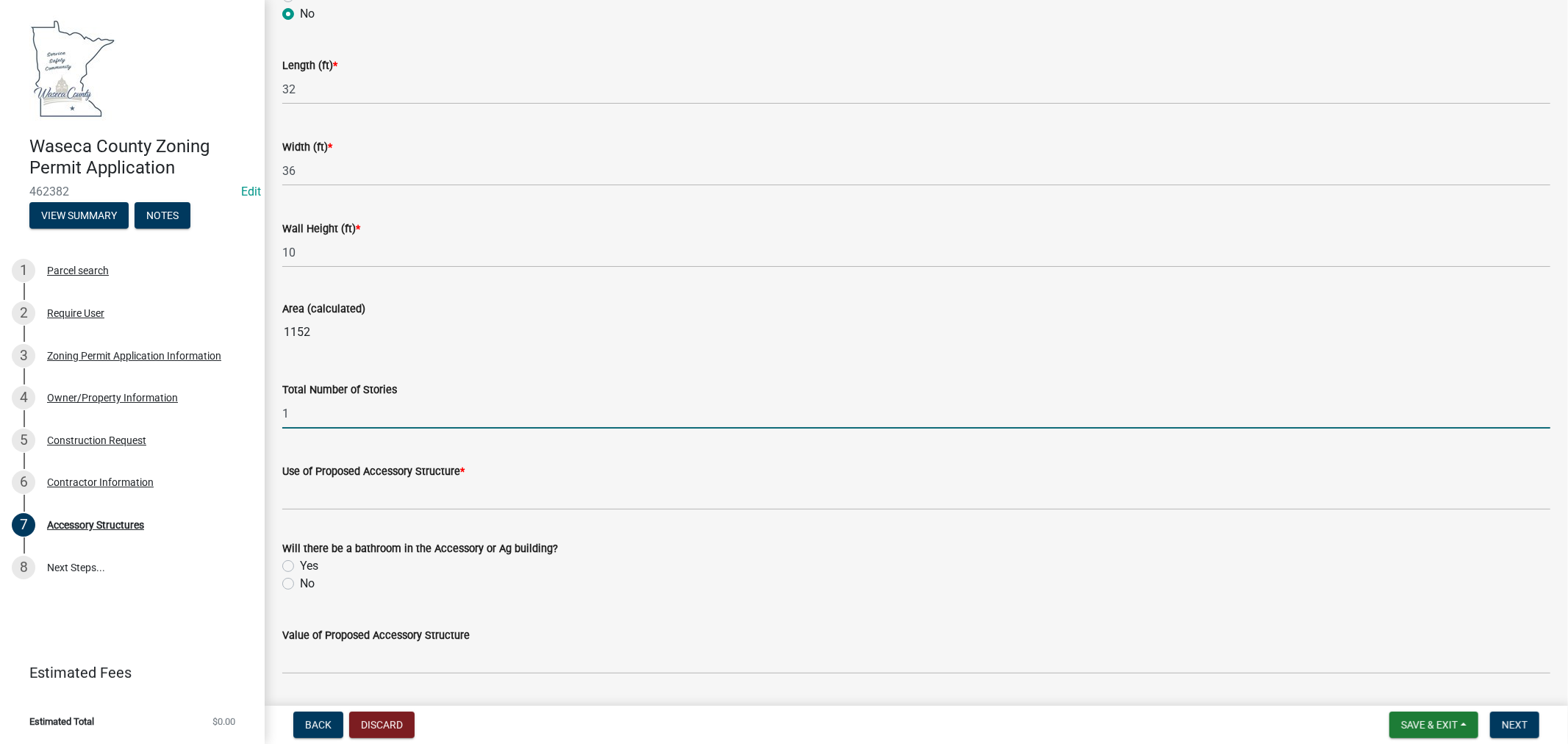
type input "1"
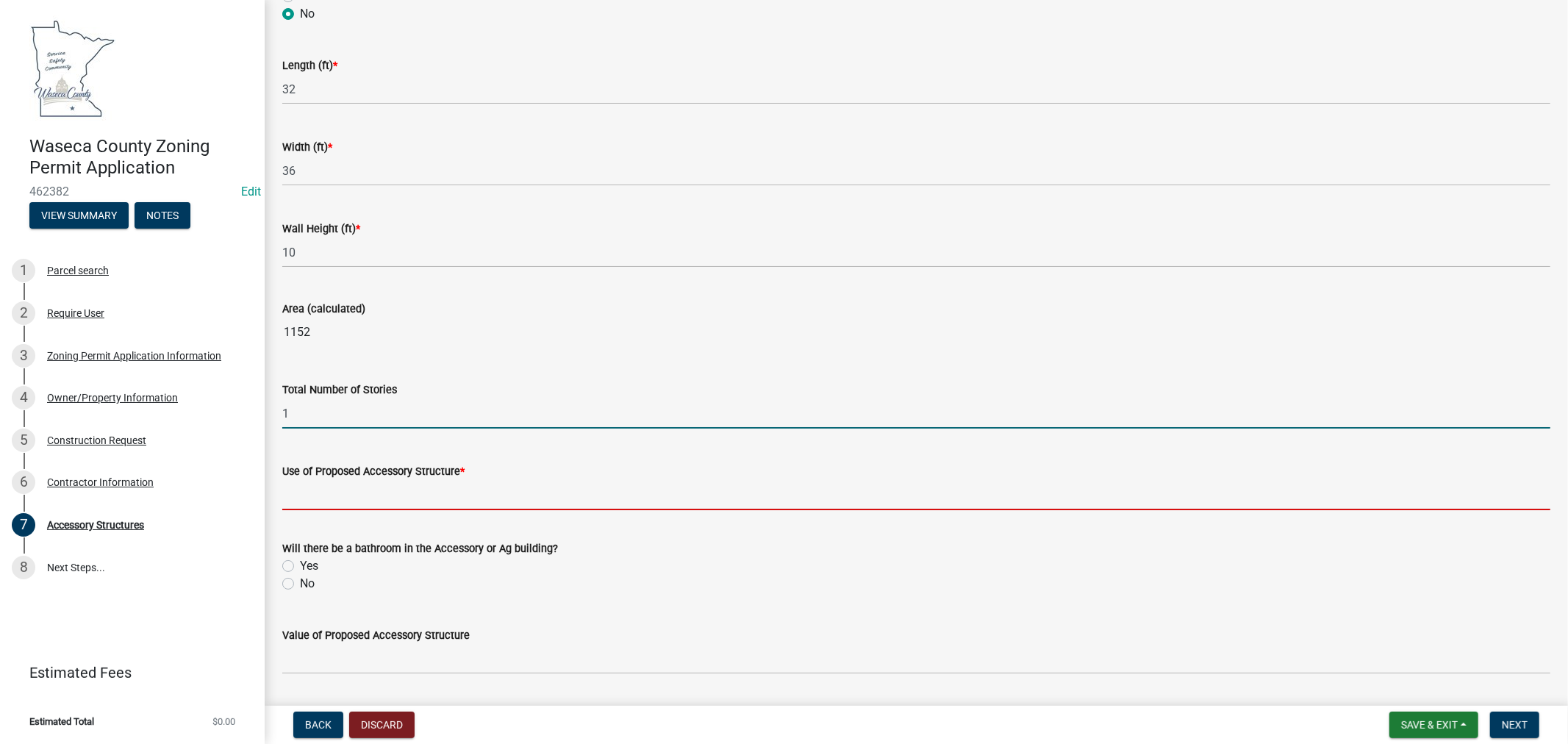
click at [349, 499] on input "Use of Proposed Accessory Structure *" at bounding box center [916, 495] width 1268 height 30
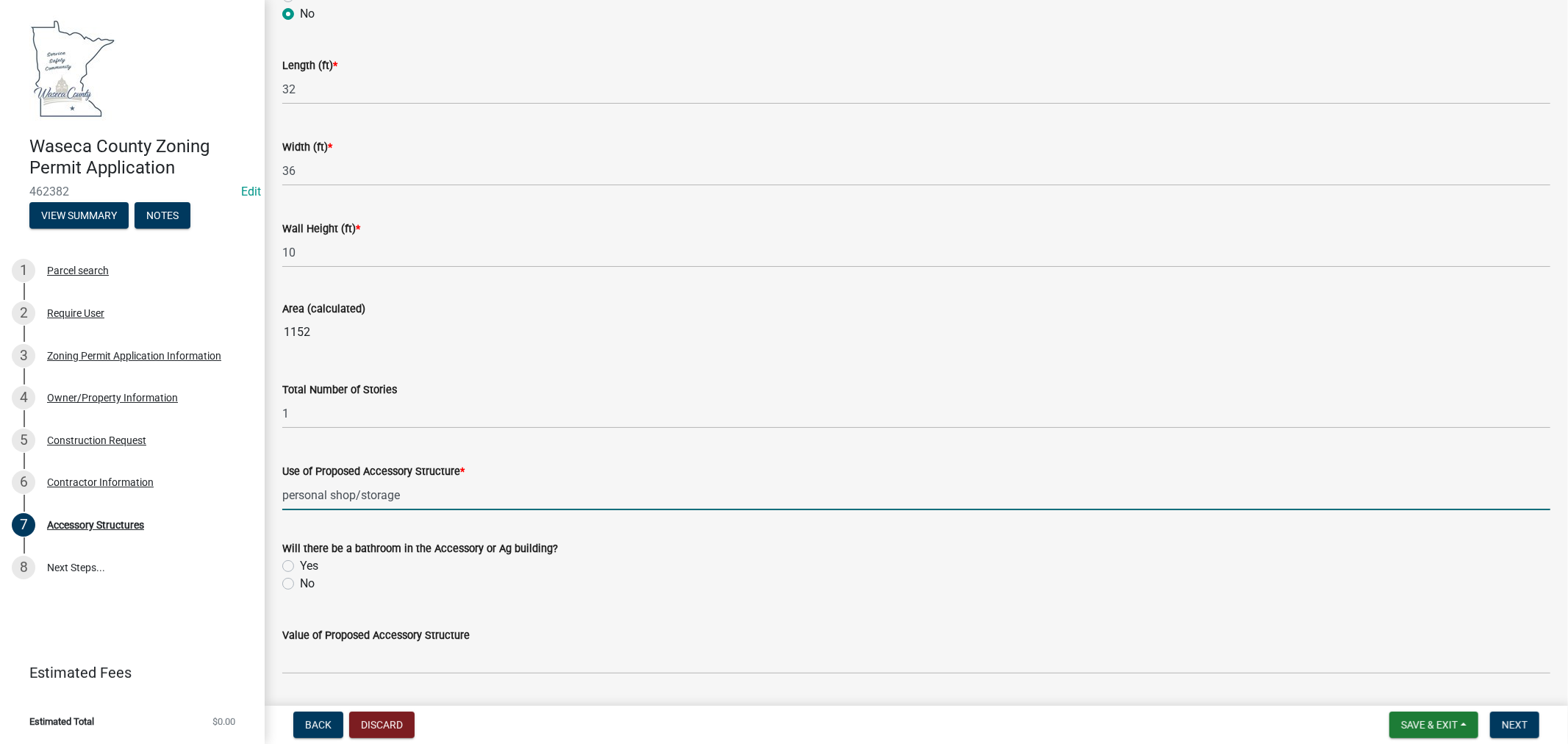
scroll to position [817, 0]
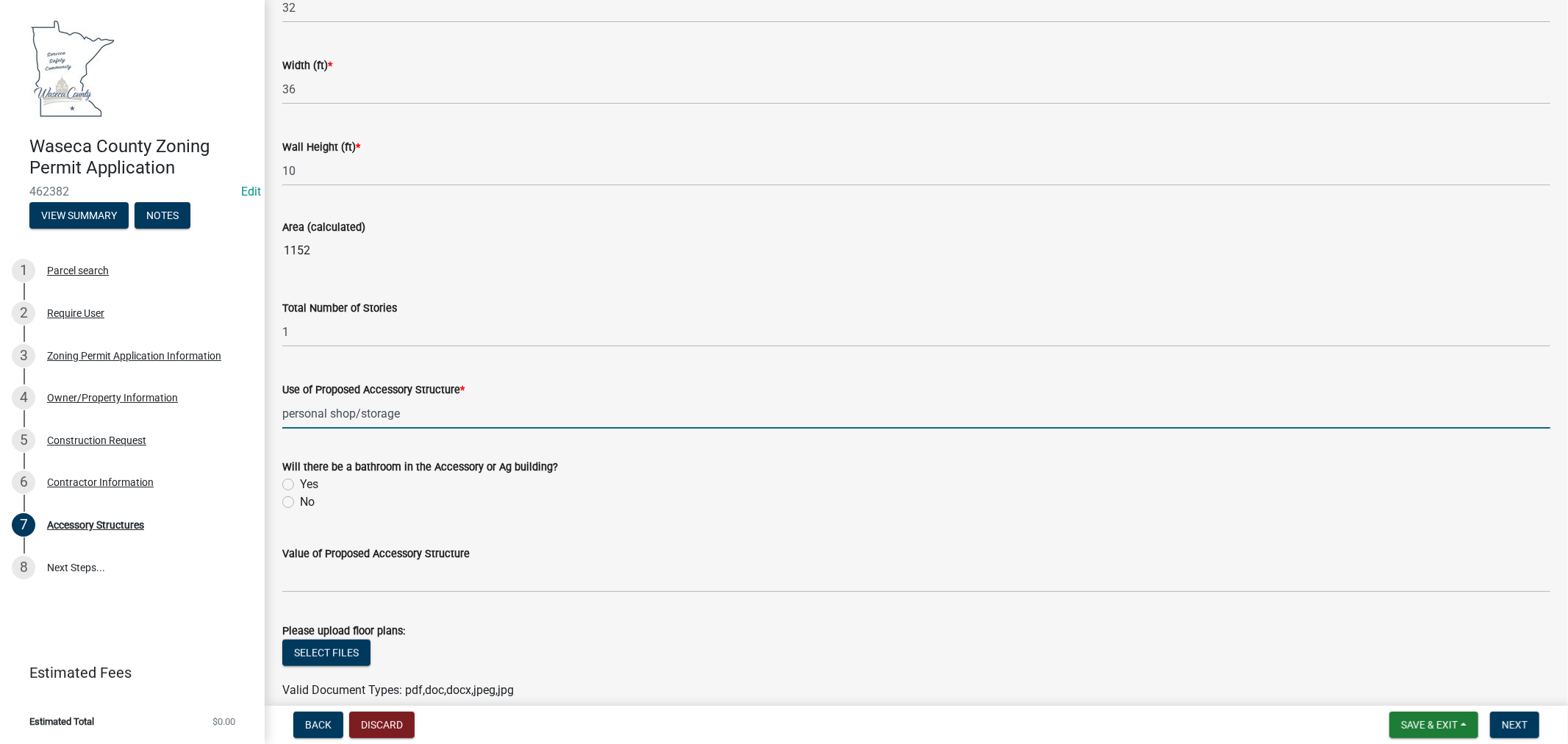
type input "personal shop/storage"
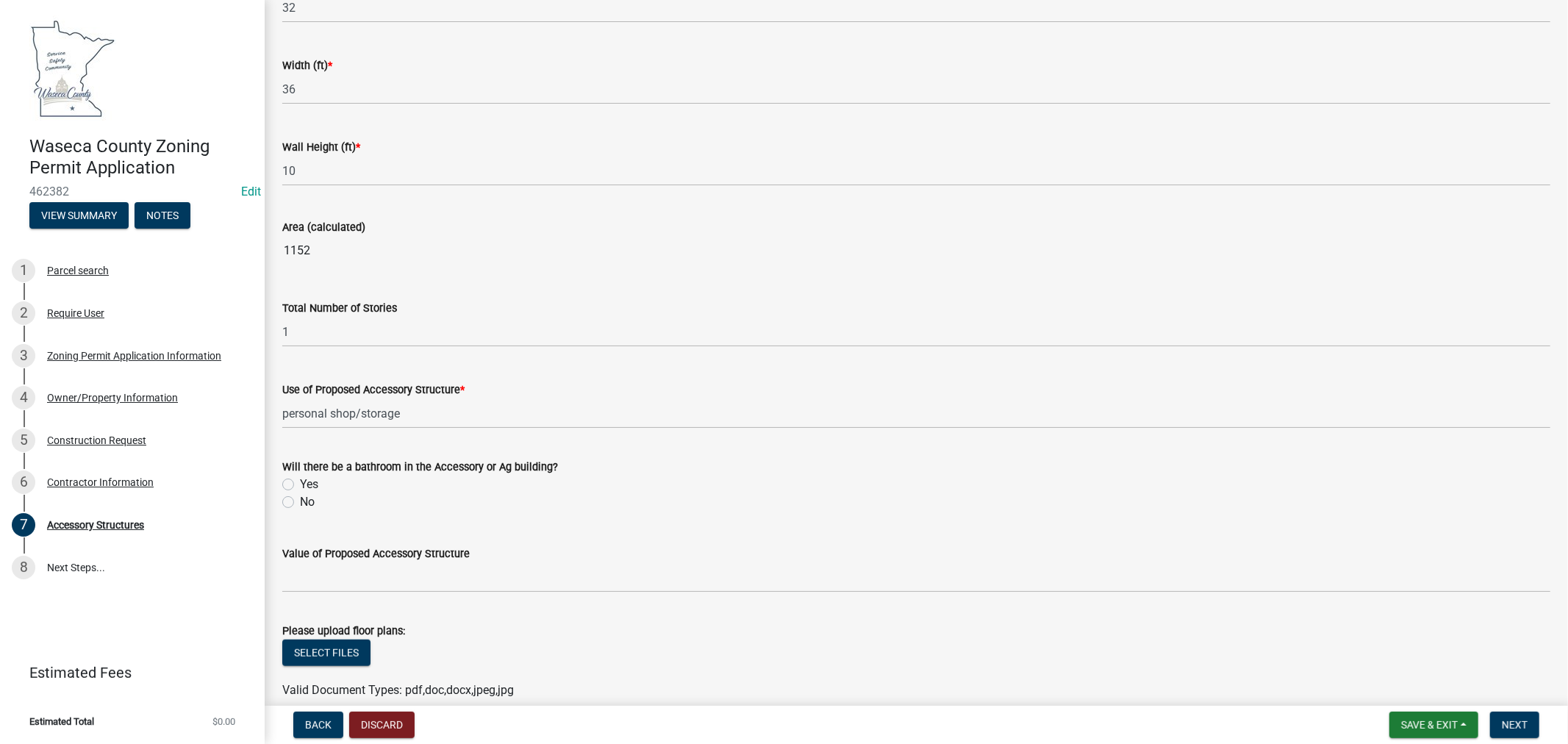
click at [300, 505] on label "No" at bounding box center [307, 502] width 15 height 18
click at [300, 503] on input "No" at bounding box center [305, 498] width 10 height 10
radio input "true"
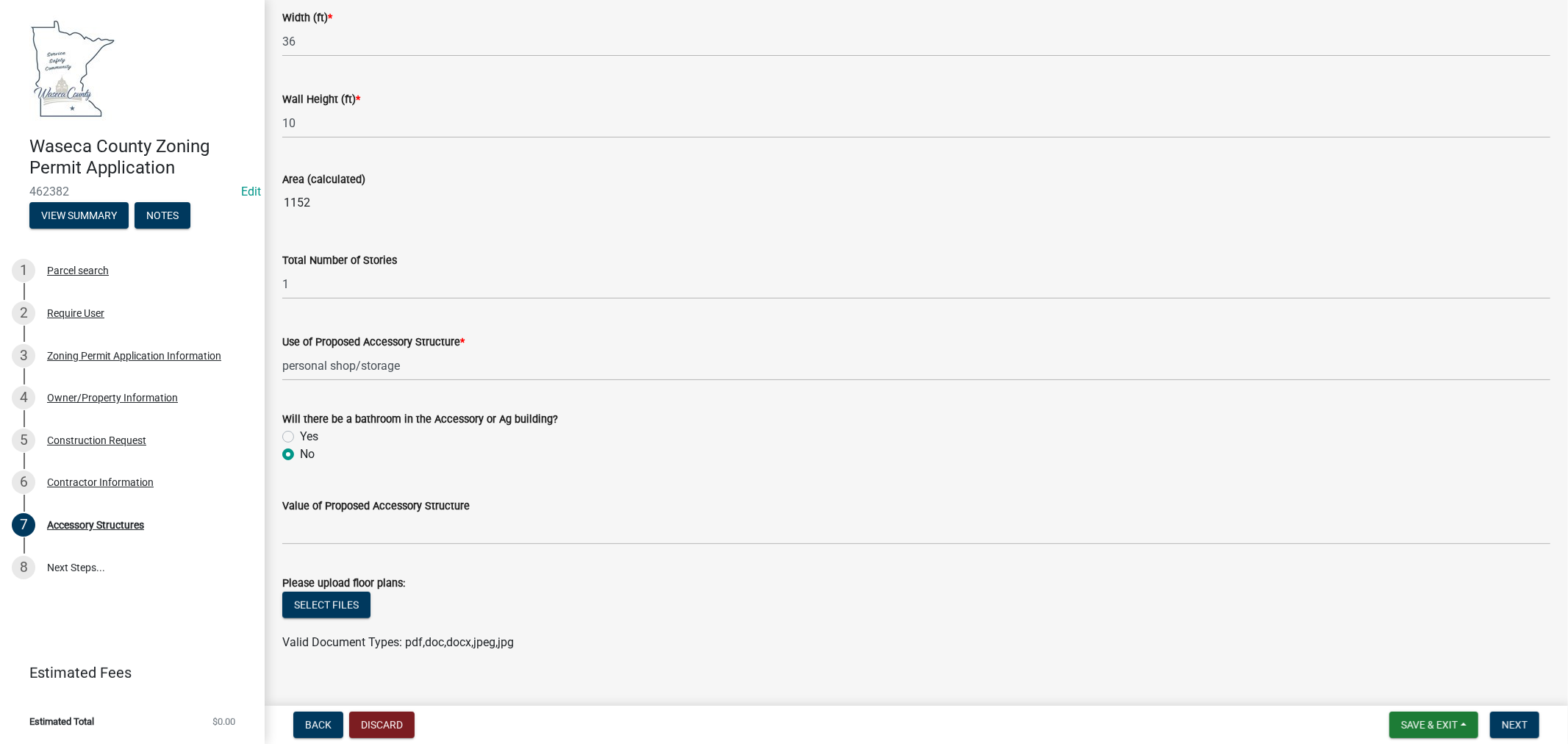
scroll to position [886, 0]
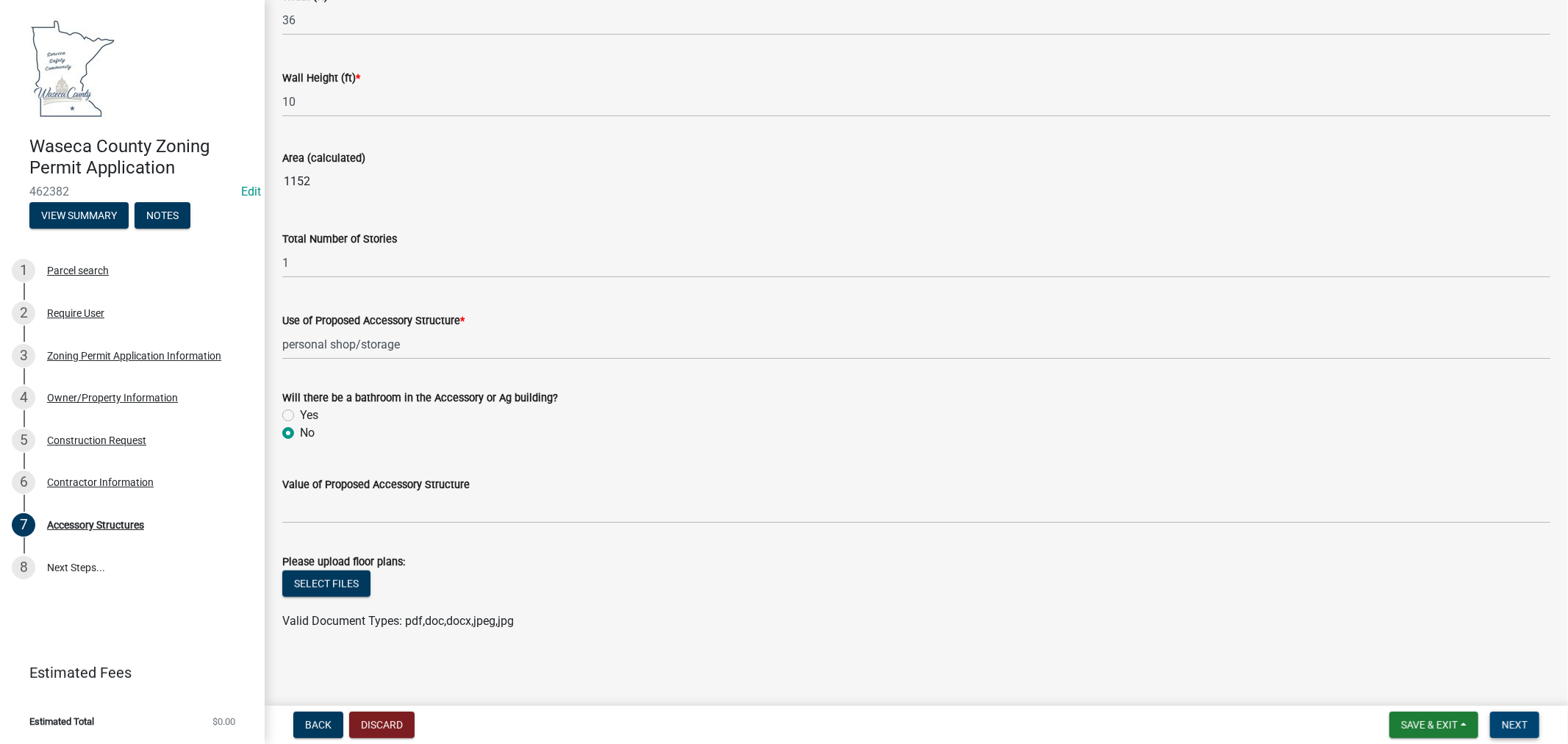
click at [1511, 722] on span "Next" at bounding box center [1515, 725] width 26 height 12
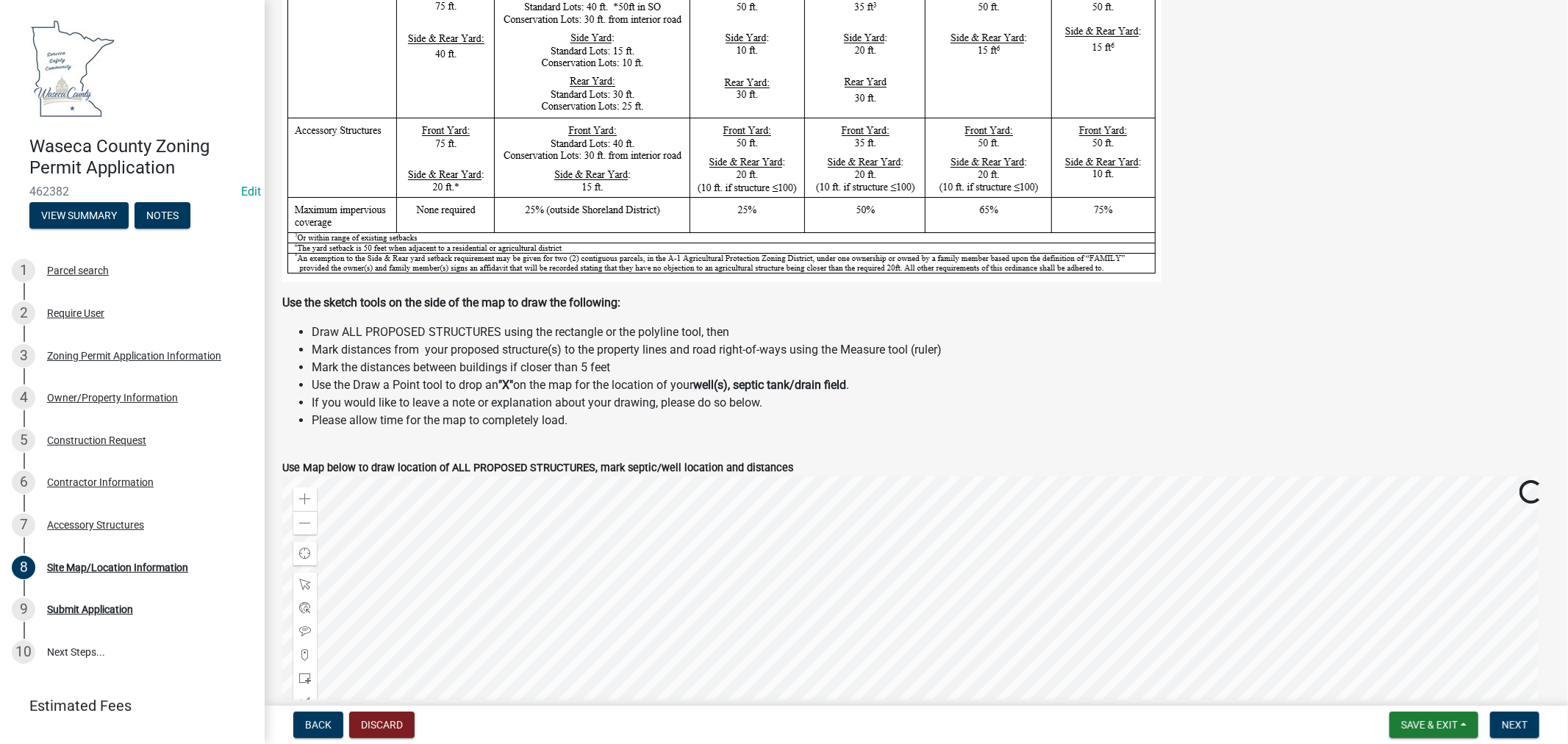
scroll to position [245, 0]
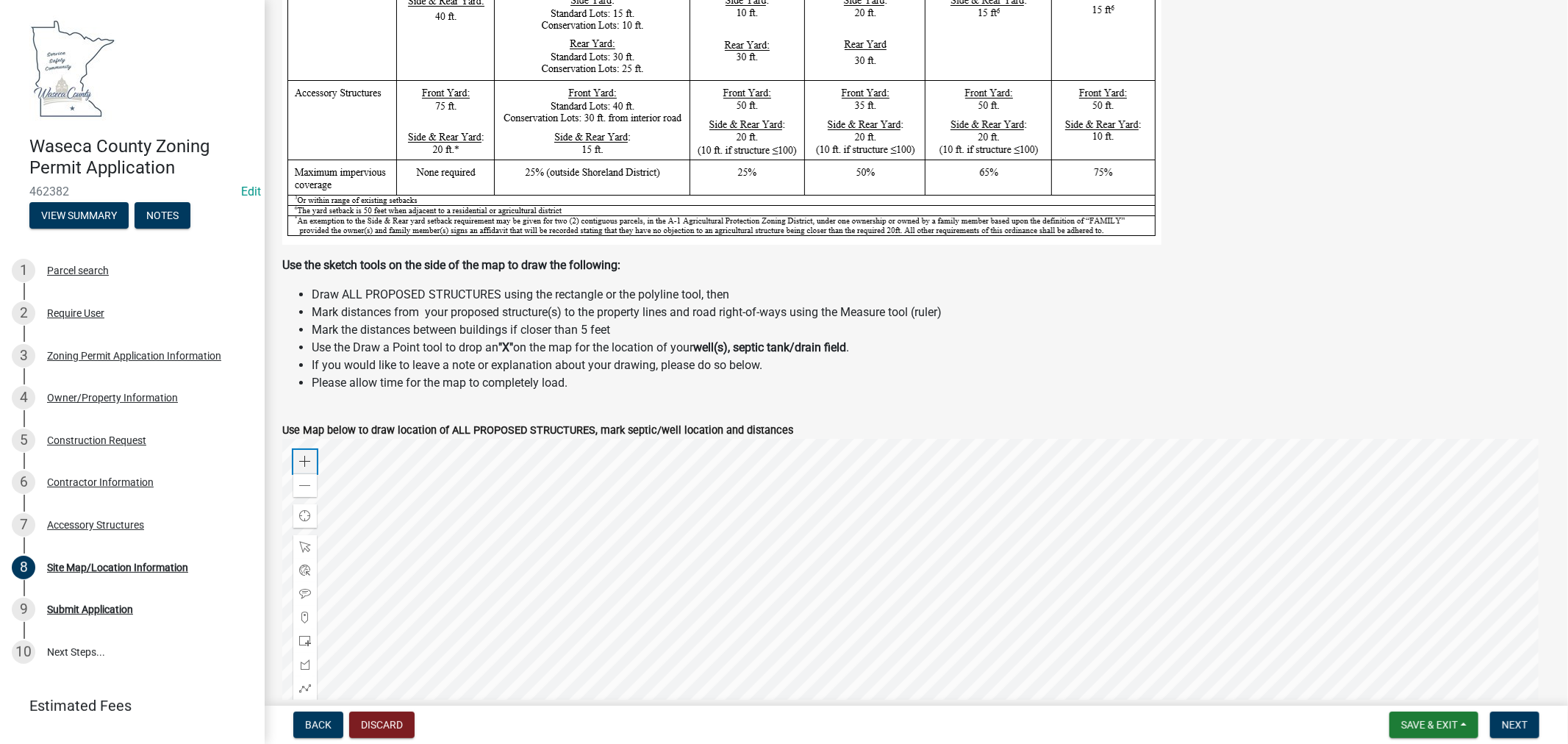
click at [309, 460] on span at bounding box center [305, 462] width 12 height 12
click at [299, 636] on span at bounding box center [305, 641] width 12 height 12
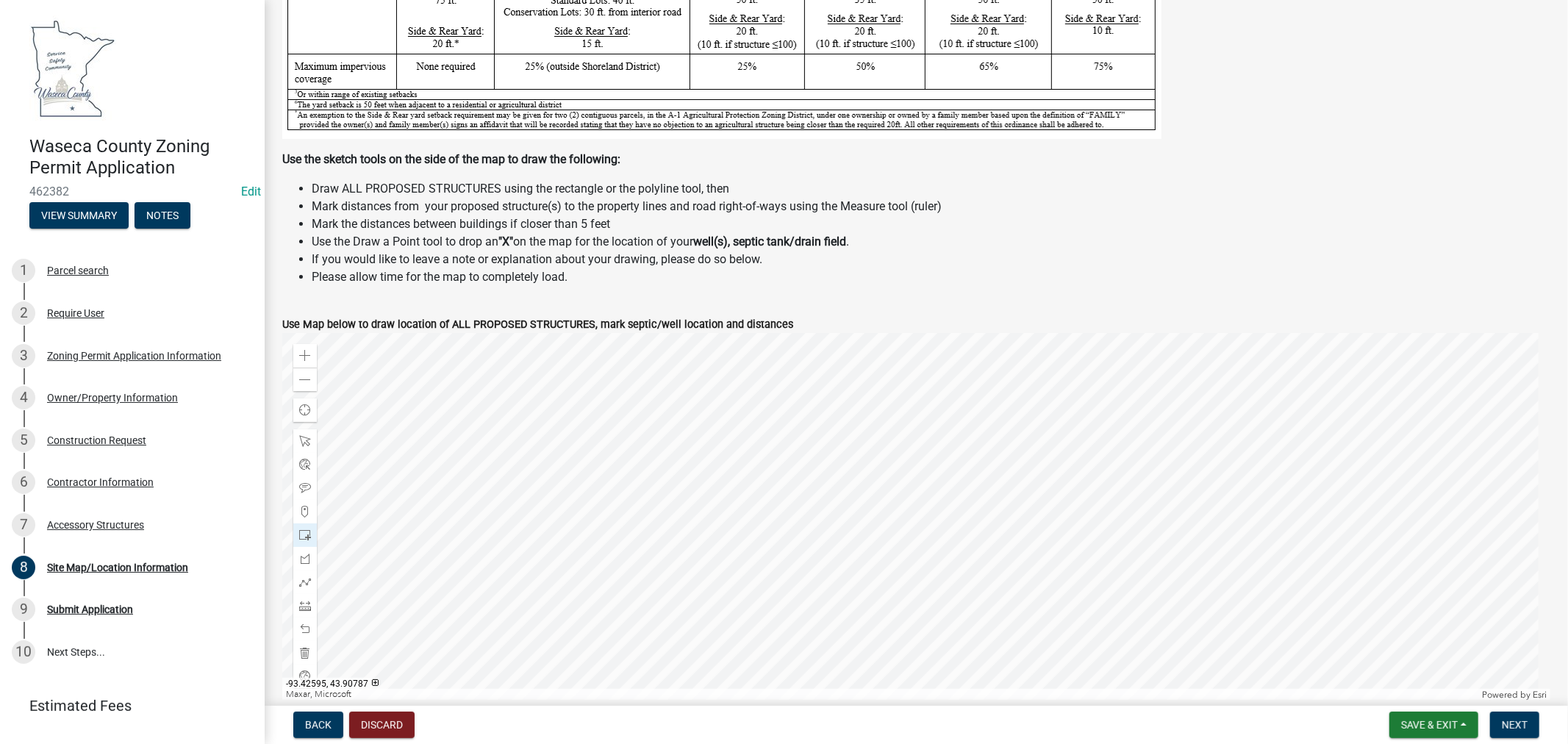
click at [885, 392] on div at bounding box center [916, 517] width 1268 height 368
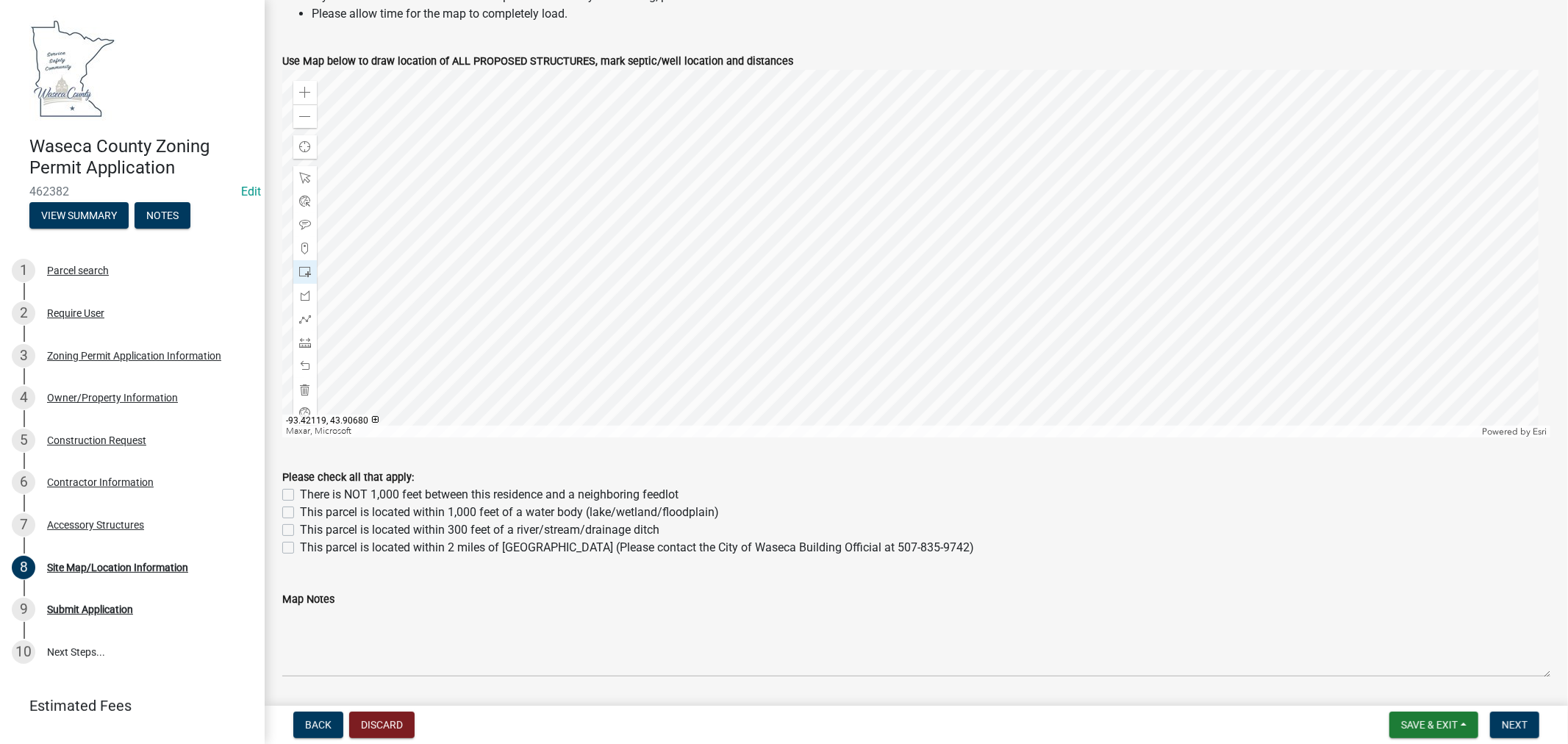
scroll to position [657, 0]
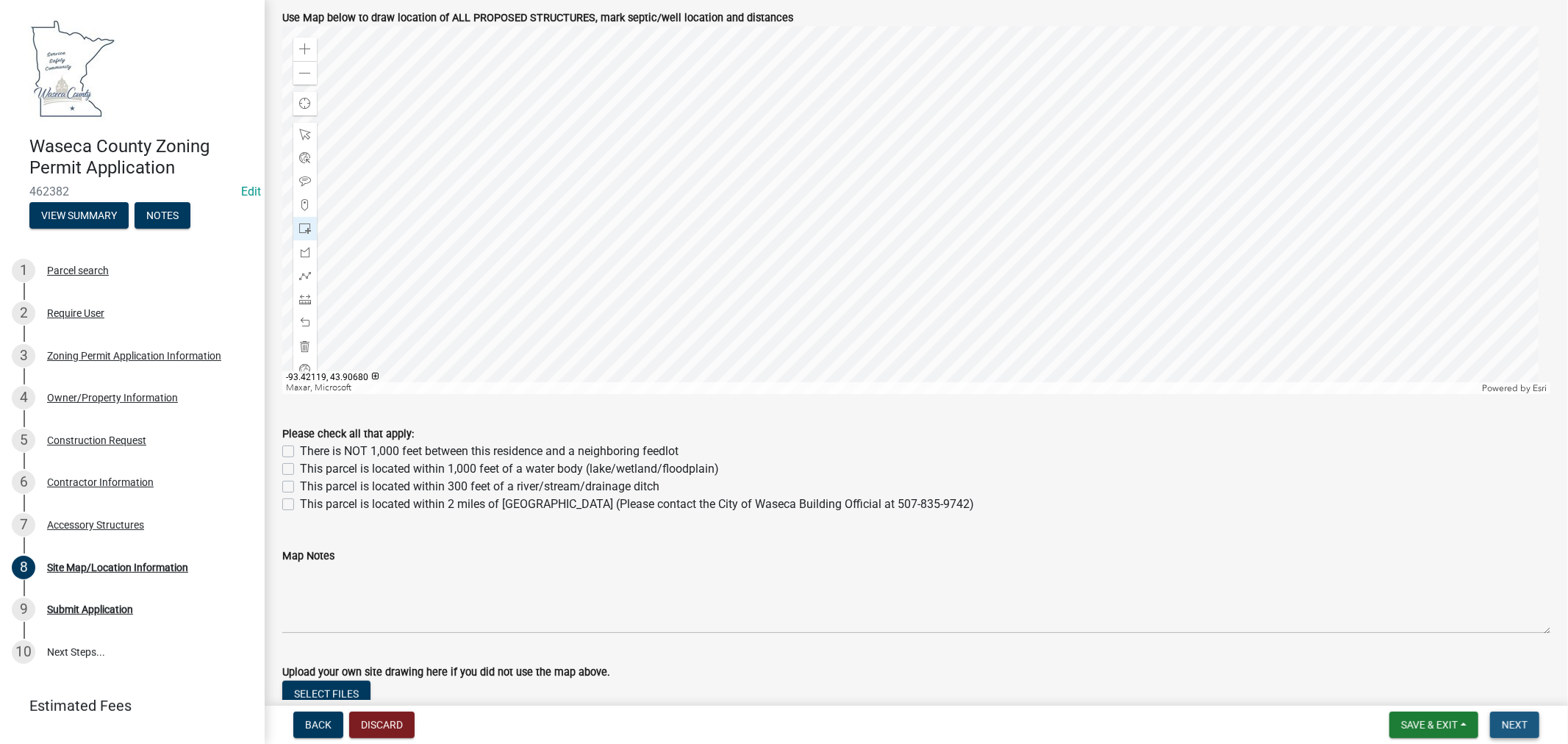
click at [1511, 729] on span "Next" at bounding box center [1515, 725] width 26 height 12
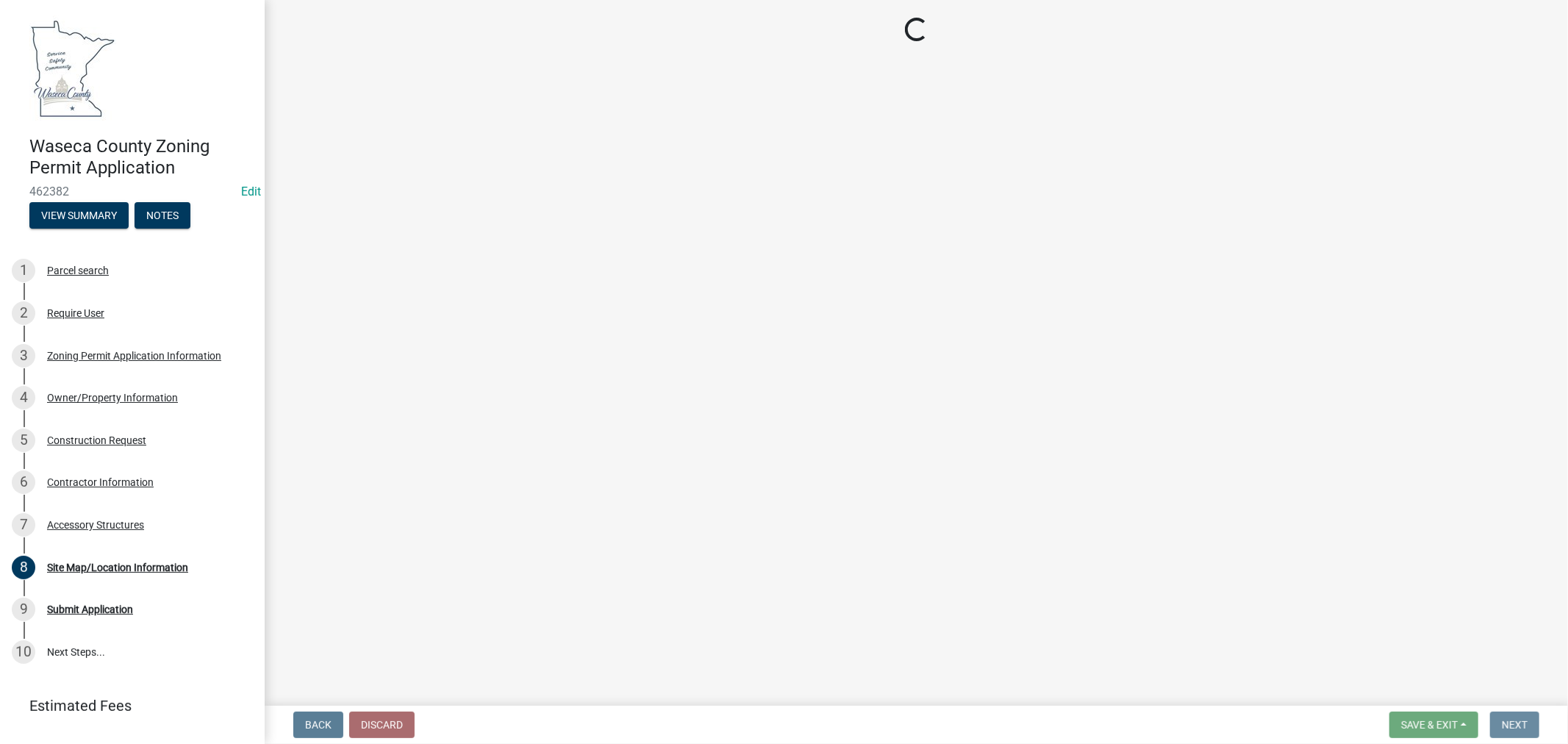
scroll to position [0, 0]
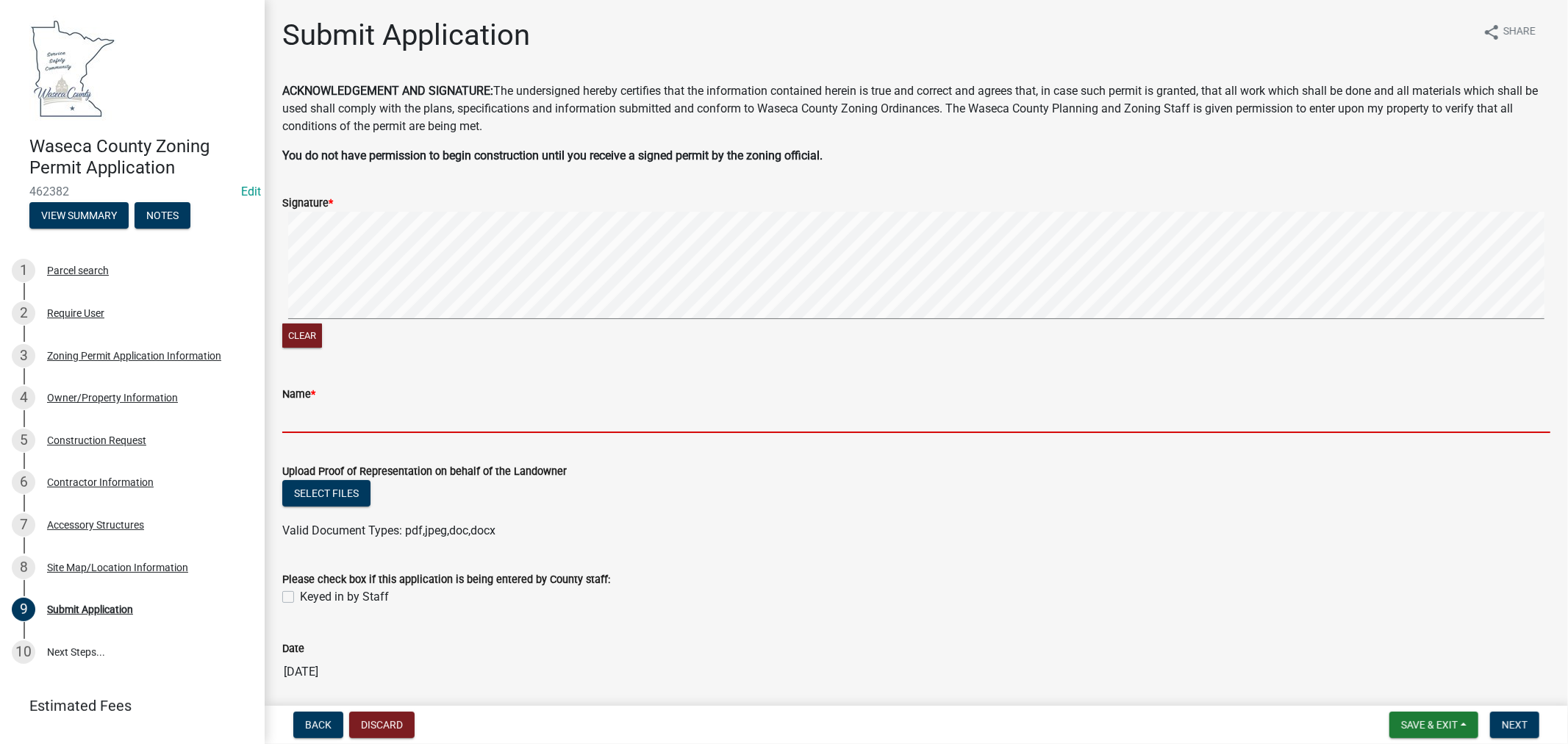
click at [326, 412] on input "Name *" at bounding box center [916, 417] width 1268 height 30
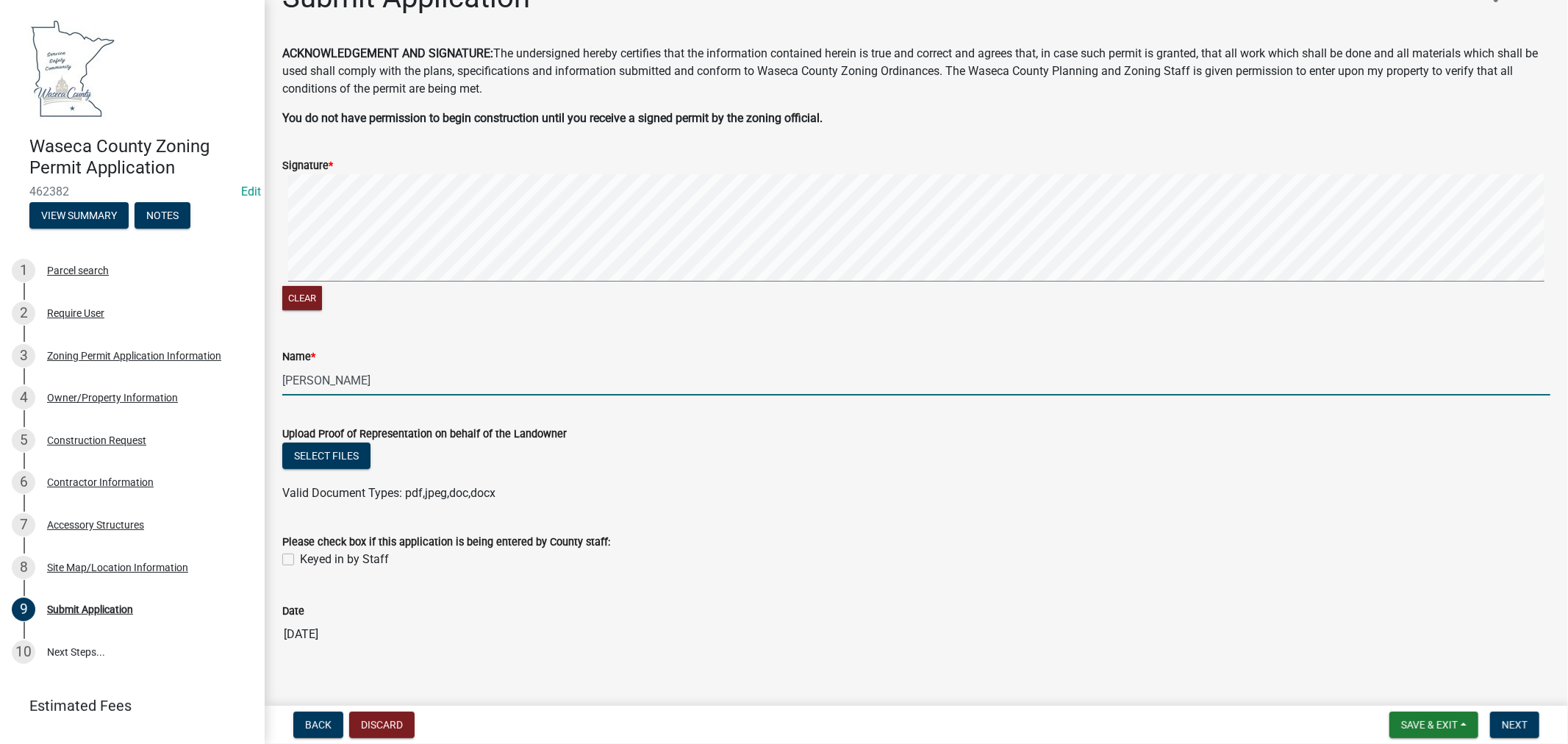
scroll to position [55, 0]
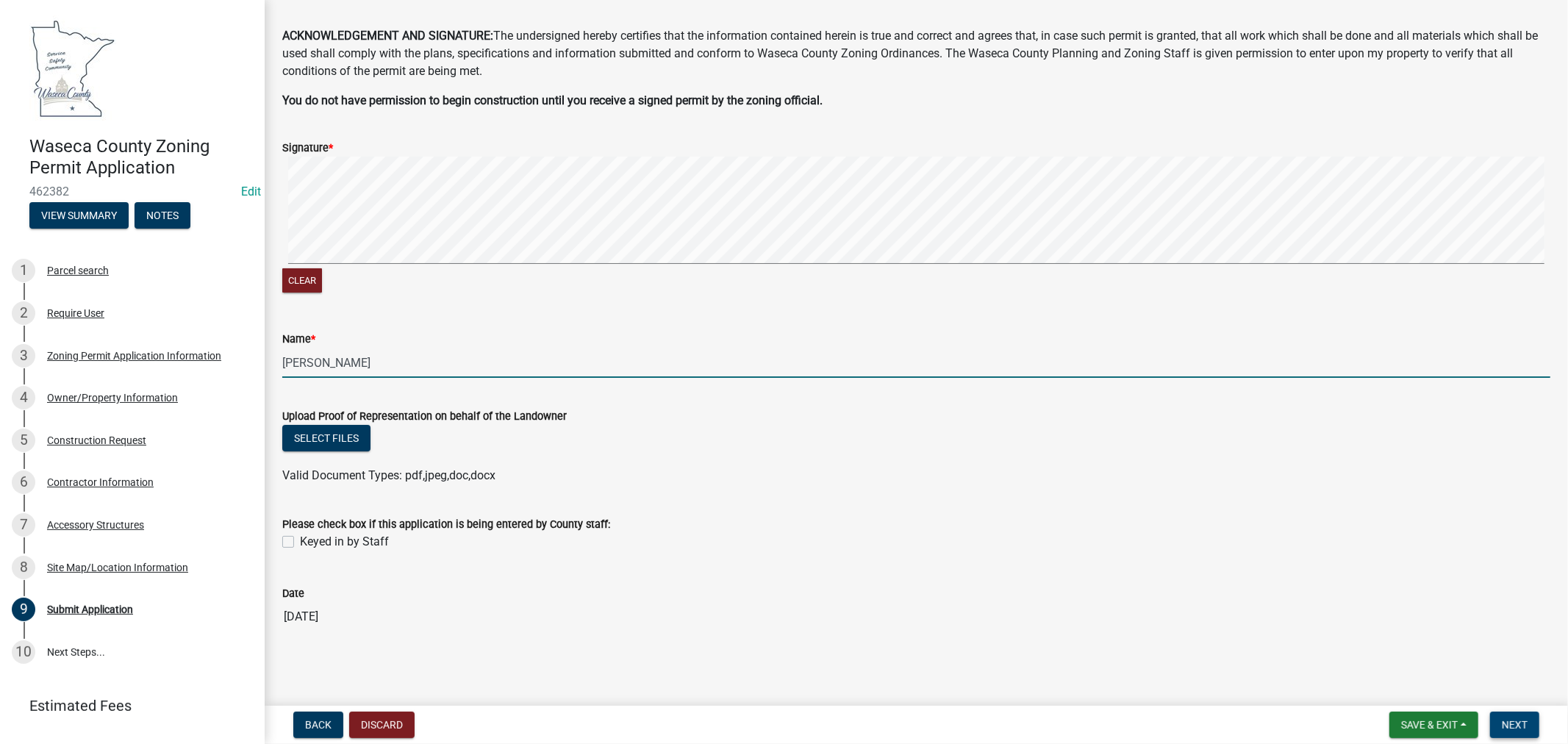
type input "[PERSON_NAME]"
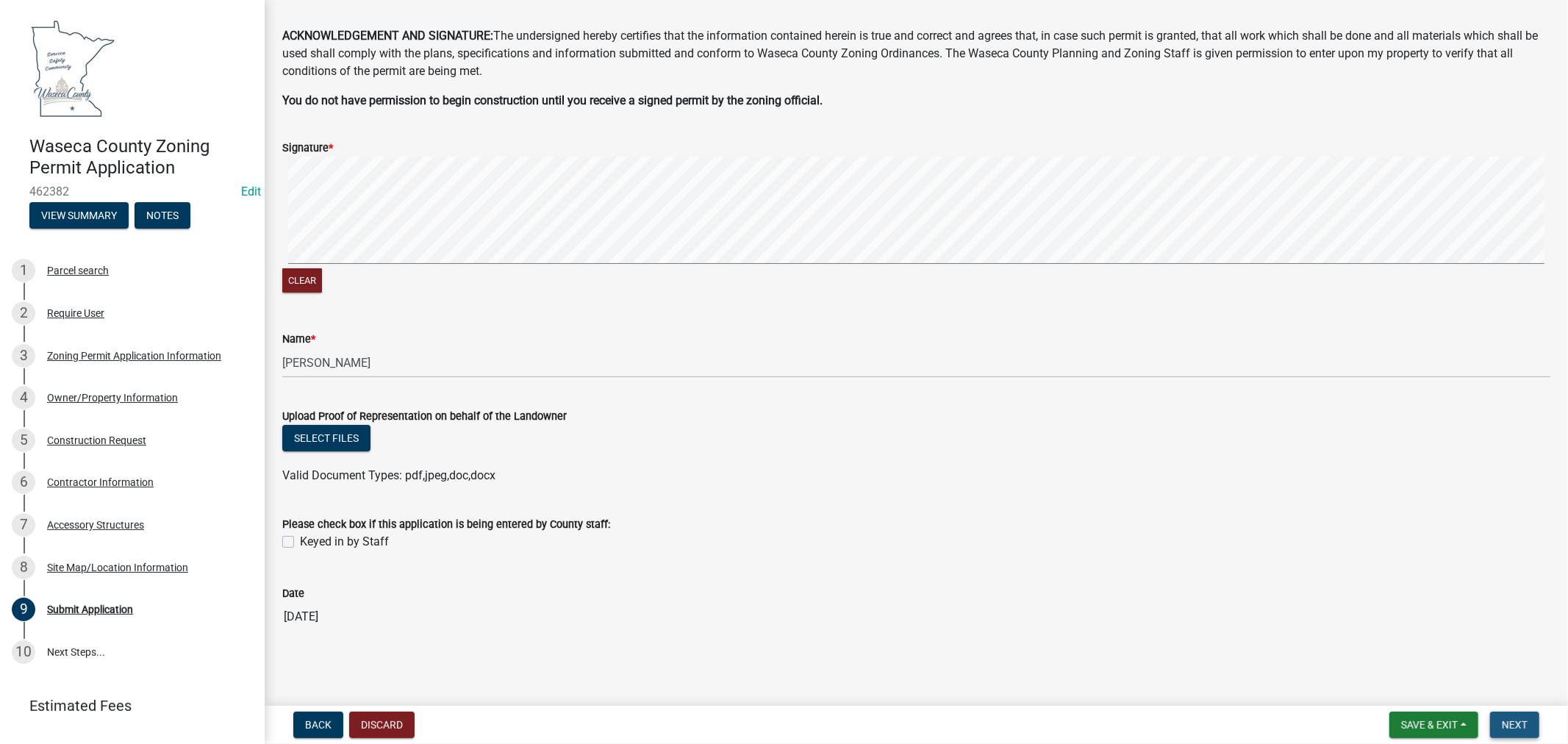
click at [1511, 725] on span "Next" at bounding box center [1515, 725] width 26 height 12
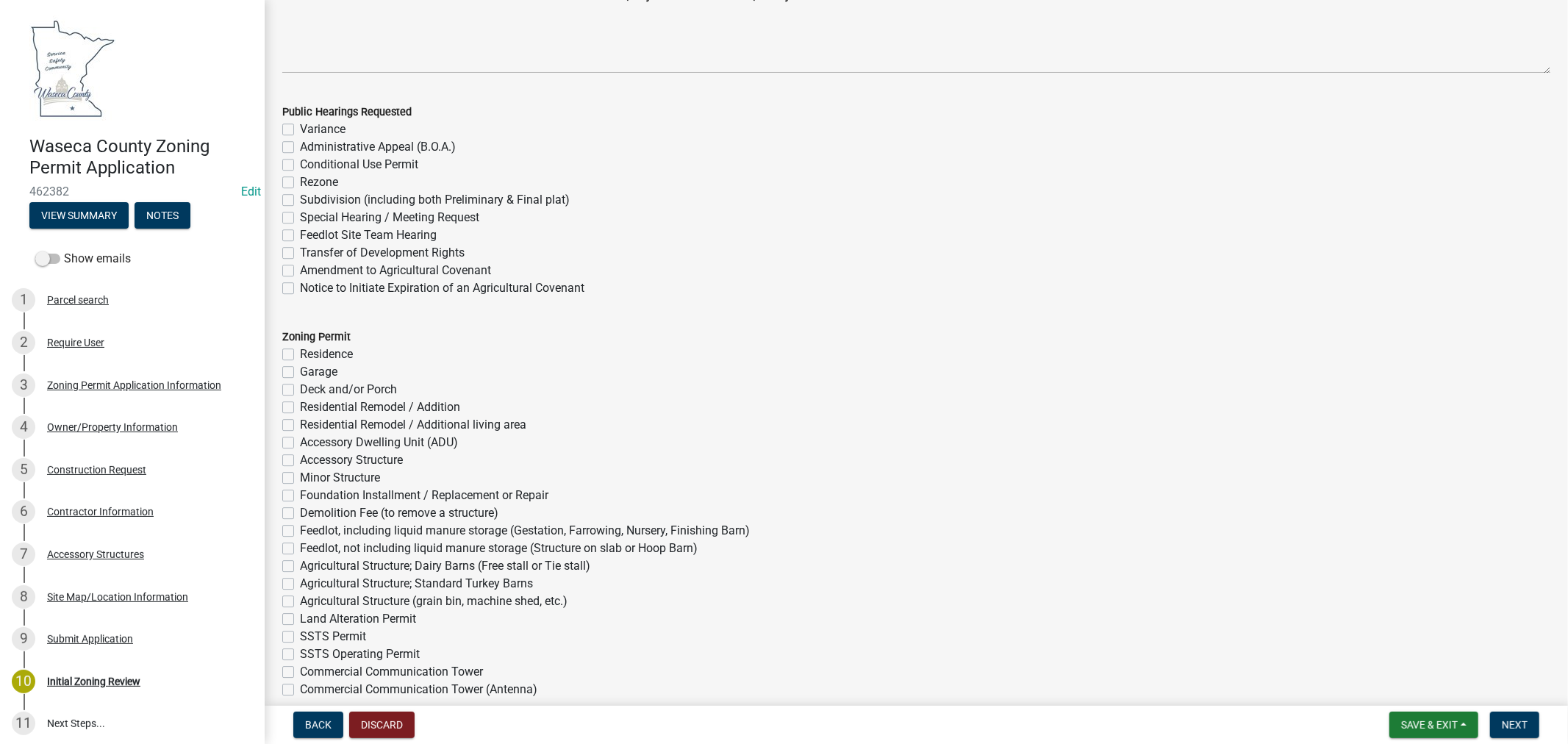
scroll to position [3595, 0]
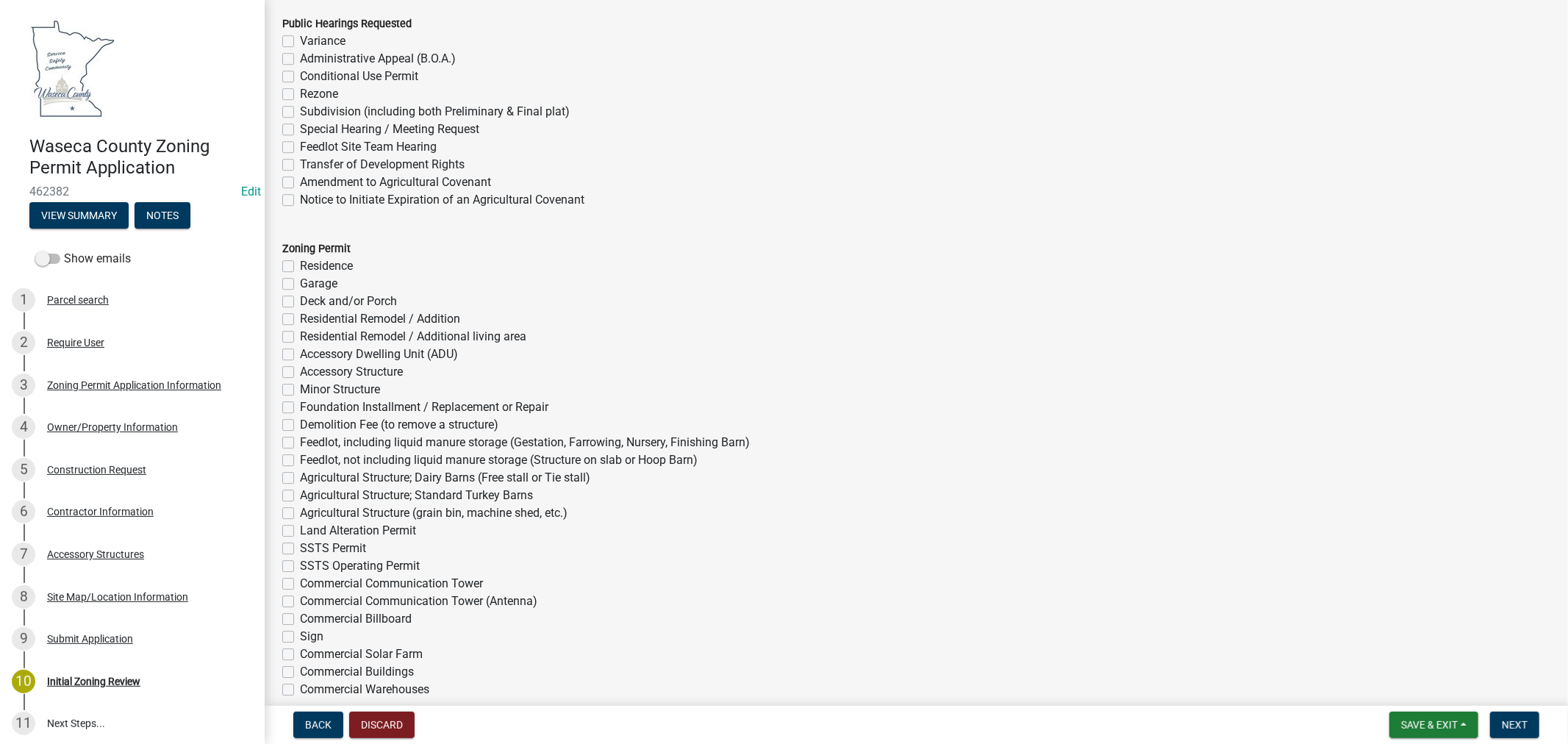
click at [300, 512] on label "Agricultural Structure (grain bin, machine shed, etc.)" at bounding box center [433, 514] width 268 height 18
click at [300, 512] on input "Agricultural Structure (grain bin, machine shed, etc.)" at bounding box center [305, 509] width 10 height 10
checkbox input "true"
checkbox input "false"
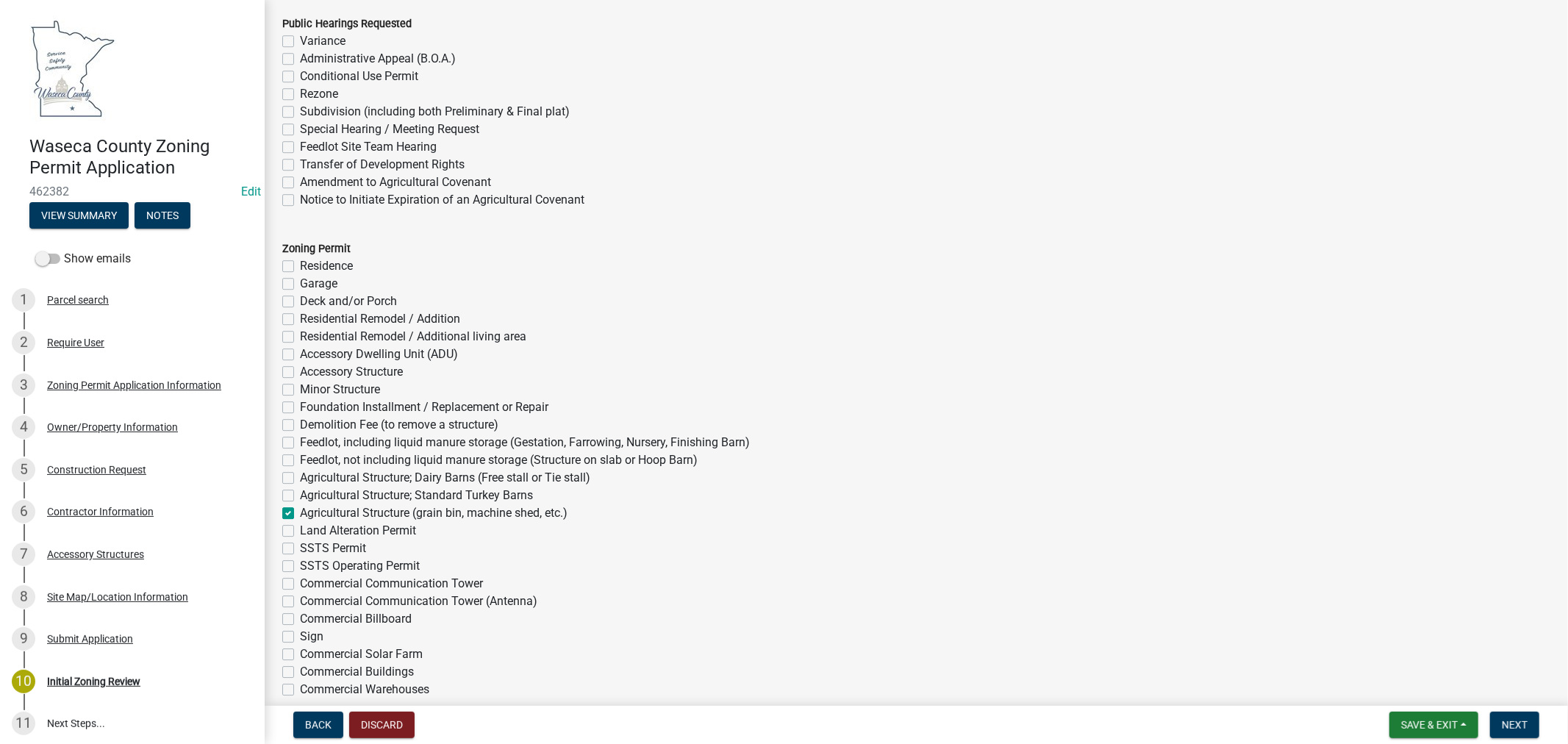
checkbox input "false"
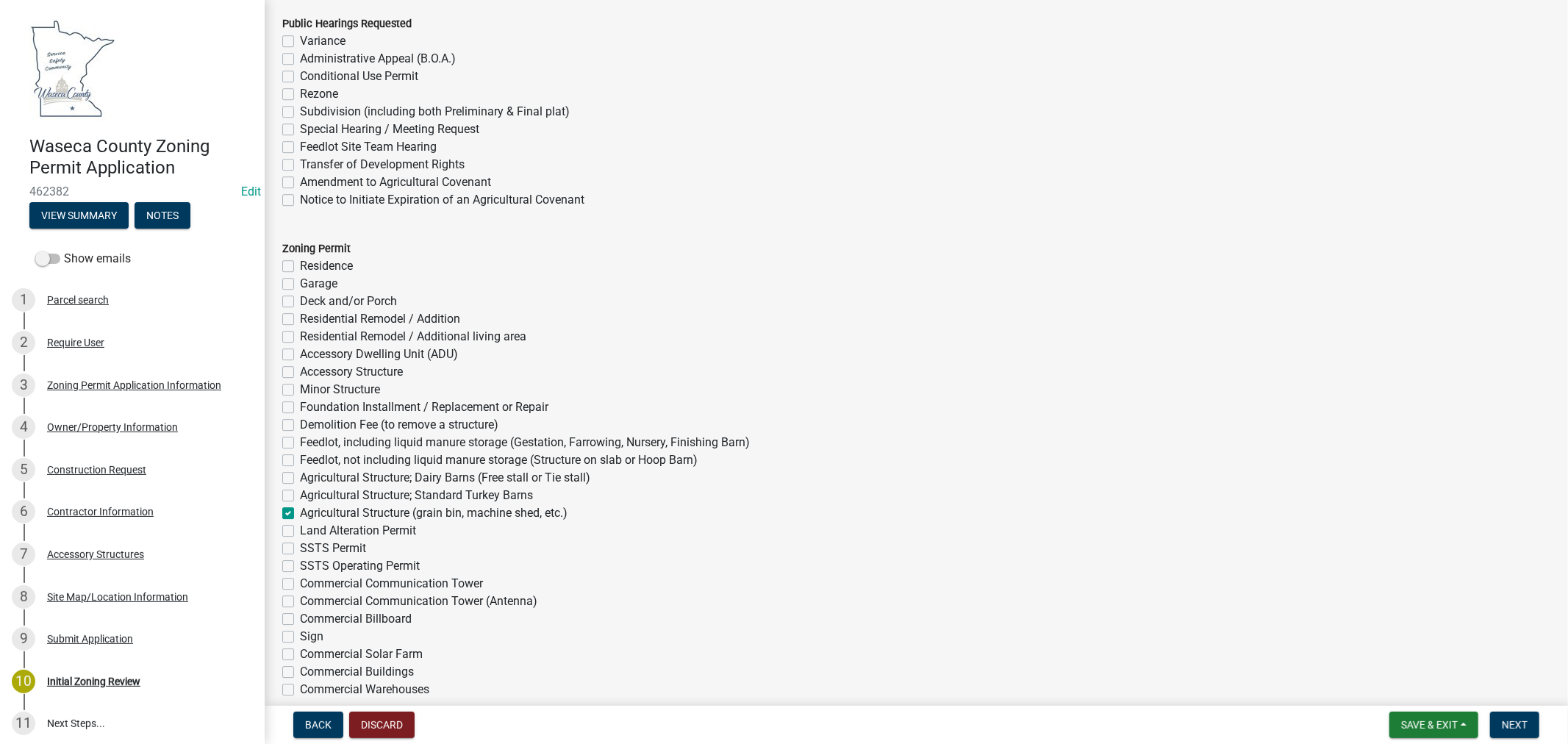
checkbox input "false"
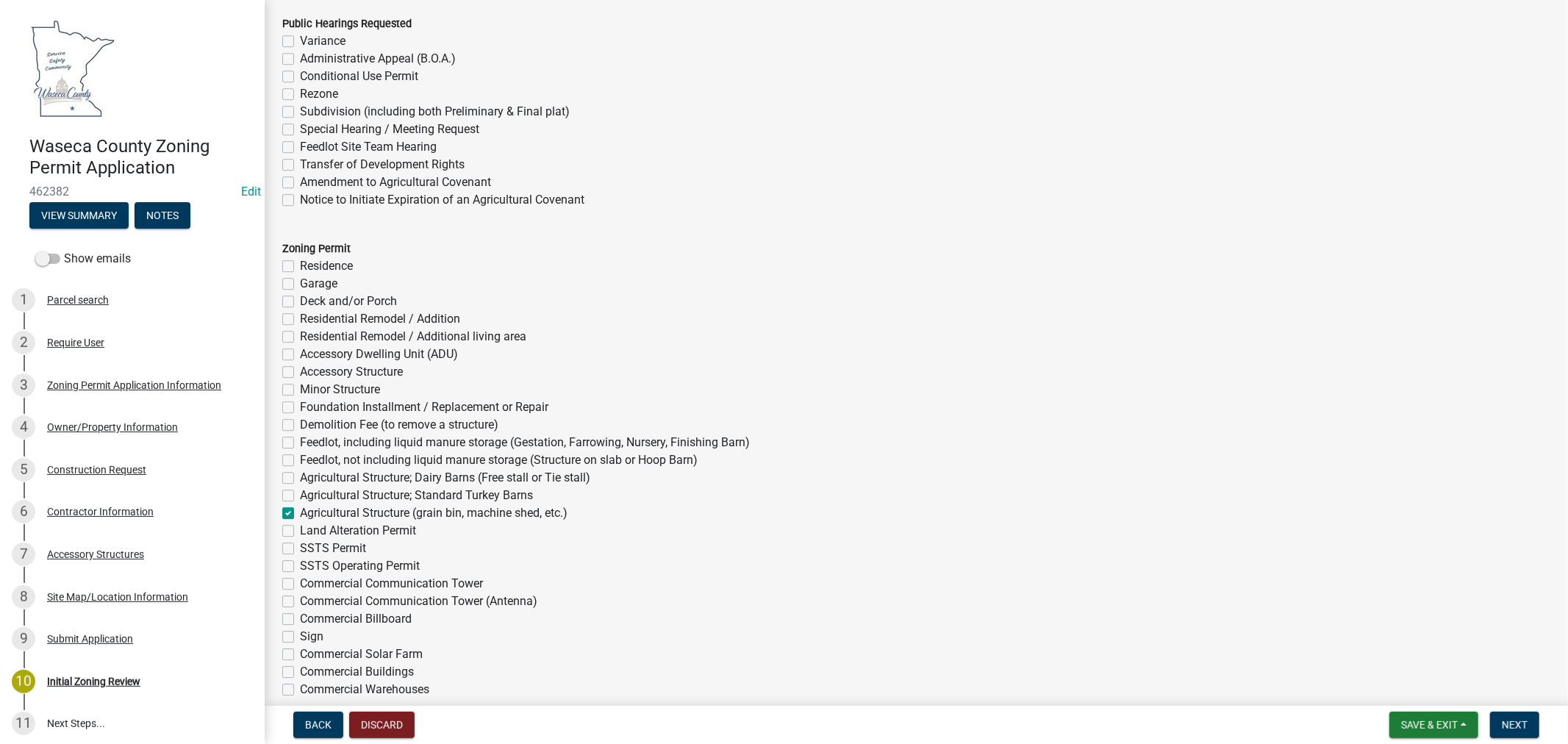
checkbox input "false"
checkbox input "true"
checkbox input "false"
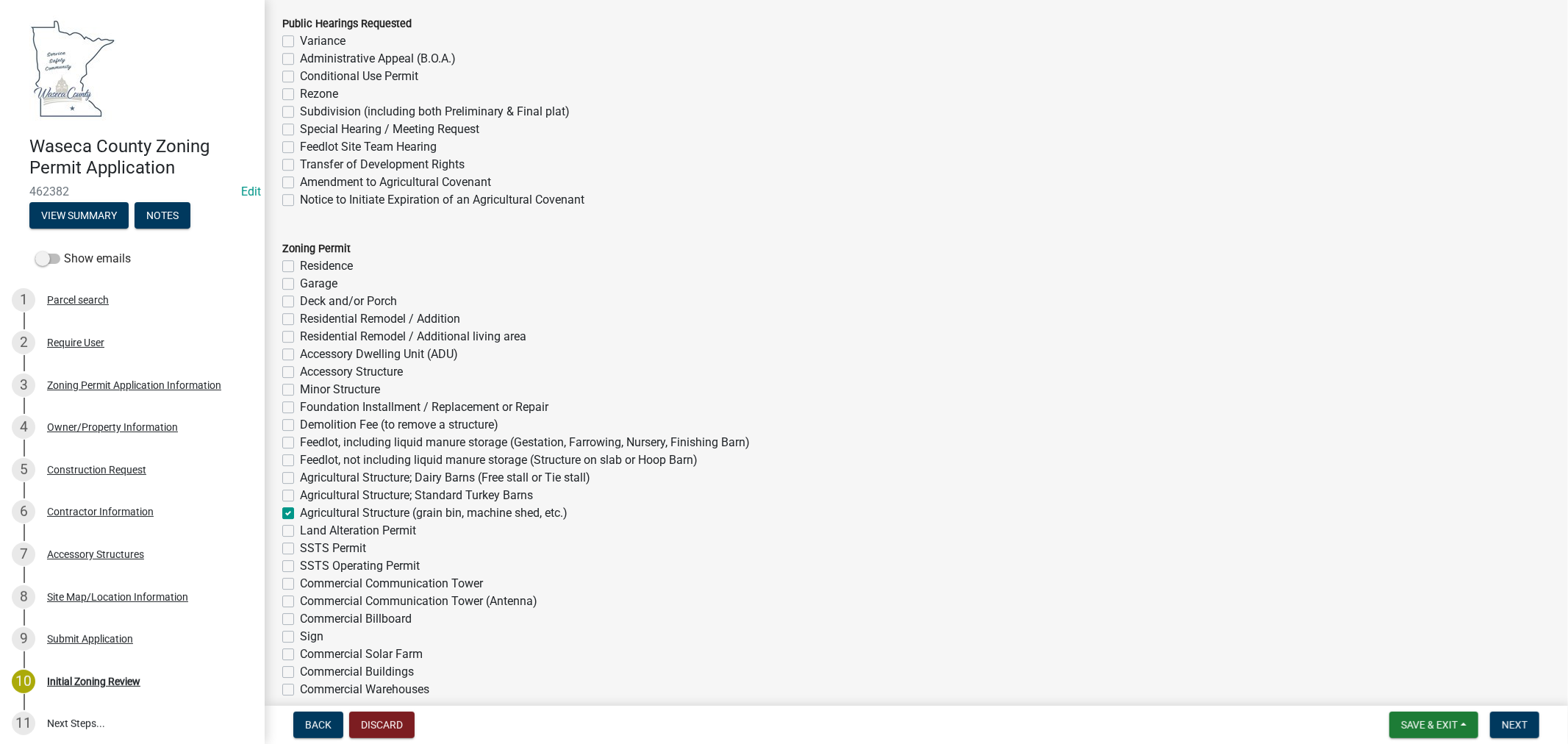
checkbox input "false"
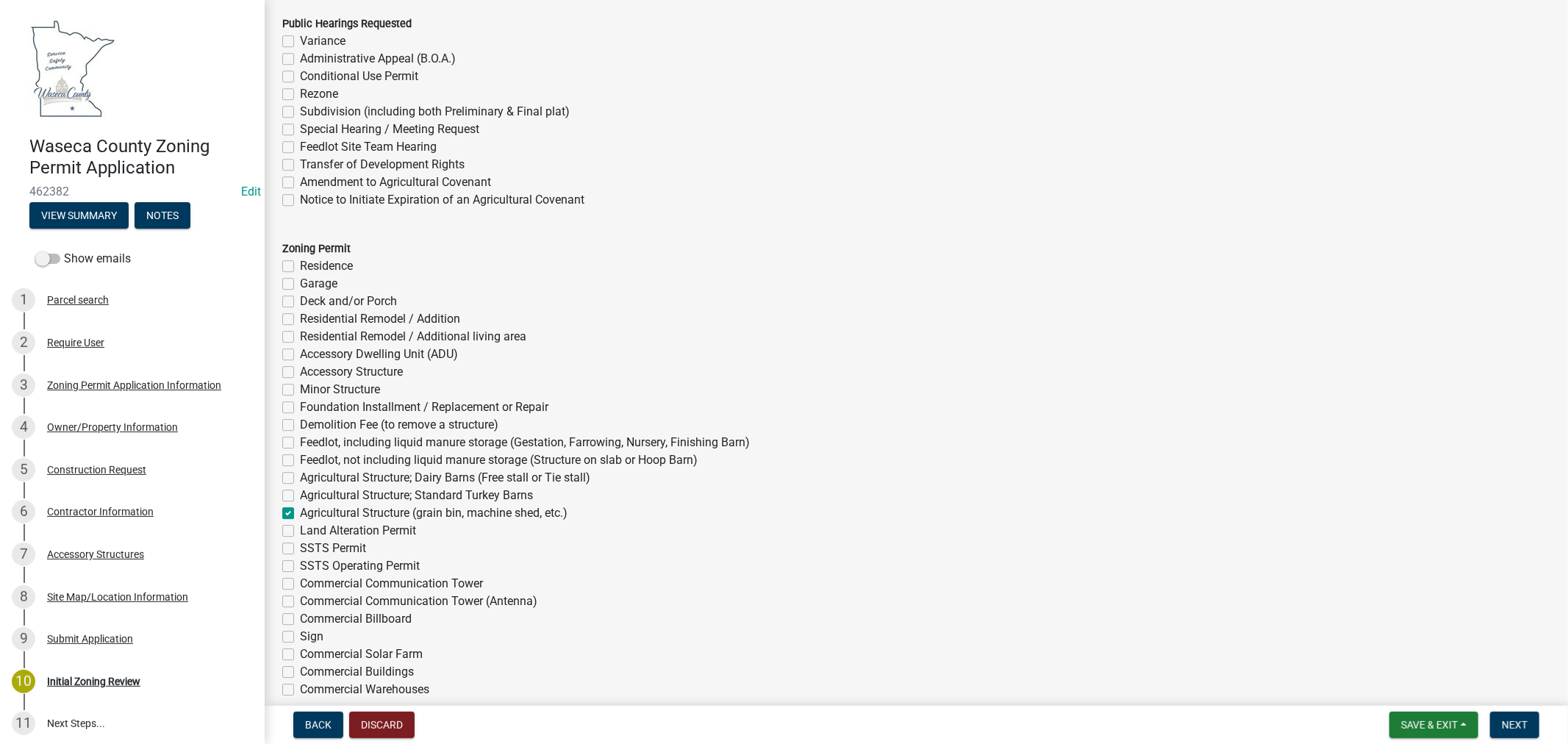
checkbox input "false"
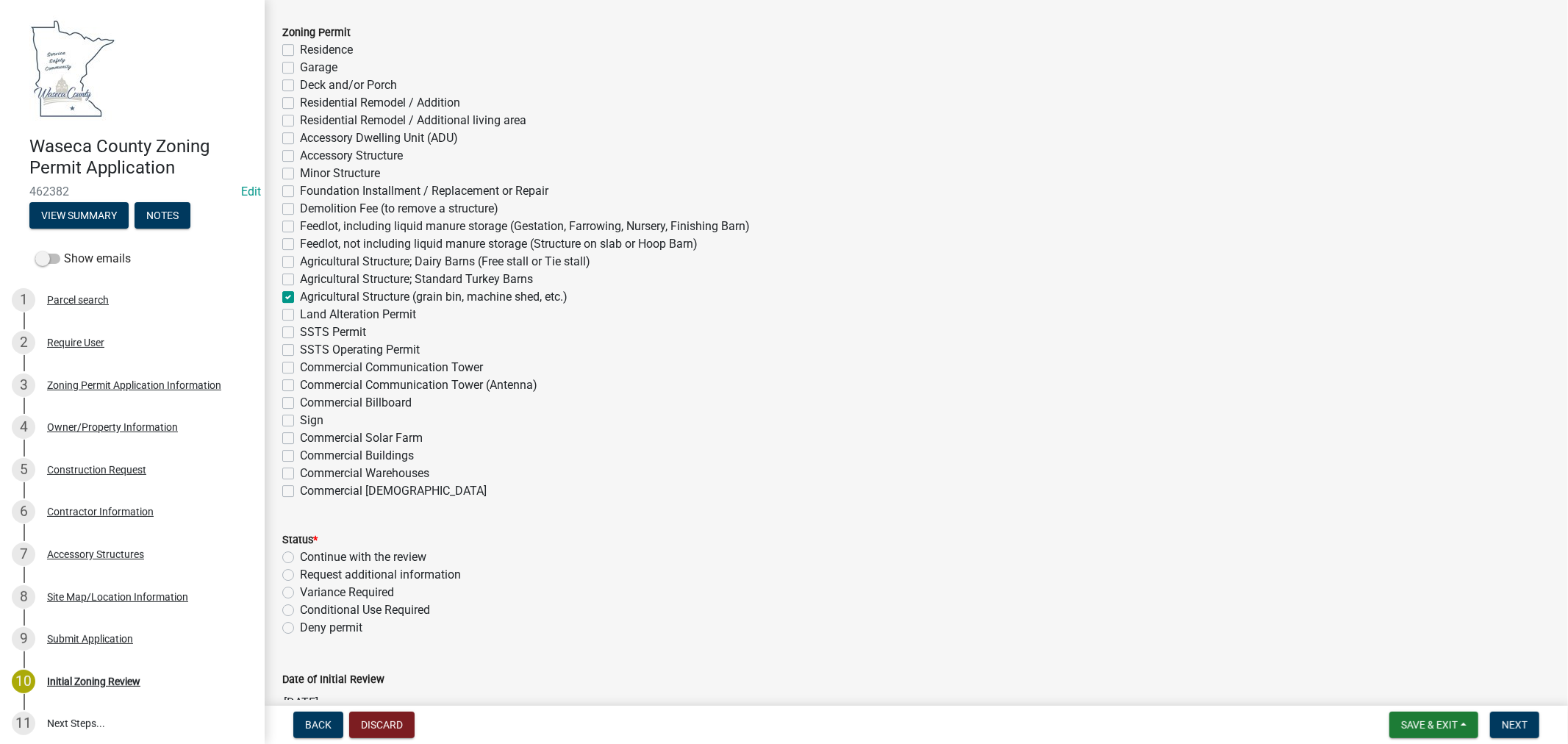
scroll to position [3840, 0]
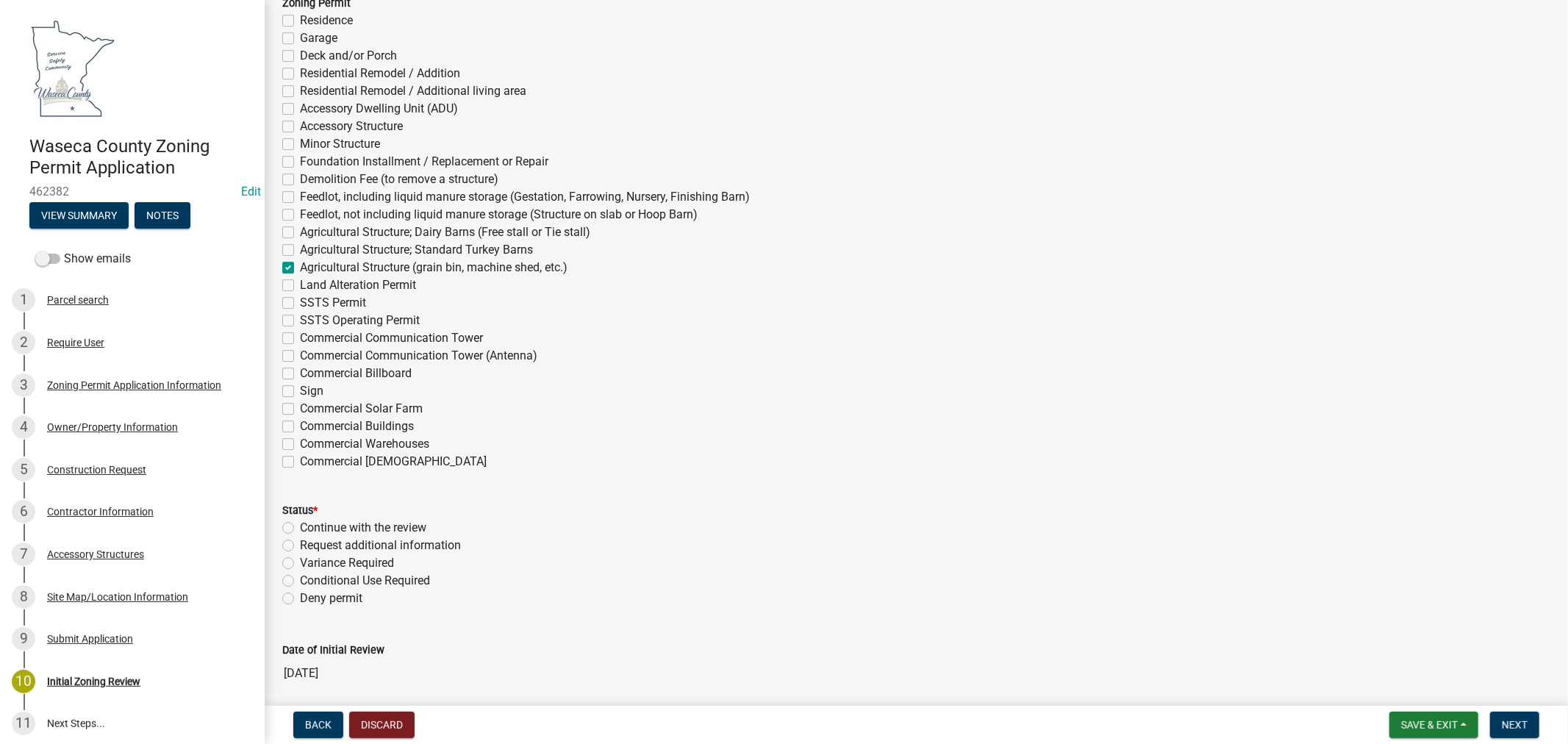
click at [300, 531] on label "Continue with the review" at bounding box center [363, 528] width 126 height 18
click at [300, 529] on input "Continue with the review" at bounding box center [305, 524] width 10 height 10
radio input "true"
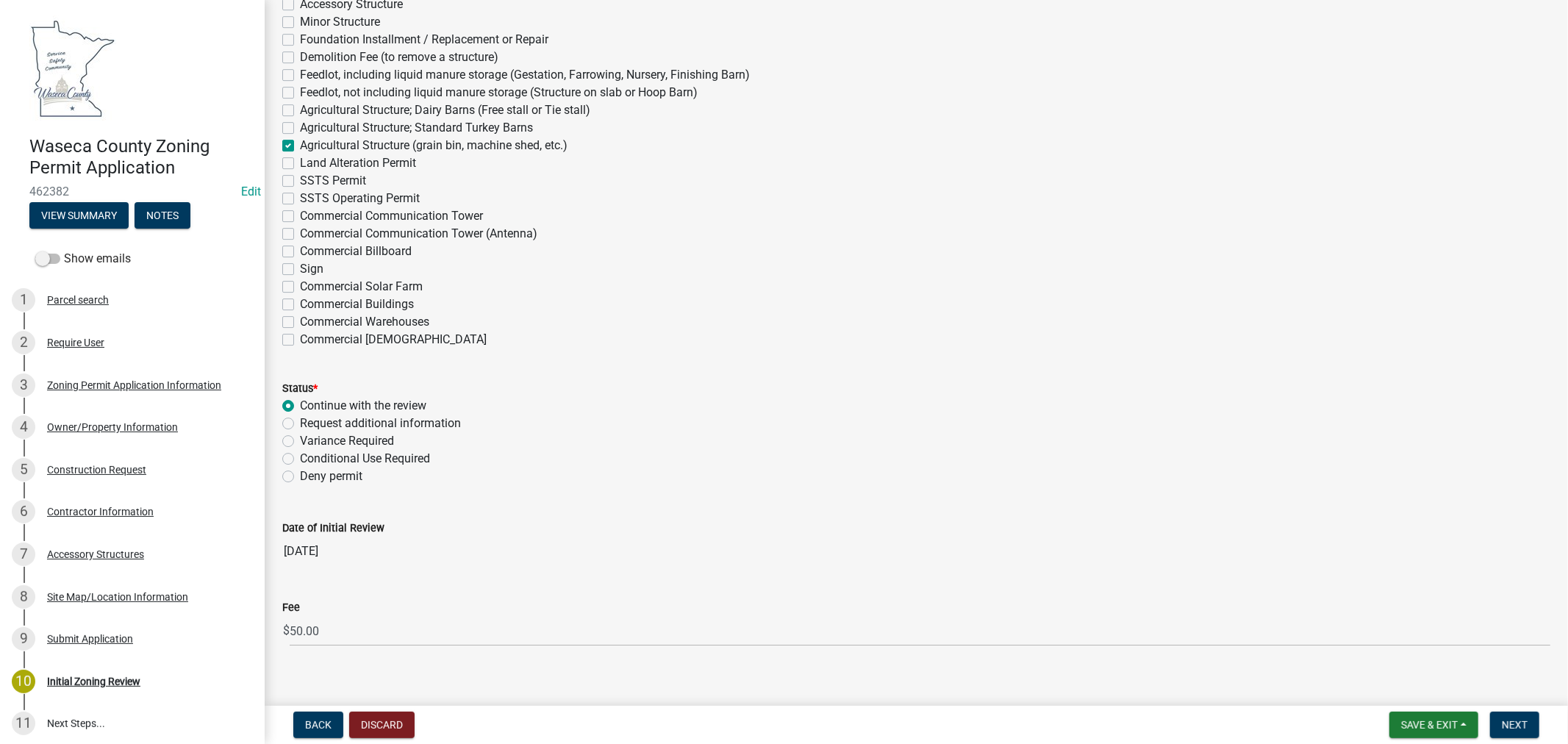
scroll to position [3980, 0]
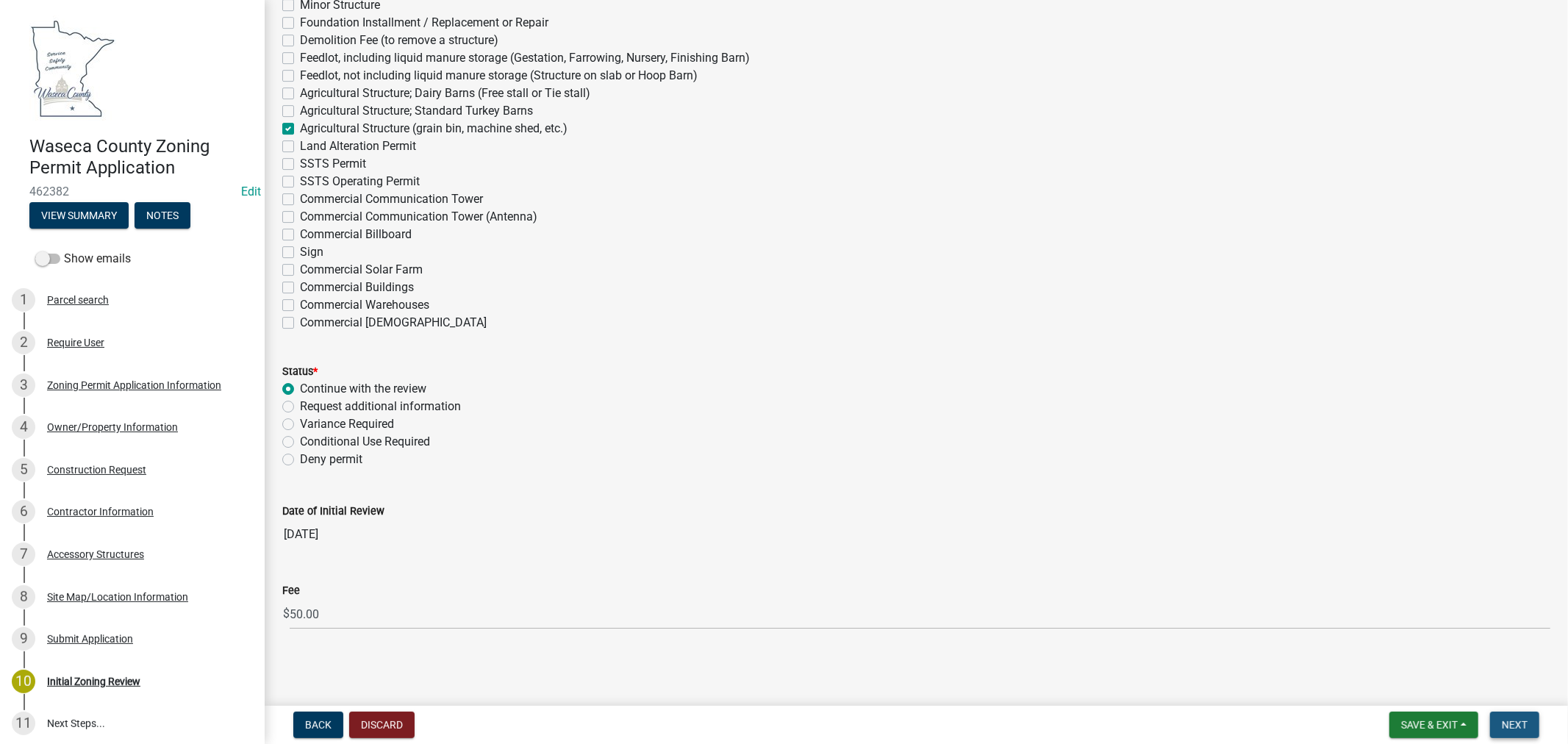
click at [1503, 725] on span "Next" at bounding box center [1515, 725] width 26 height 12
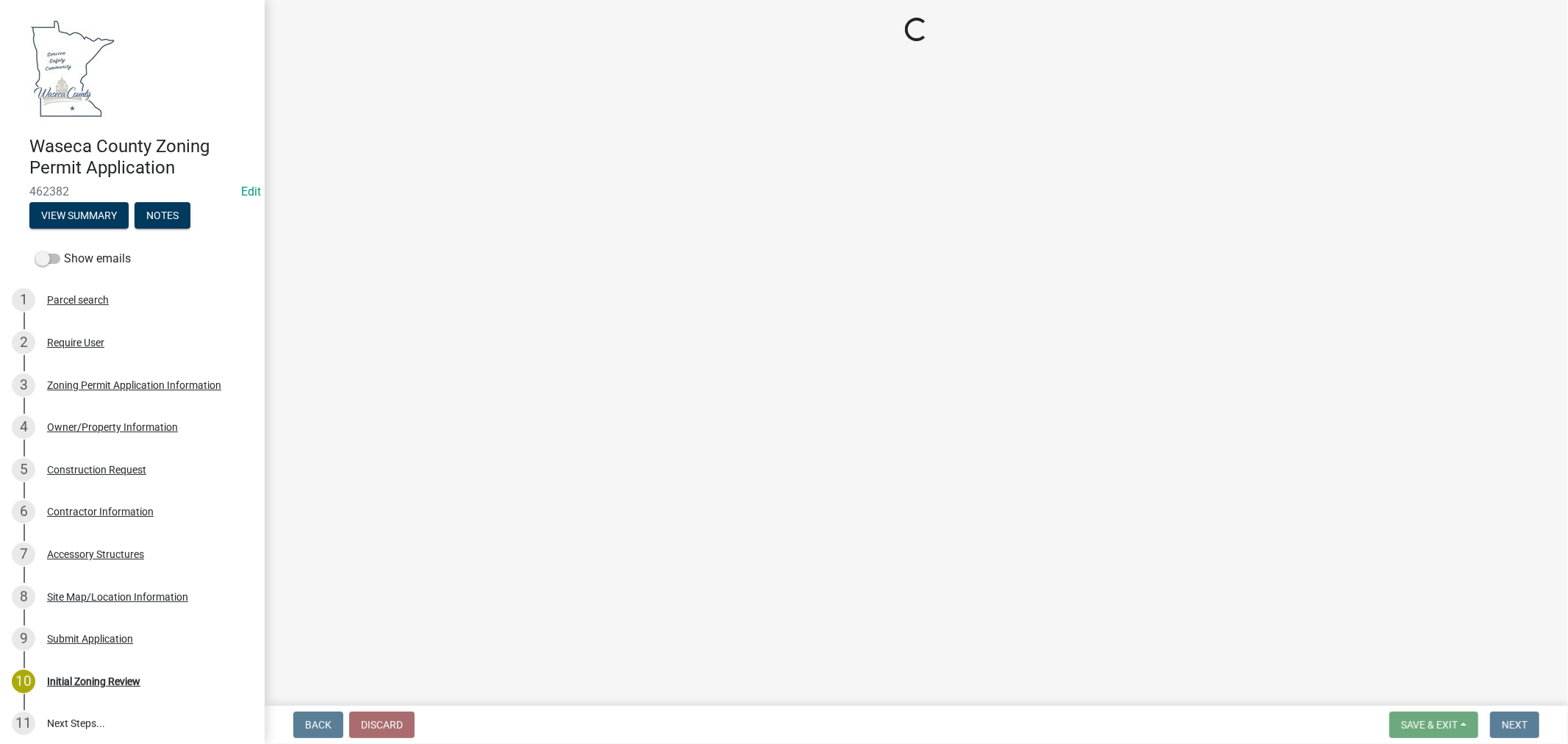
select select "3: 3"
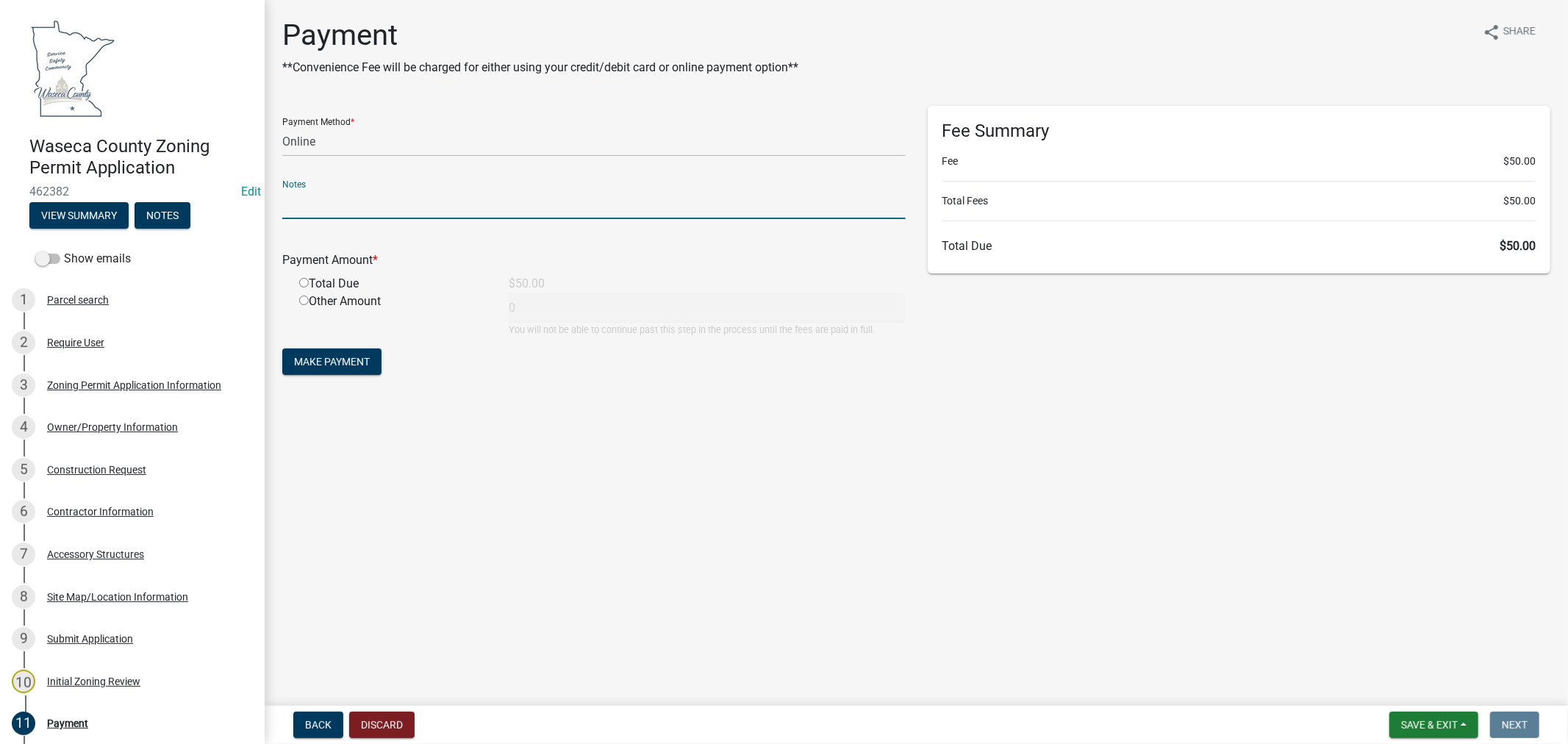
click at [335, 213] on input "text" at bounding box center [593, 204] width 623 height 30
click at [305, 280] on input "radio" at bounding box center [304, 283] width 10 height 10
radio input "true"
type input "50"
click at [331, 357] on span "Make Payment" at bounding box center [332, 361] width 76 height 12
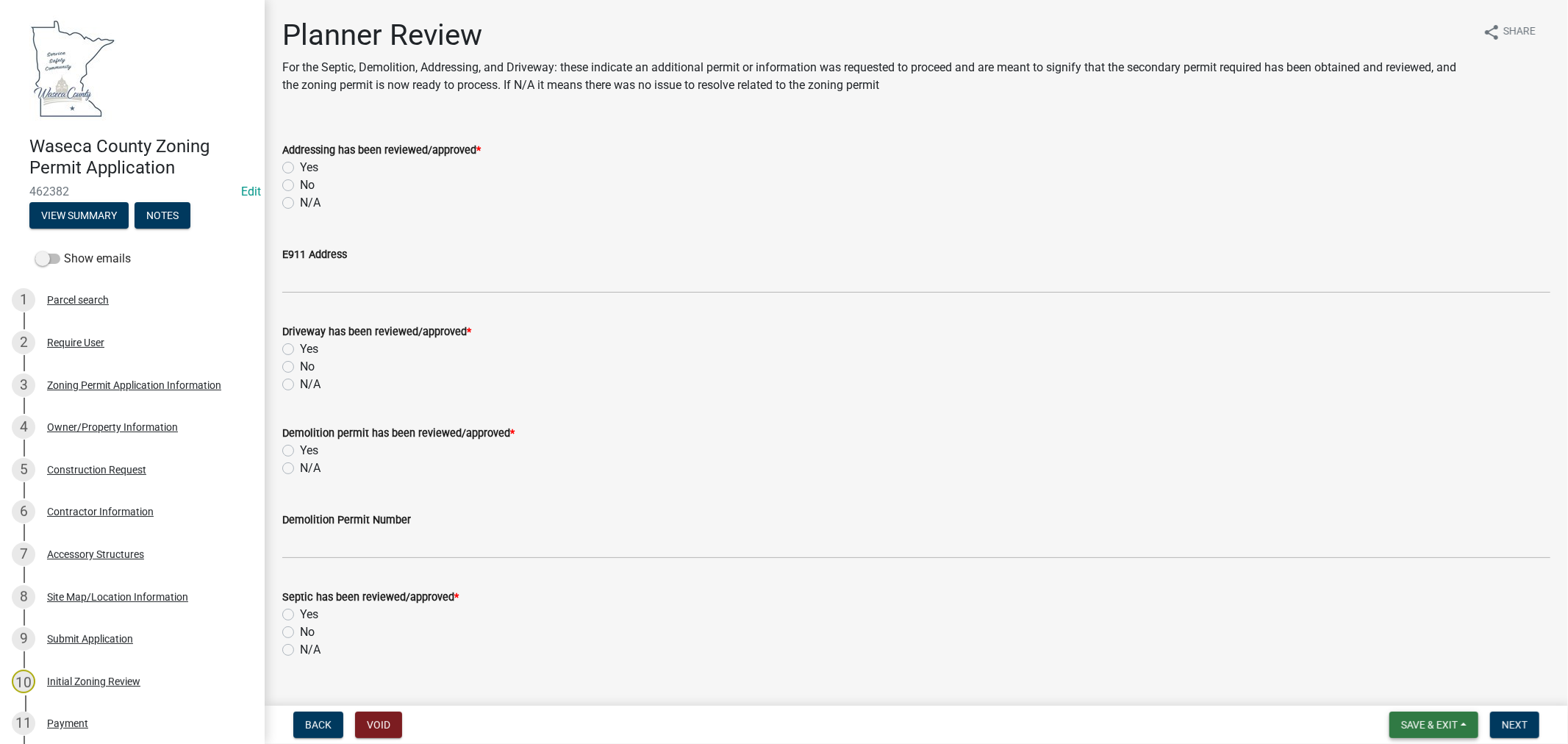
drag, startPoint x: 1436, startPoint y: 721, endPoint x: 1461, endPoint y: 717, distance: 25.3
click at [1437, 721] on span "Save & Exit" at bounding box center [1429, 725] width 57 height 12
click at [1404, 681] on button "Save & Exit" at bounding box center [1418, 687] width 117 height 36
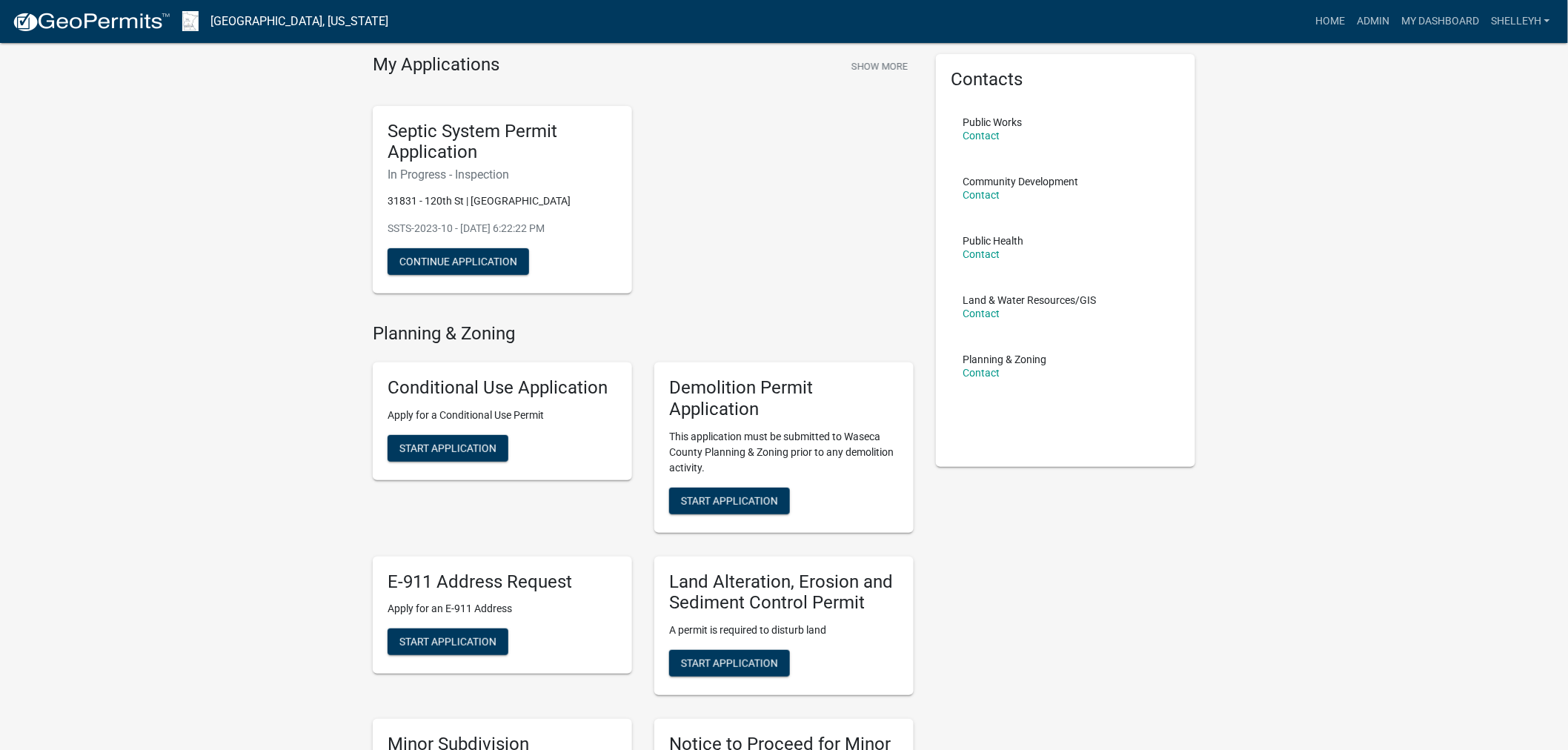
scroll to position [82, 0]
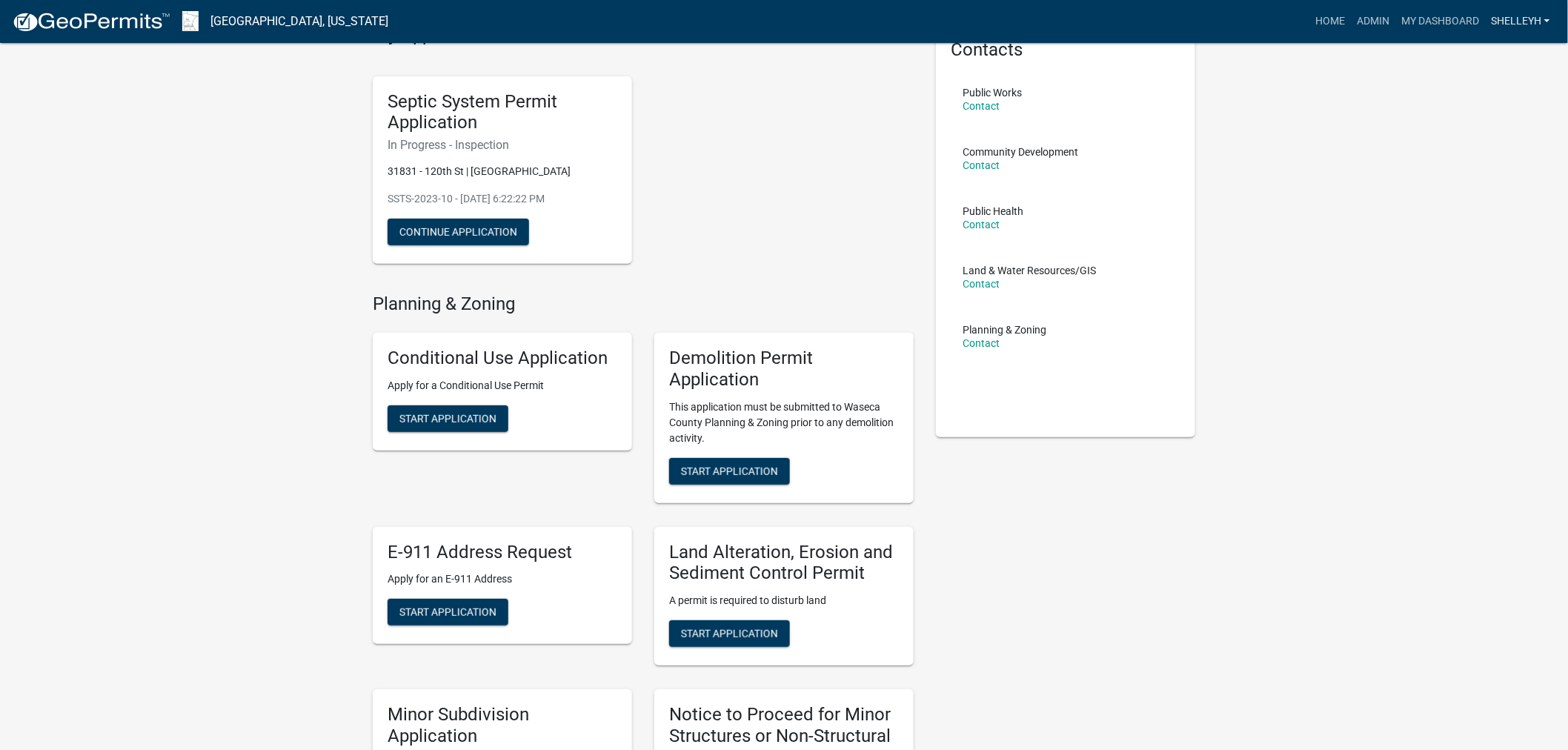
click at [1524, 23] on link "shelleyh" at bounding box center [1520, 21] width 71 height 29
drag, startPoint x: 1482, startPoint y: 142, endPoint x: 1464, endPoint y: 137, distance: 18.7
click at [1479, 143] on link "Logout" at bounding box center [1496, 144] width 118 height 36
